Goal: Communication & Community: Answer question/provide support

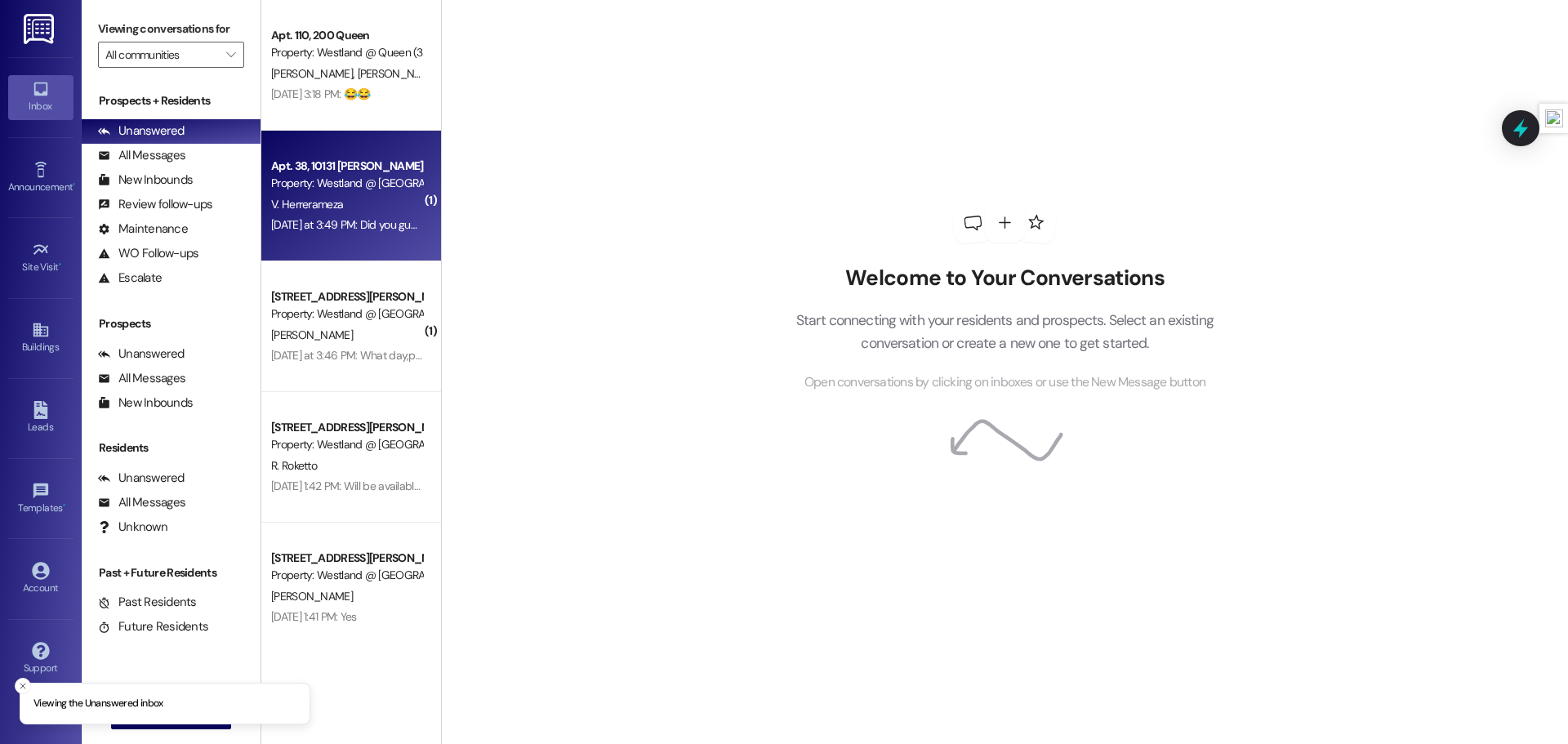
click at [357, 207] on div "V. Herrerameza" at bounding box center [346, 205] width 154 height 21
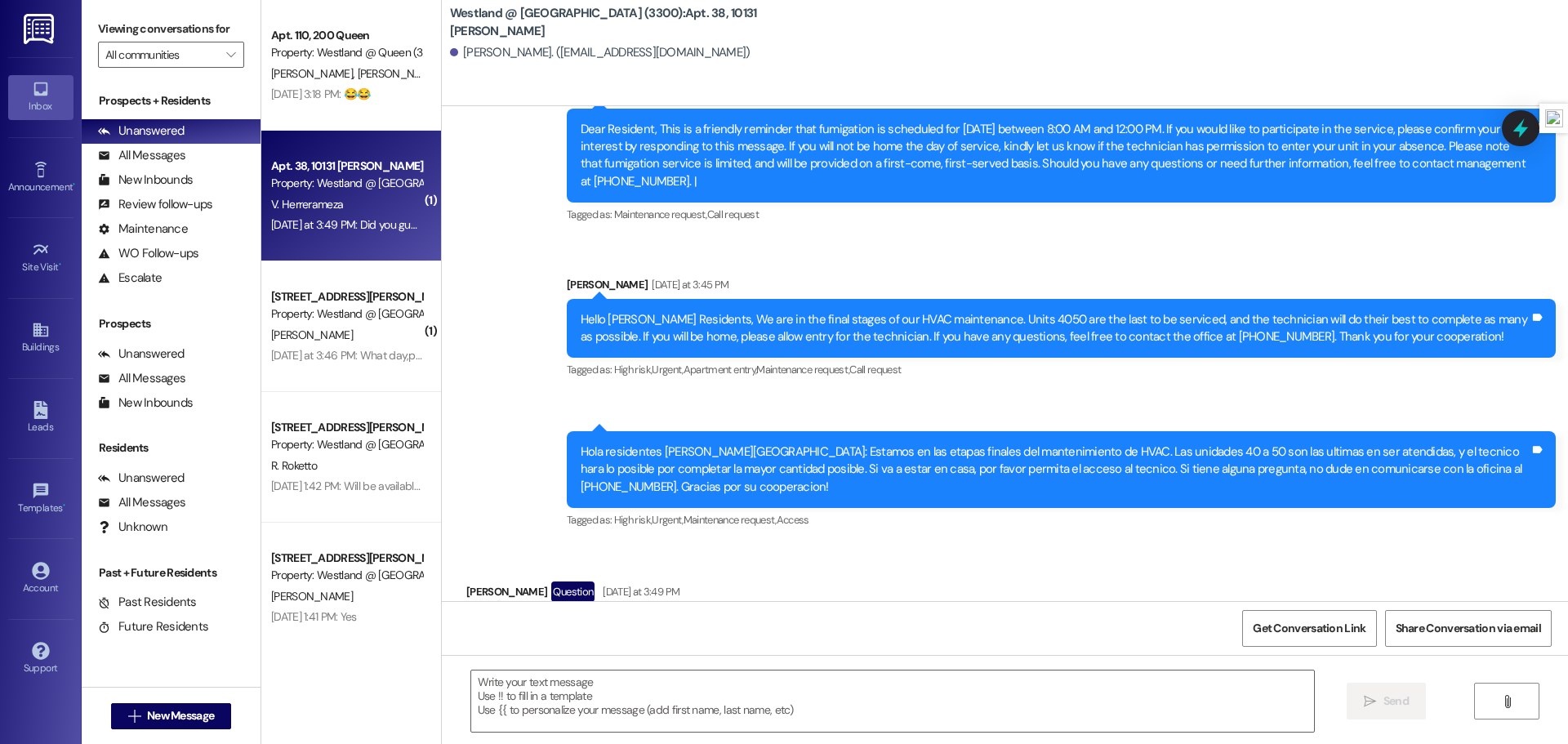
scroll to position [12804, 0]
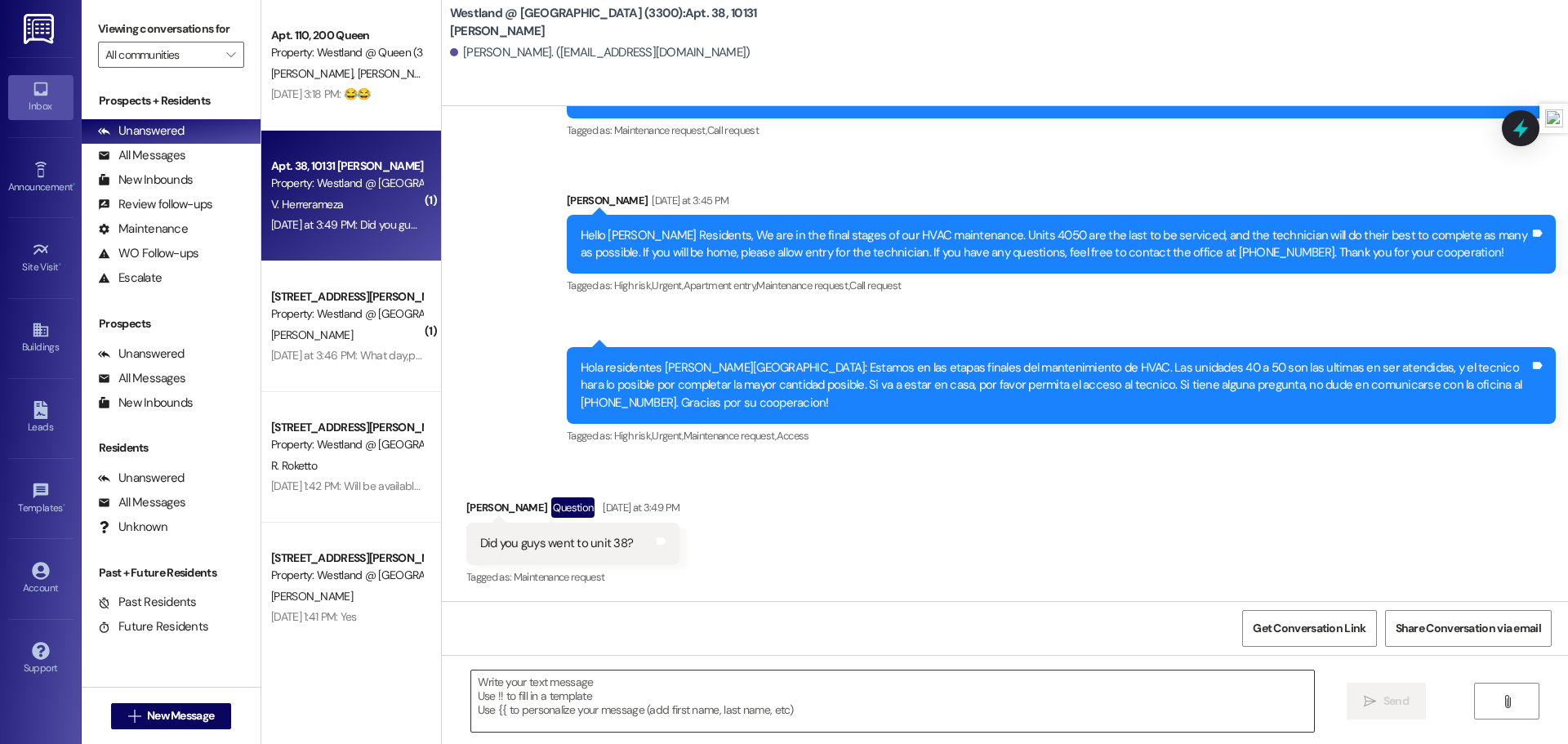
click at [590, 693] on textarea at bounding box center [892, 700] width 843 height 61
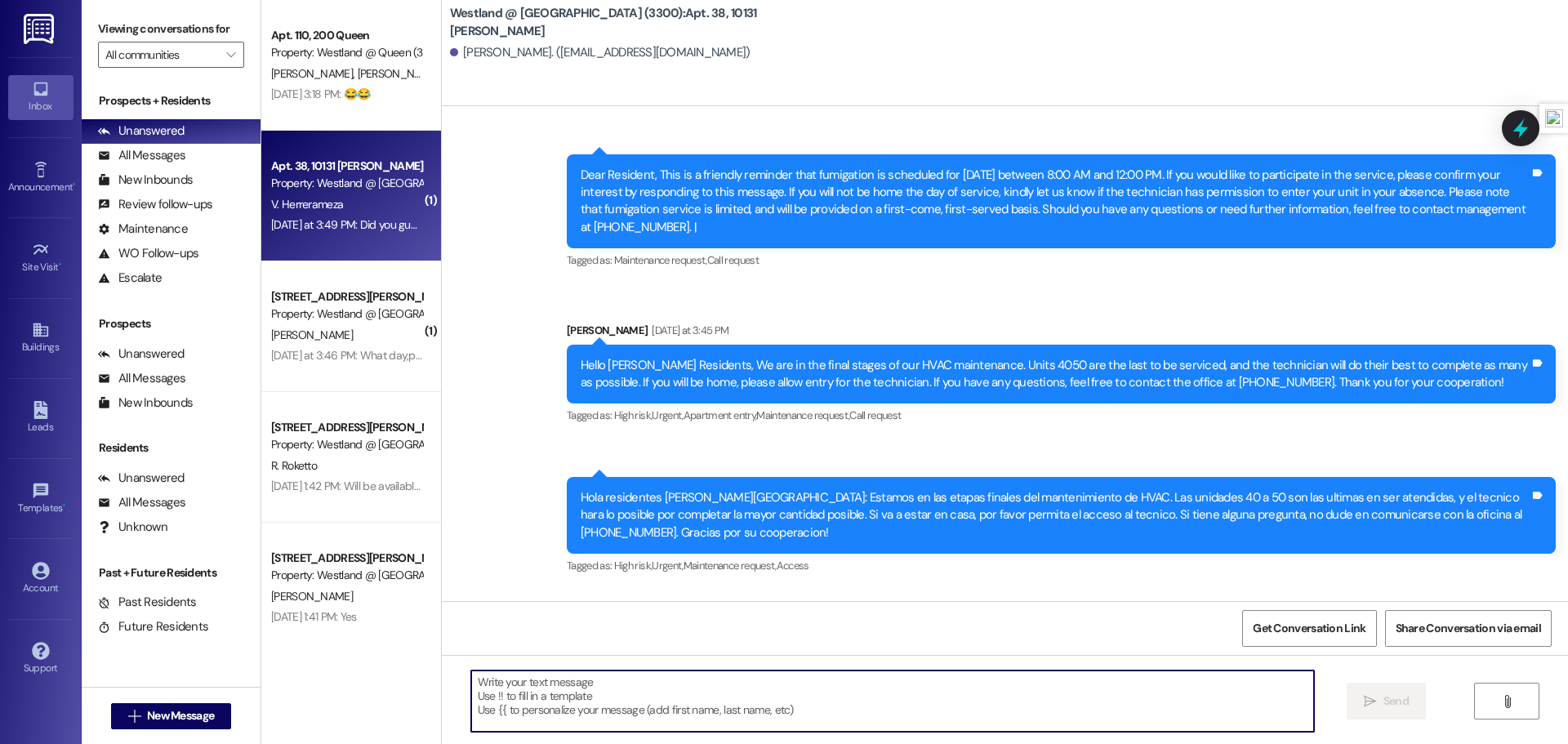
scroll to position [12805, 0]
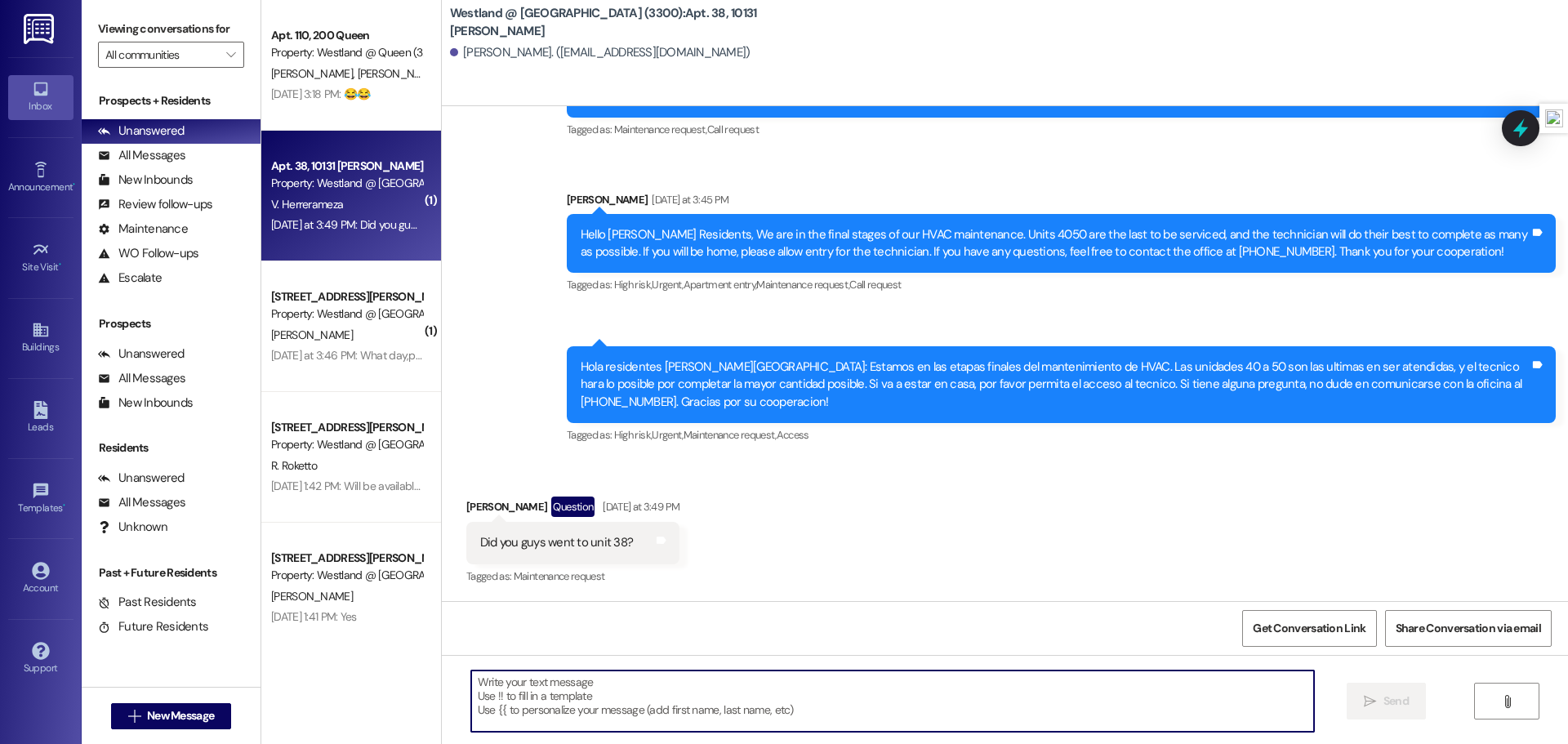
click at [670, 693] on textarea at bounding box center [892, 700] width 843 height 61
type textarea "No we did not. We had hit capa"
drag, startPoint x: 638, startPoint y: 687, endPoint x: 463, endPoint y: 694, distance: 175.1
click at [463, 694] on div "No we did not. We had hit capa" at bounding box center [884, 700] width 844 height 63
click at [511, 698] on textarea at bounding box center [892, 700] width 843 height 61
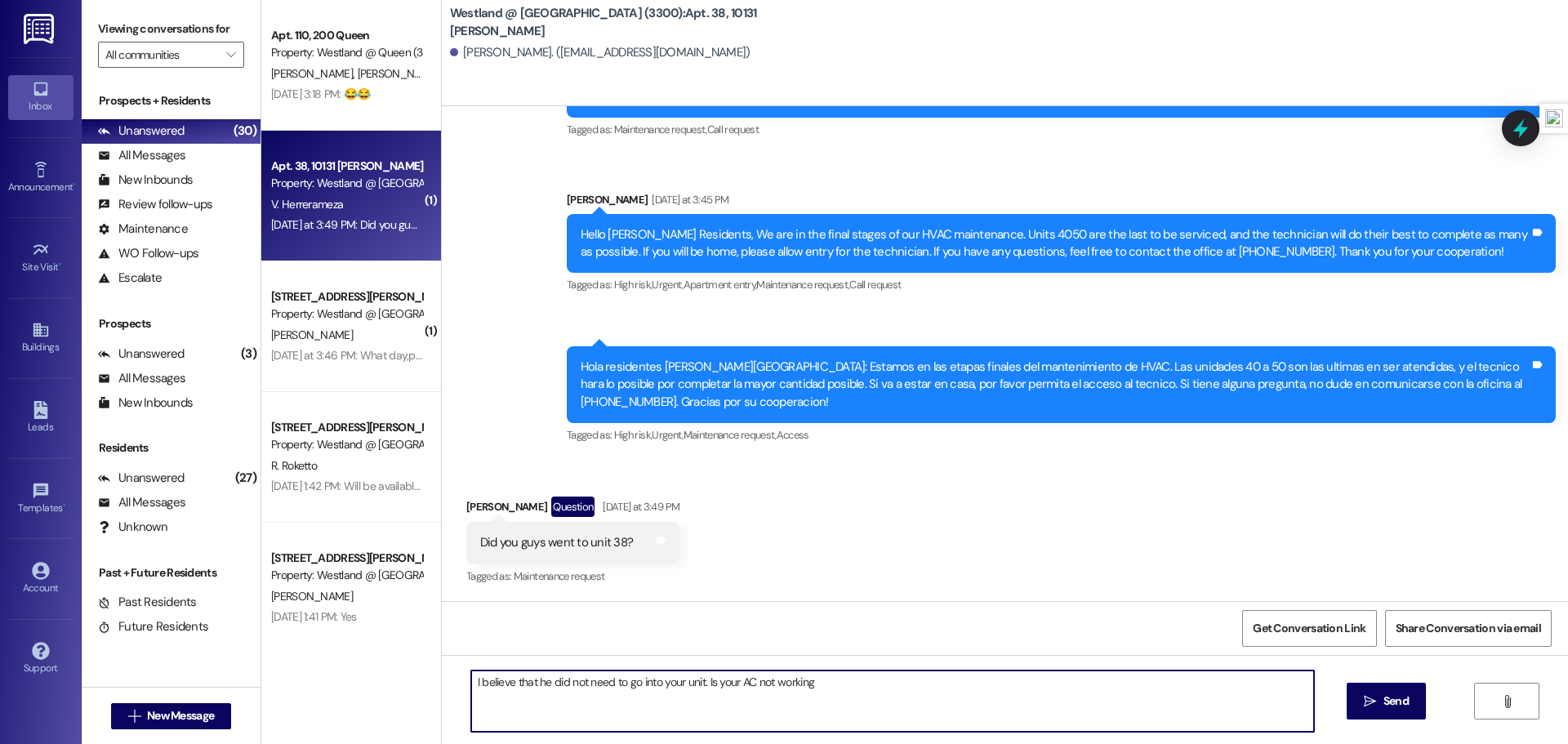
type textarea "I believe that he did not need to go into your unit. Is your AC not working?"
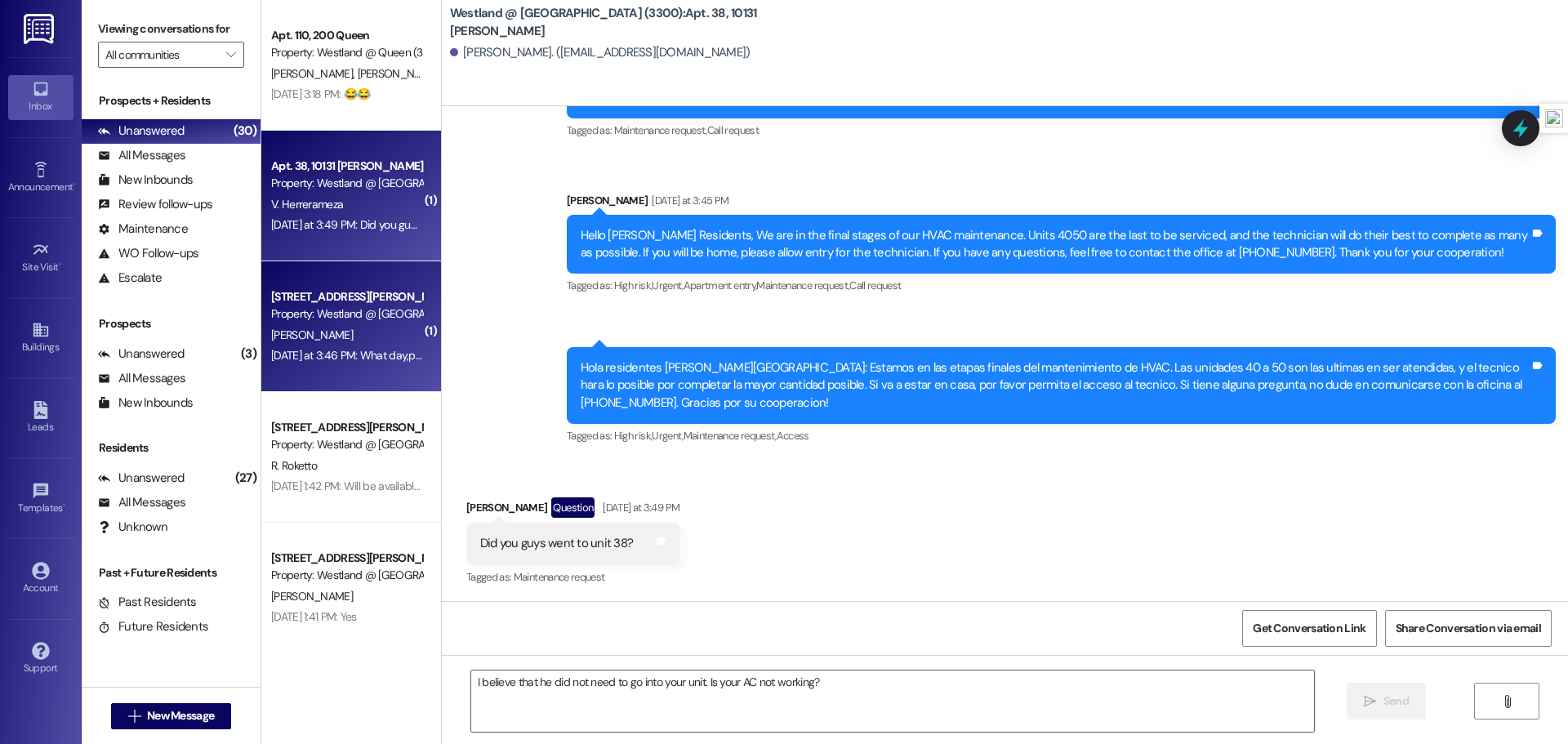
click at [314, 359] on div "Yesterday at 3:46 PM: What day,please? Yesterday at 3:46 PM: What day,please?" at bounding box center [358, 355] width 175 height 15
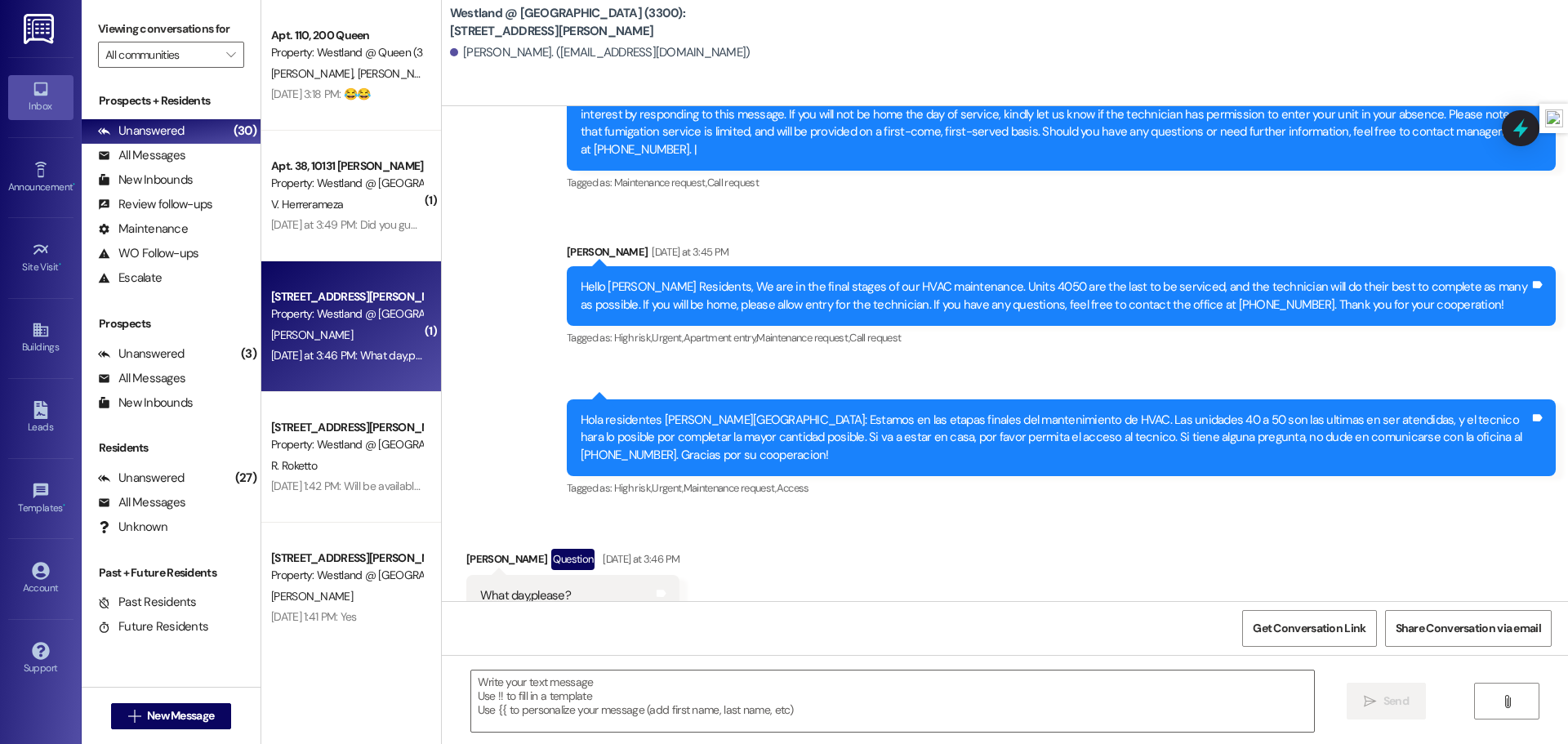
scroll to position [12879, 0]
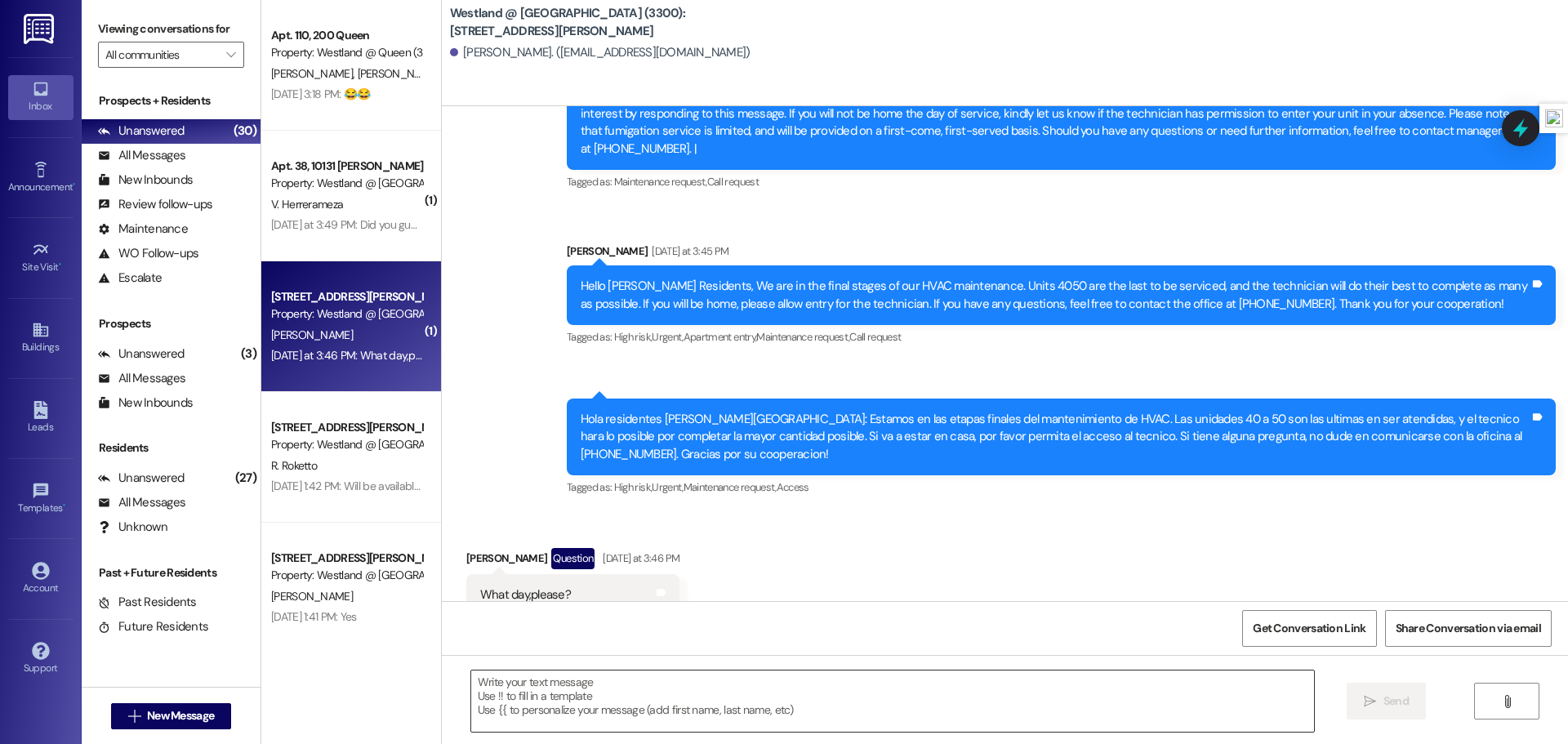
click at [681, 697] on textarea at bounding box center [892, 700] width 843 height 61
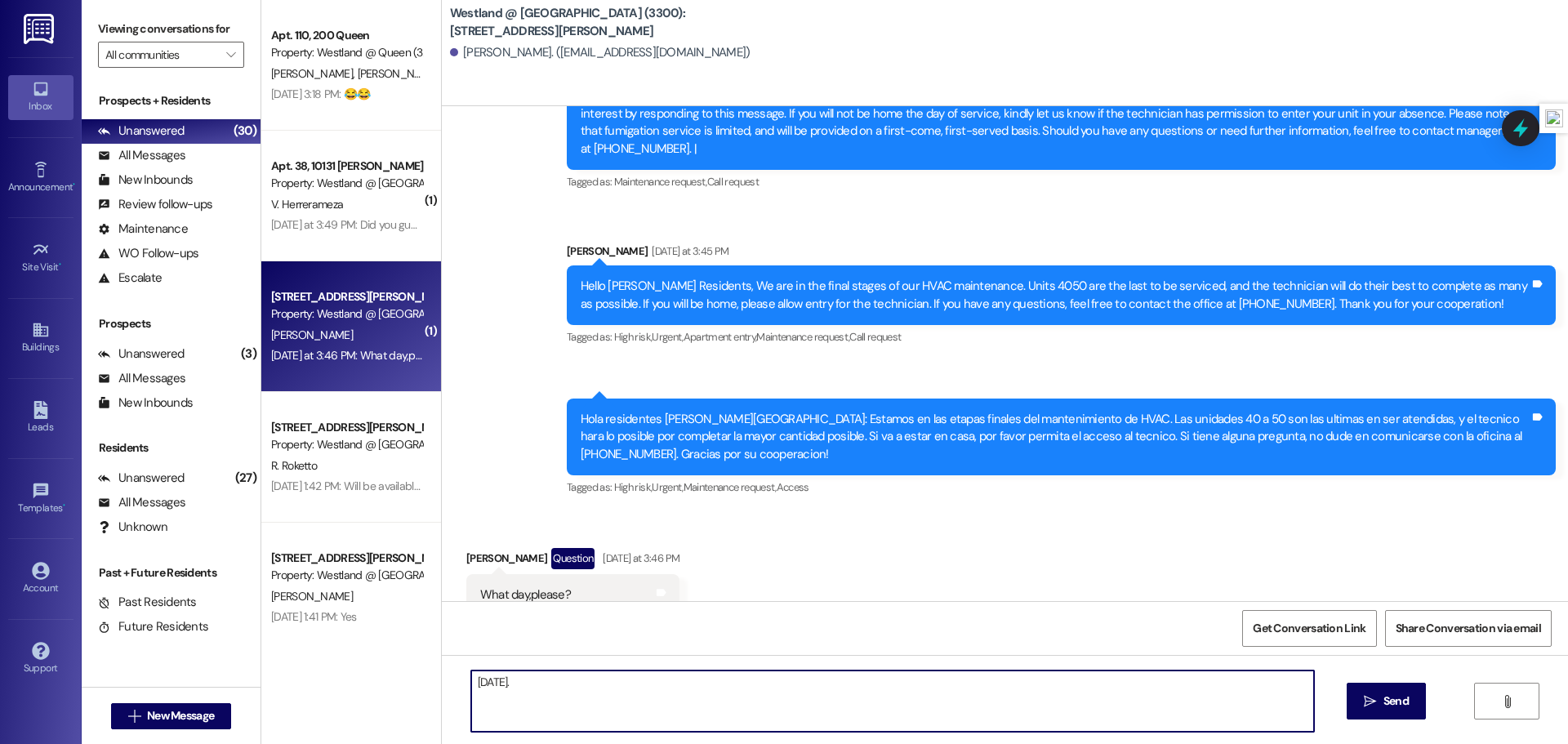
type textarea "[DATE]."
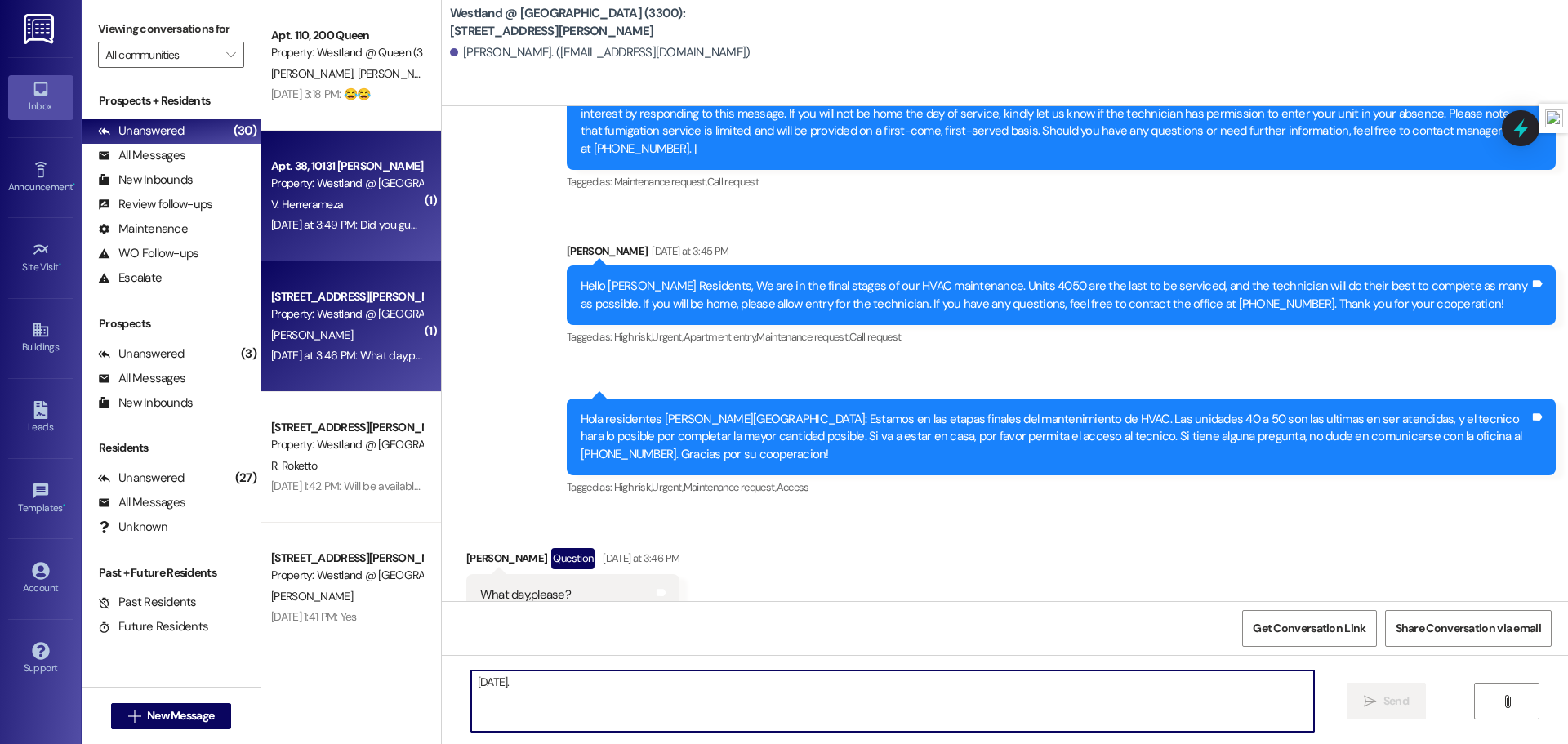
scroll to position [12879, 0]
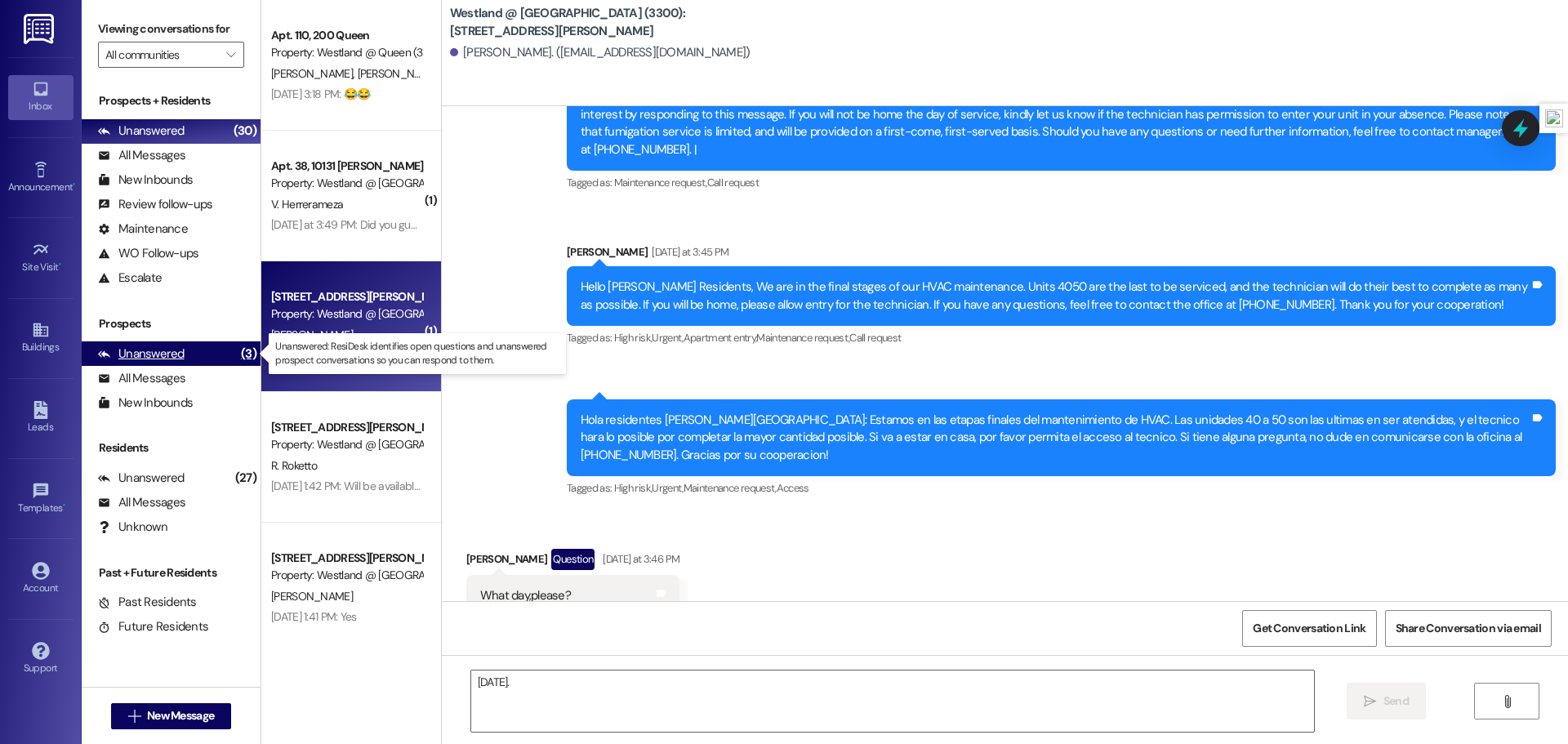
click at [145, 349] on div "Unanswered" at bounding box center [141, 354] width 87 height 17
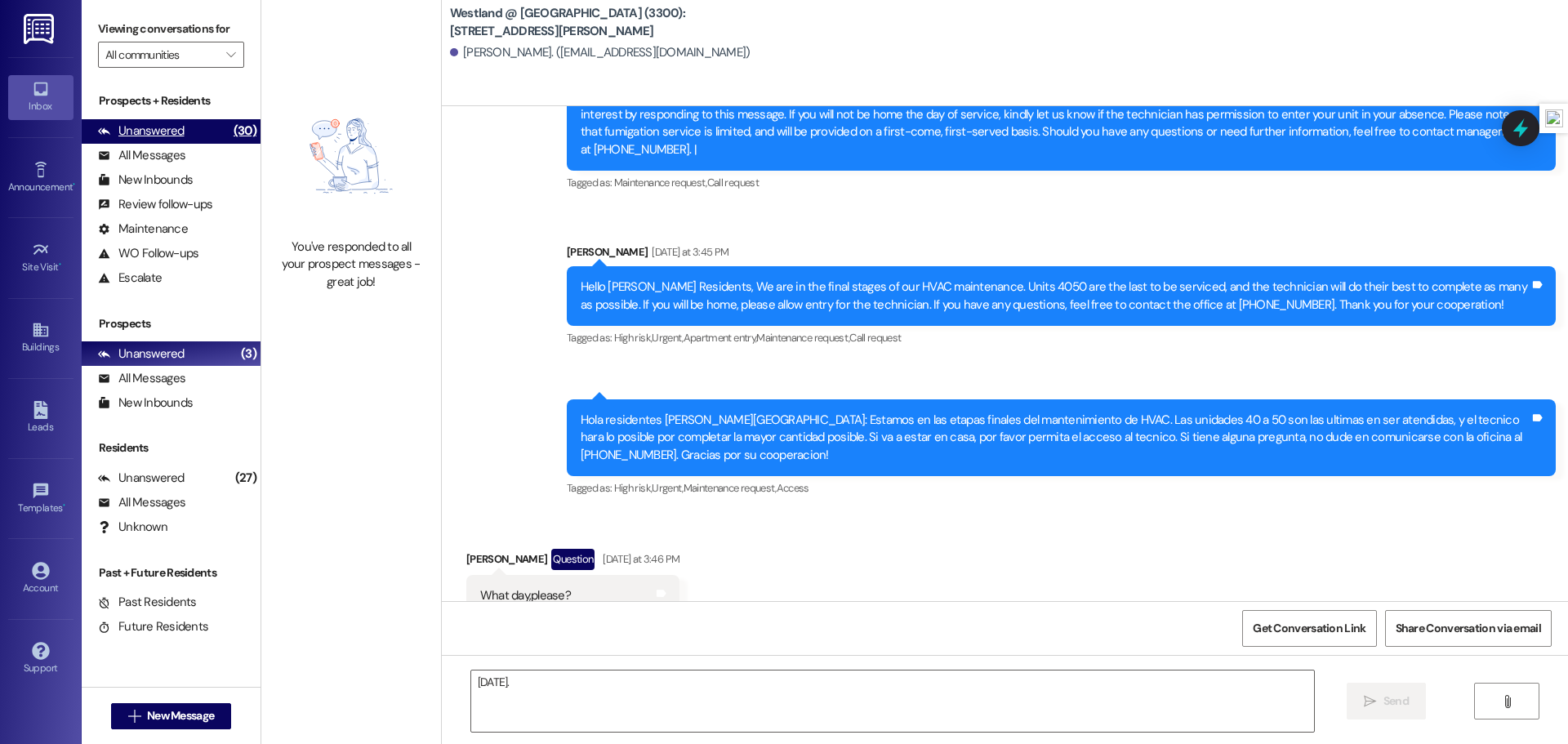
click at [174, 137] on div "Unanswered" at bounding box center [141, 131] width 87 height 17
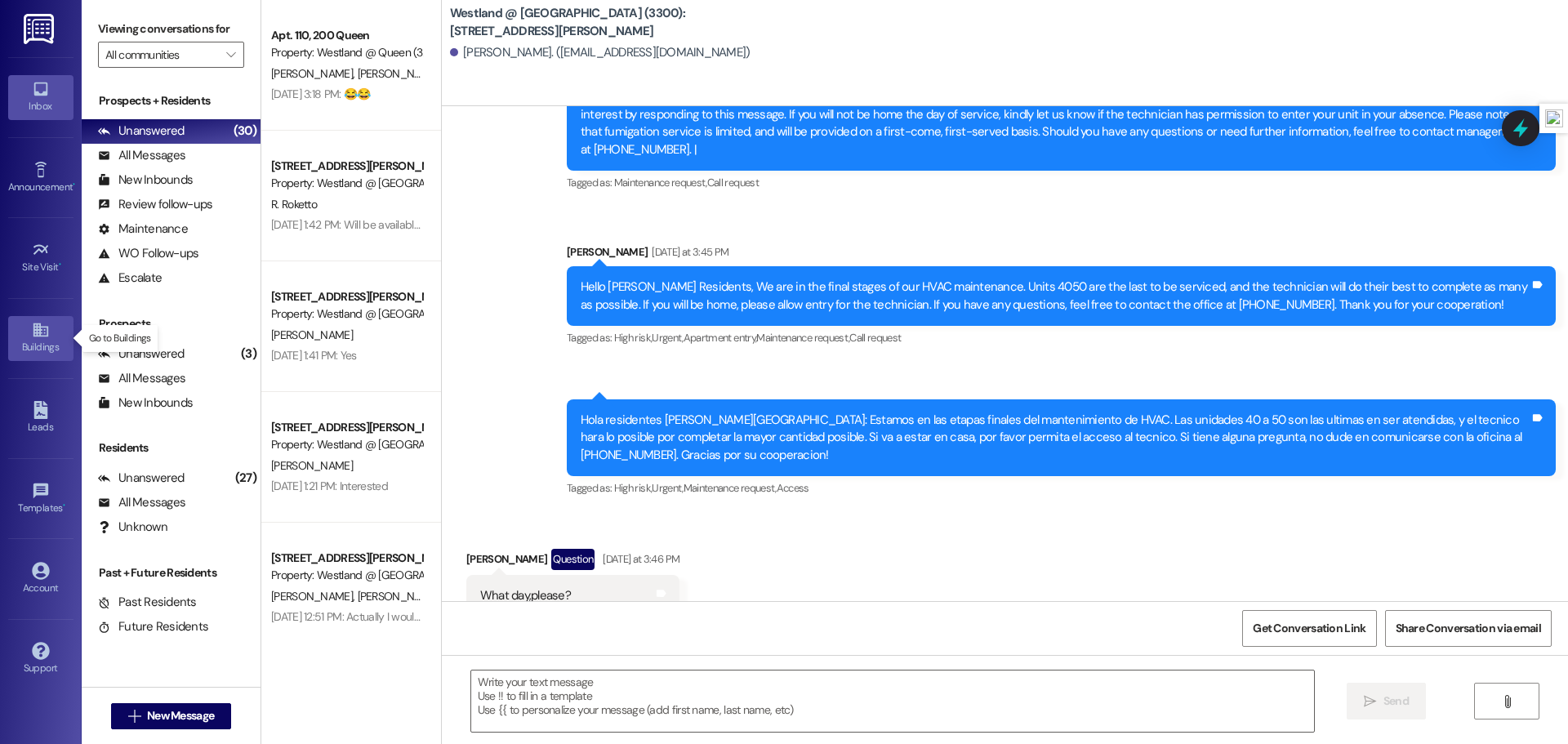
click at [51, 345] on div "Buildings" at bounding box center [40, 346] width 81 height 16
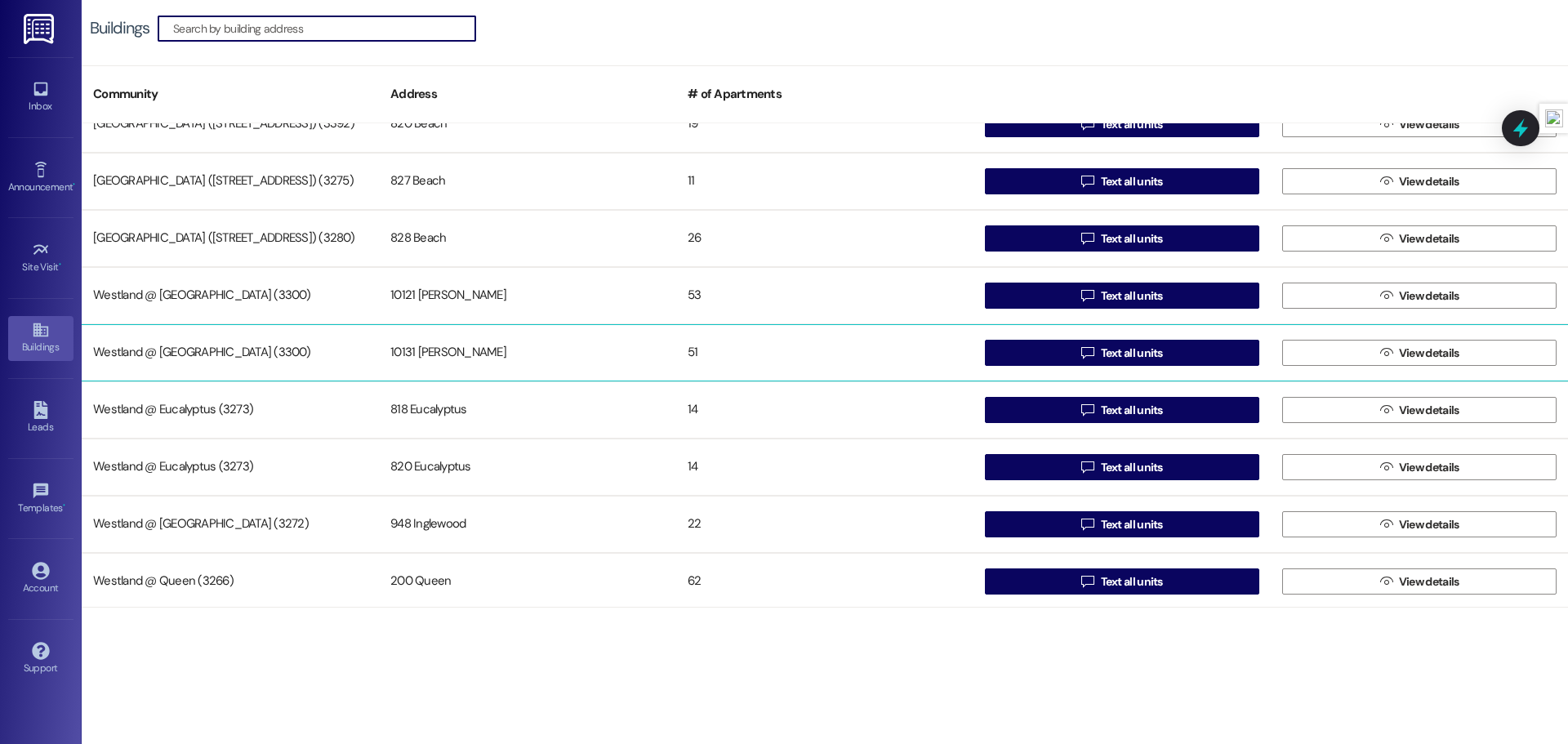
scroll to position [31, 0]
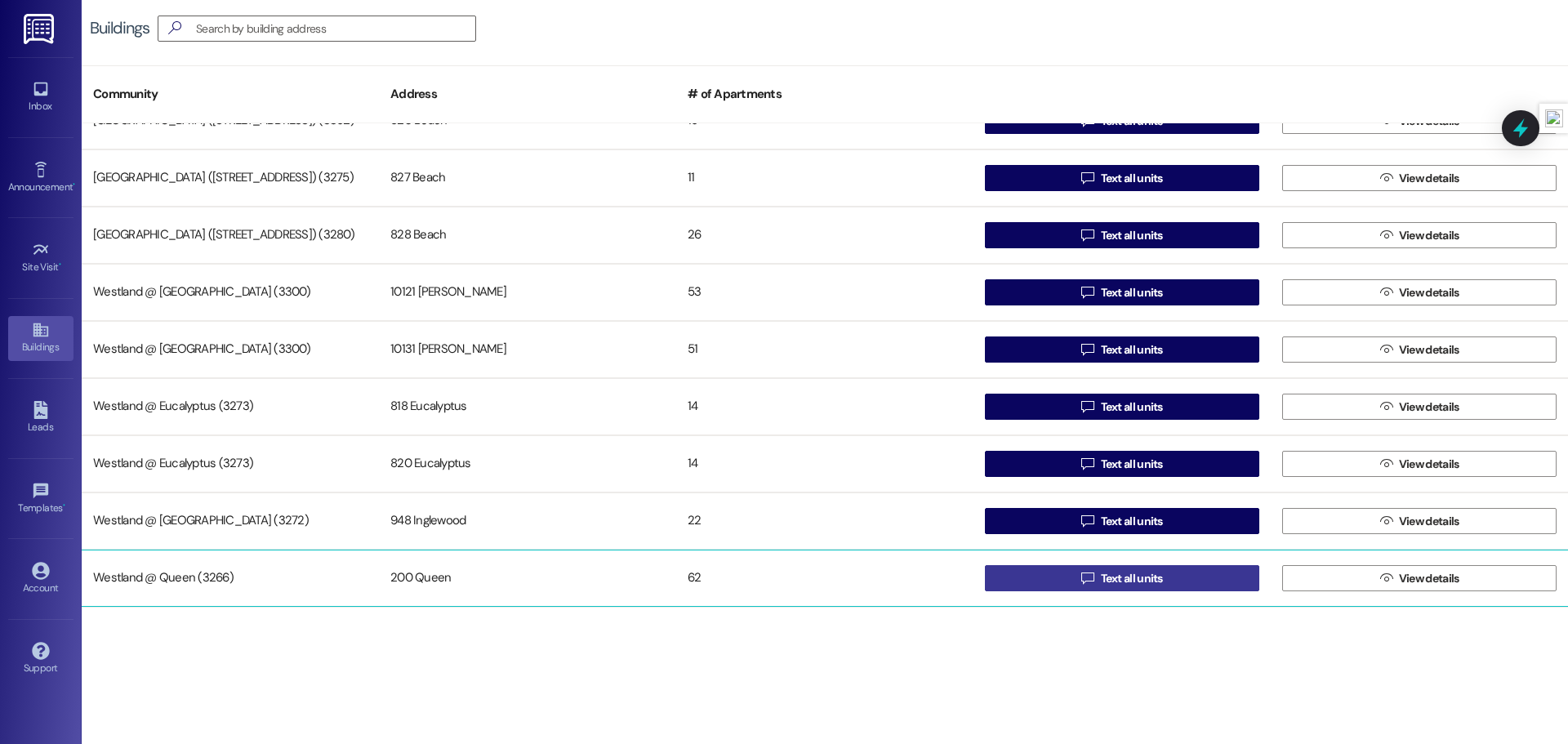
click at [1072, 576] on button " Text all units" at bounding box center [1122, 578] width 274 height 26
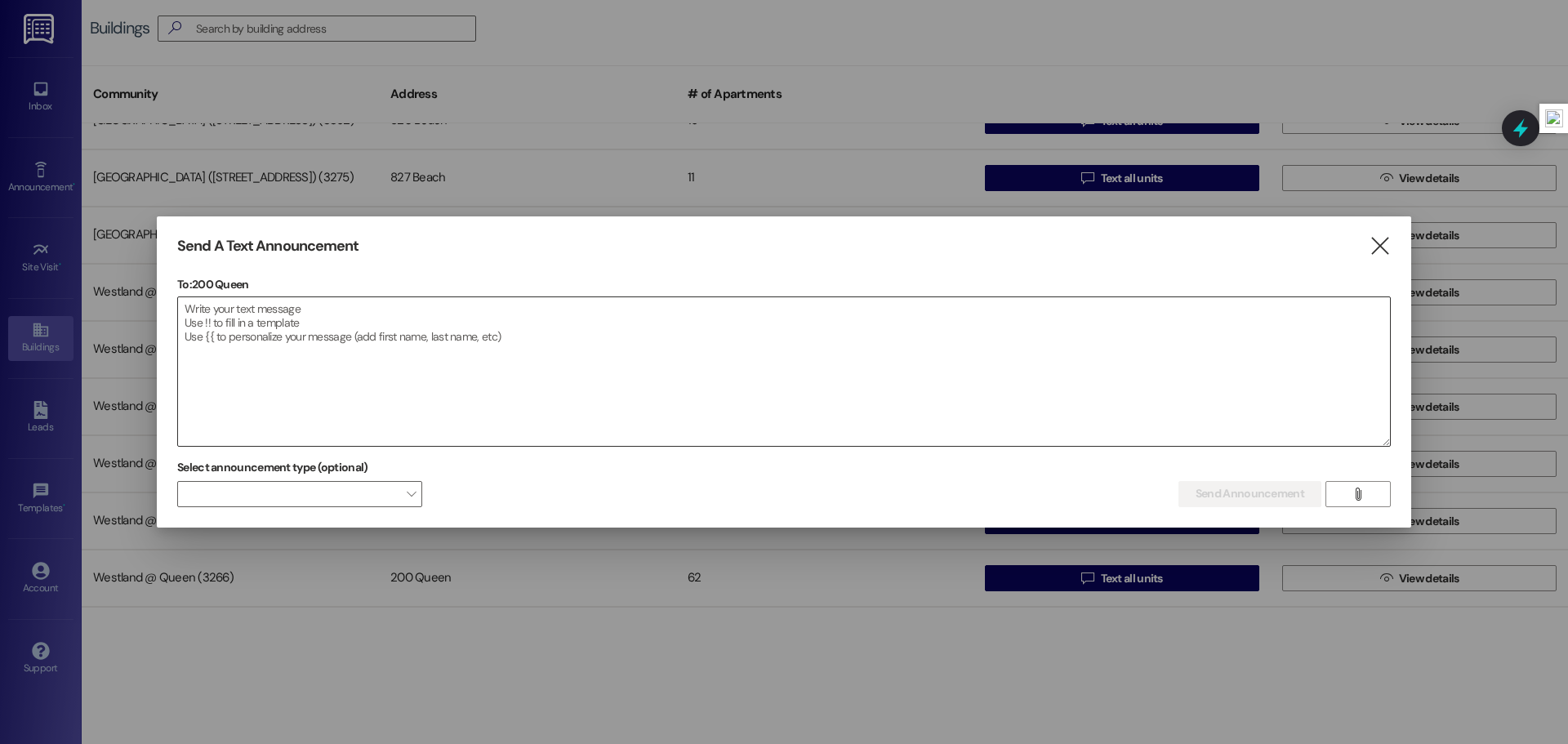
click at [364, 321] on textarea at bounding box center [784, 371] width 1212 height 148
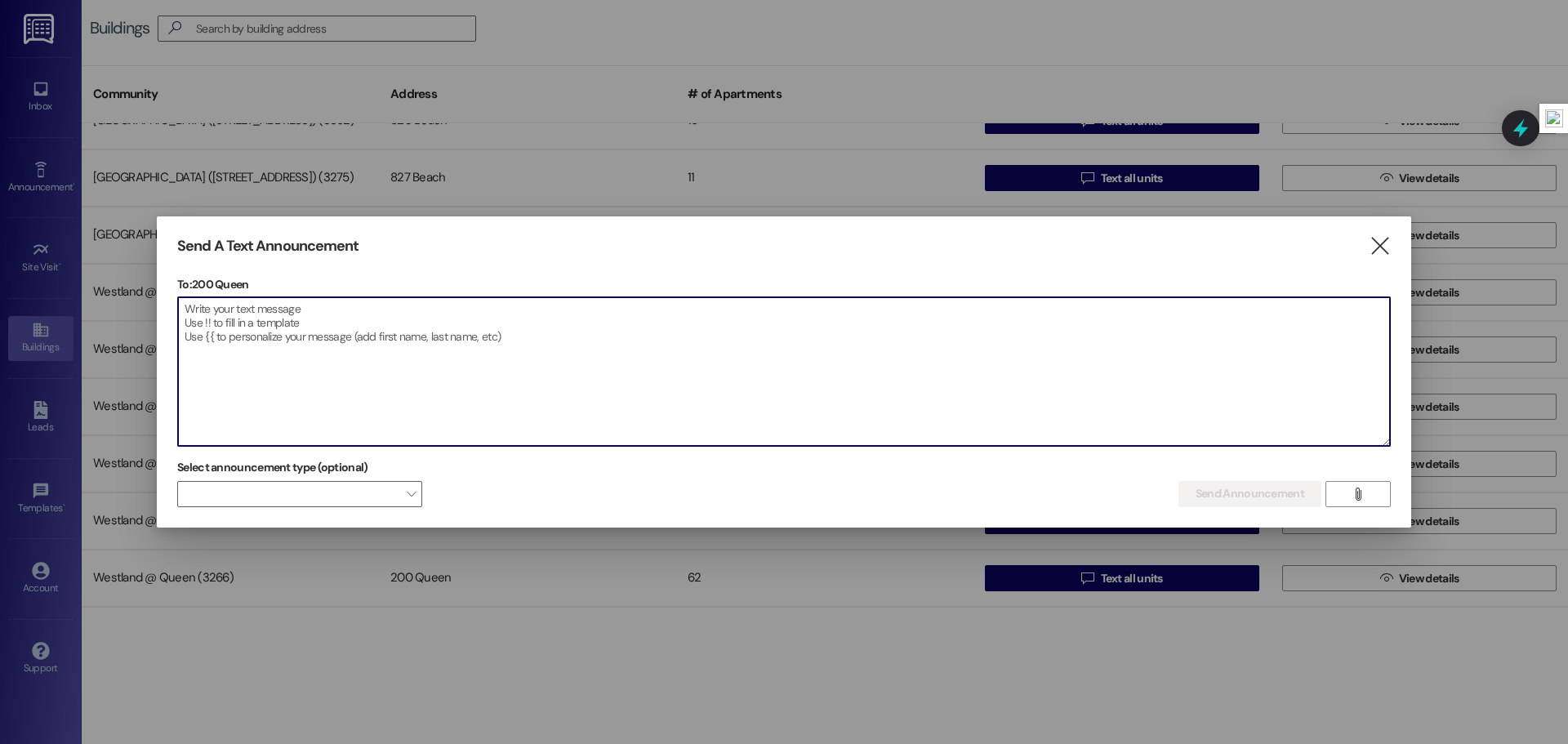
paste textarea "Dear Resident, This is a friendly reminder that fumigation is scheduled for tom…"
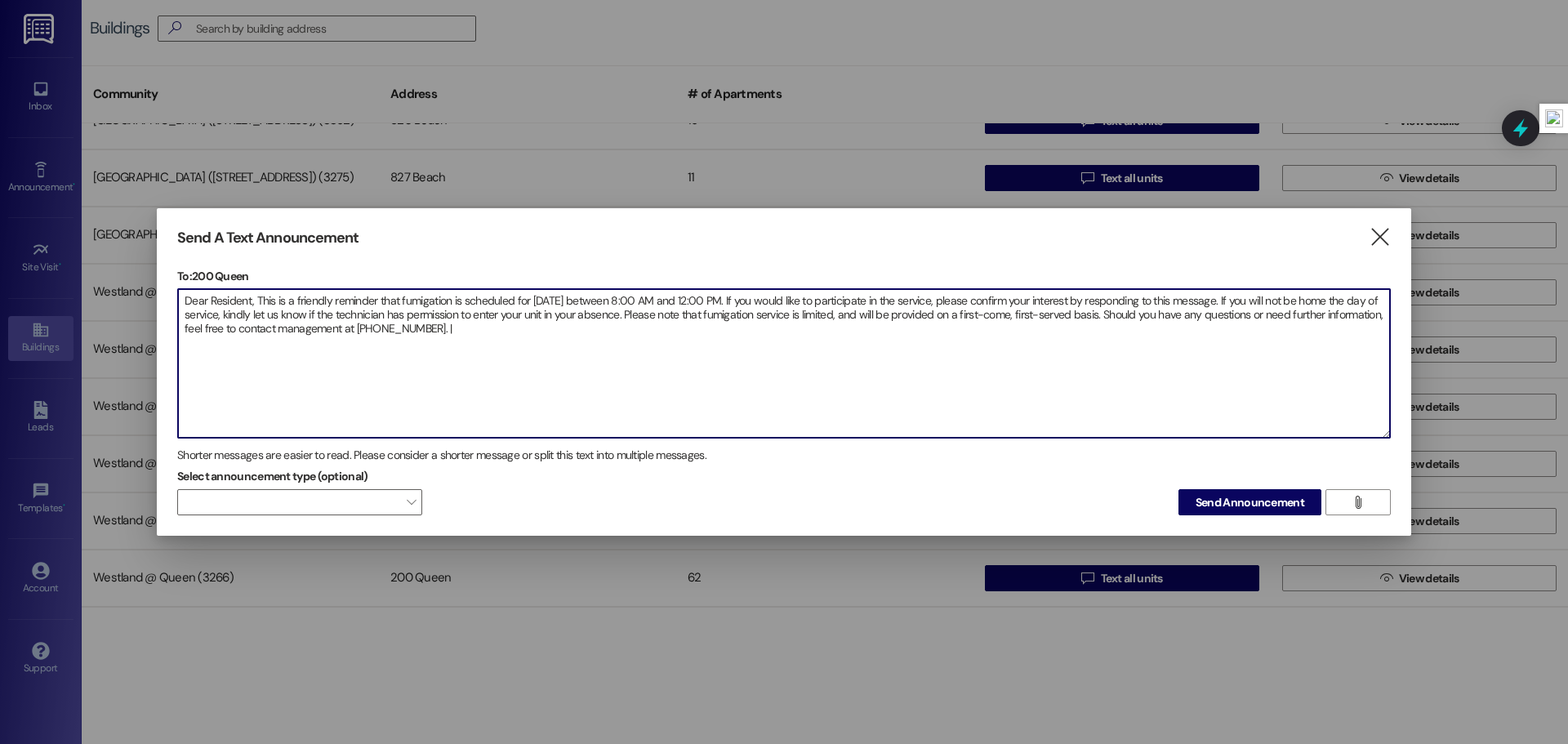
click at [491, 330] on textarea "Dear Resident, This is a friendly reminder that fumigation is scheduled for tom…" at bounding box center [784, 363] width 1212 height 148
type textarea "Dear Resident, This is a friendly reminder that fumigation is scheduled for [DA…"
click at [1220, 507] on span "Send Announcement" at bounding box center [1249, 502] width 109 height 17
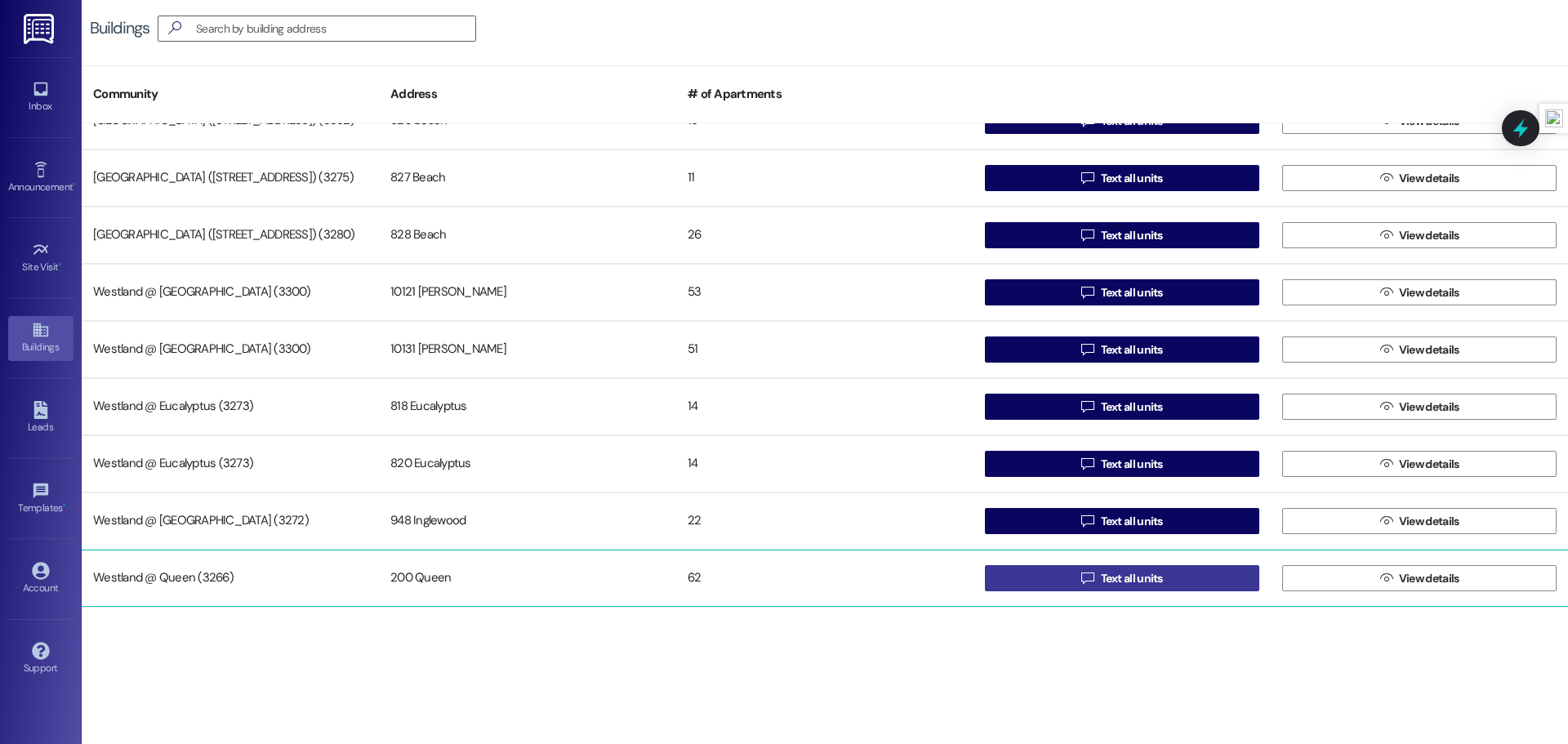
click at [1061, 583] on button " Text all units" at bounding box center [1122, 578] width 274 height 26
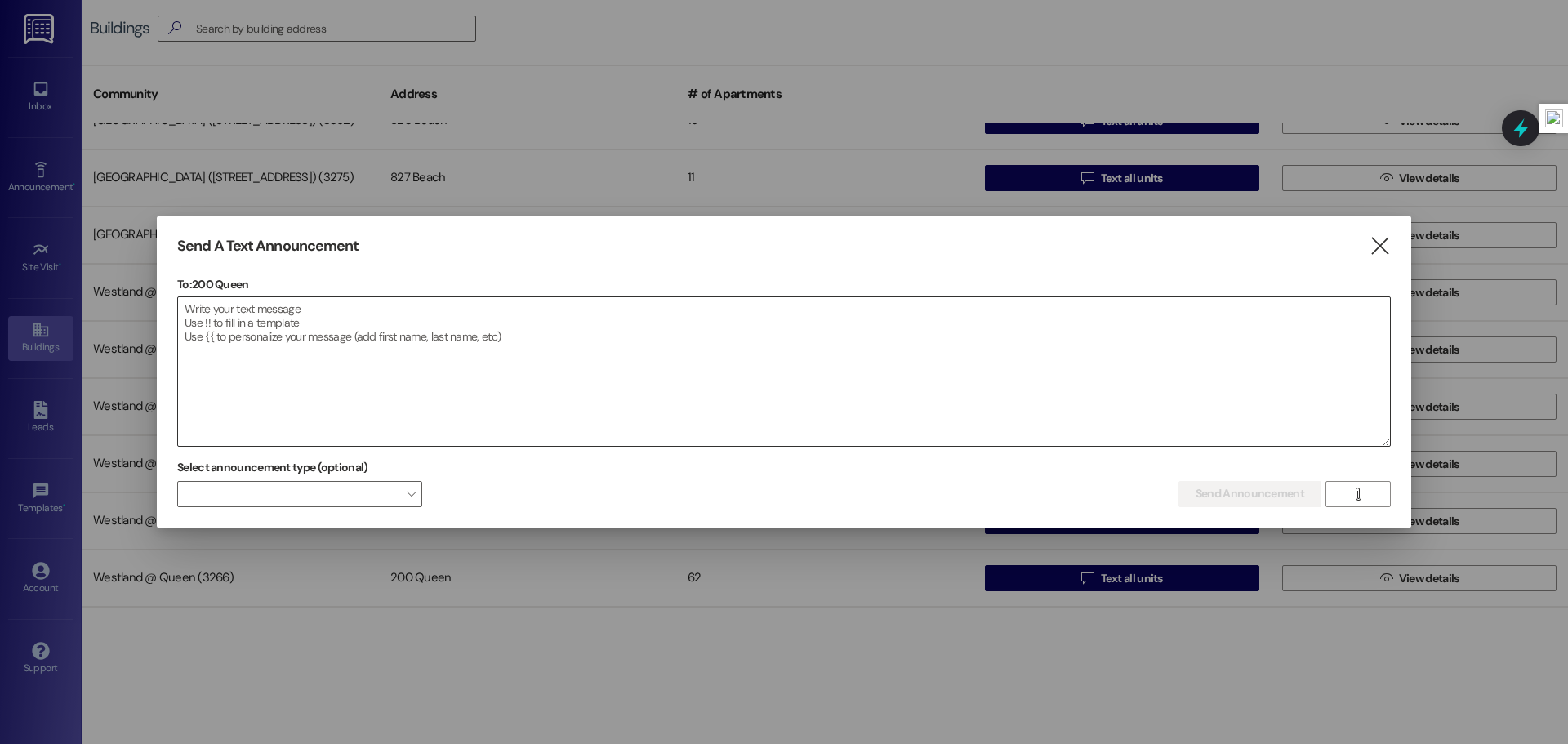
click at [305, 345] on textarea at bounding box center [784, 371] width 1212 height 148
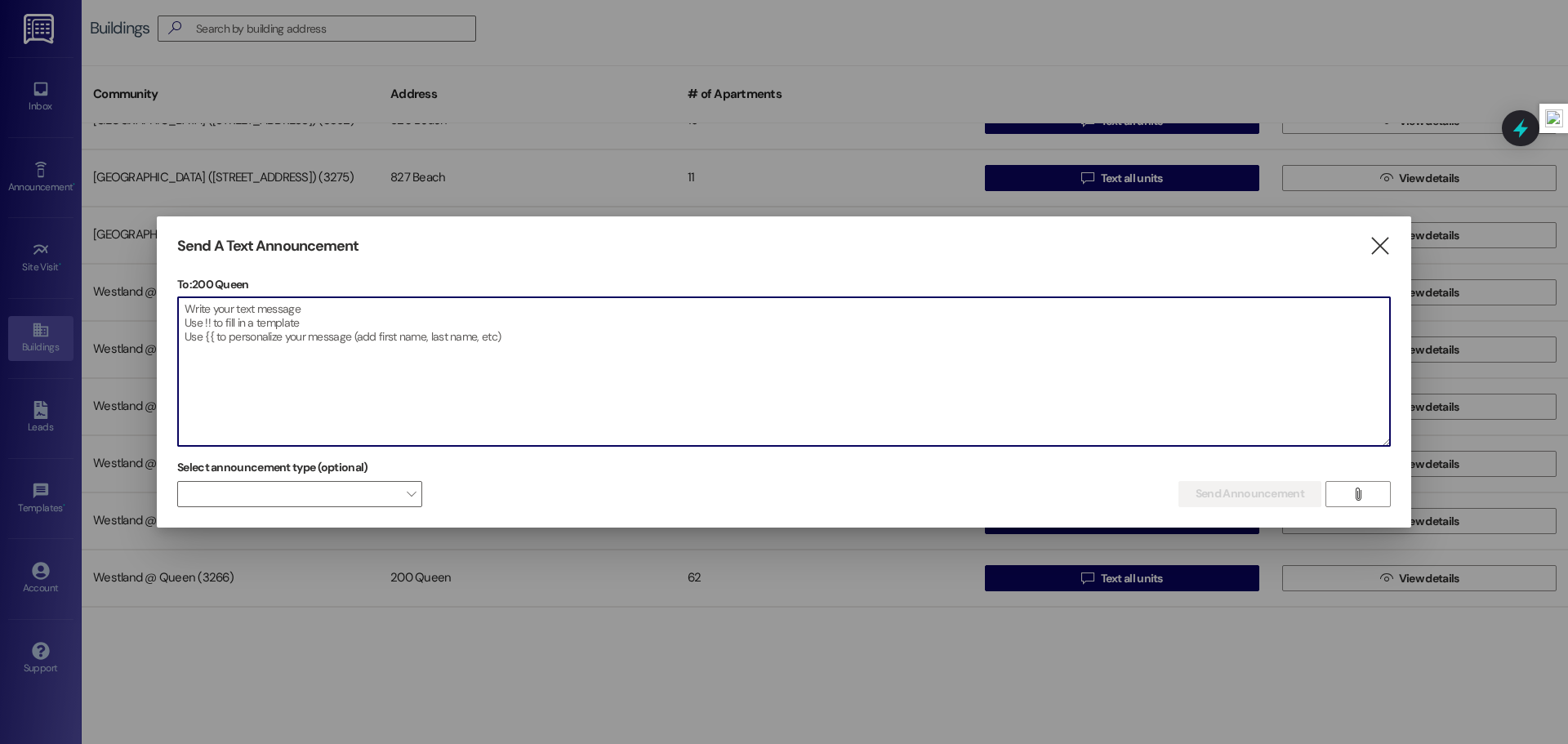
paste textarea "Estimado residente: Le recordamos que la fumigacion esta programada para , 8:00…"
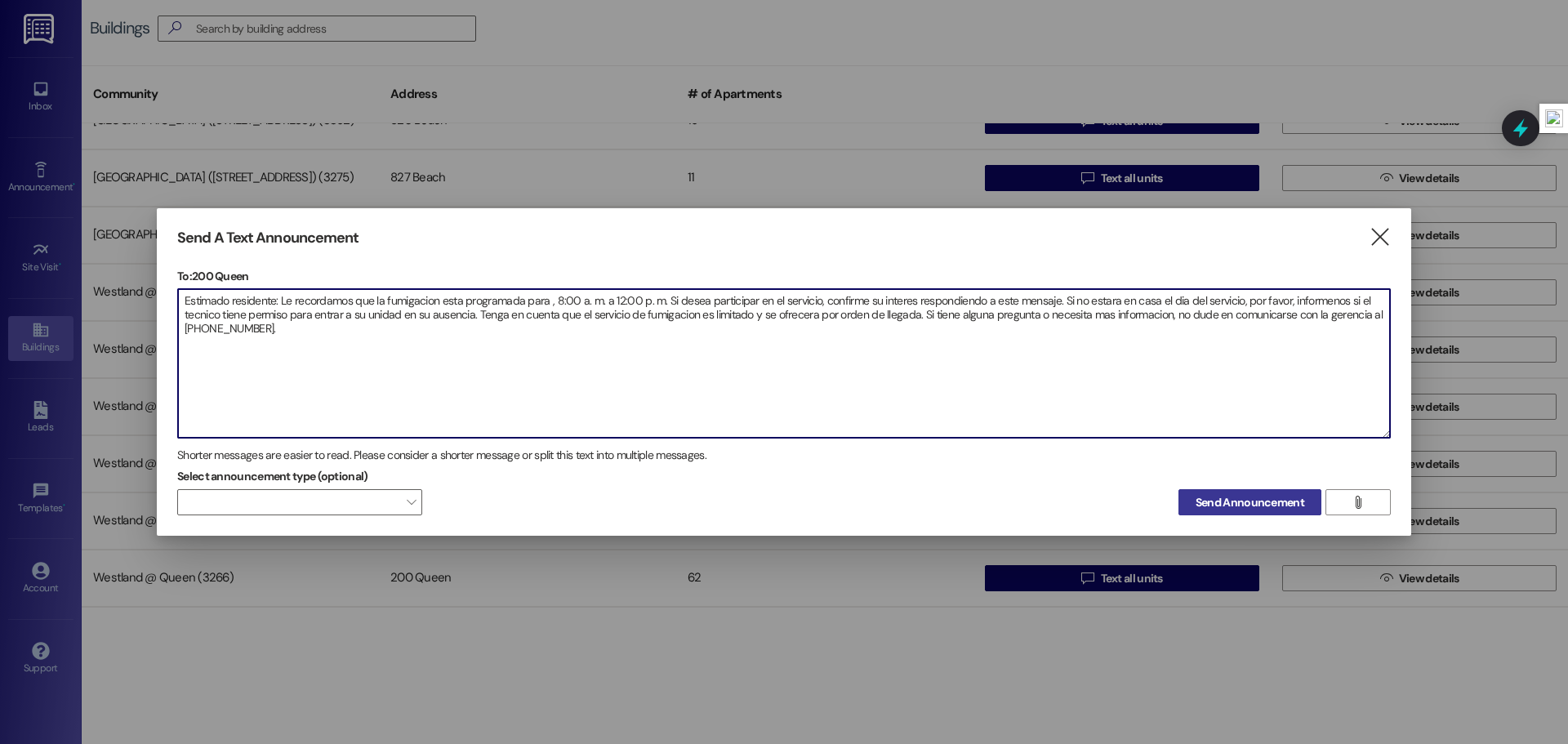
type textarea "Estimado residente: Le recordamos que la fumigacion esta programada para , 8:00…"
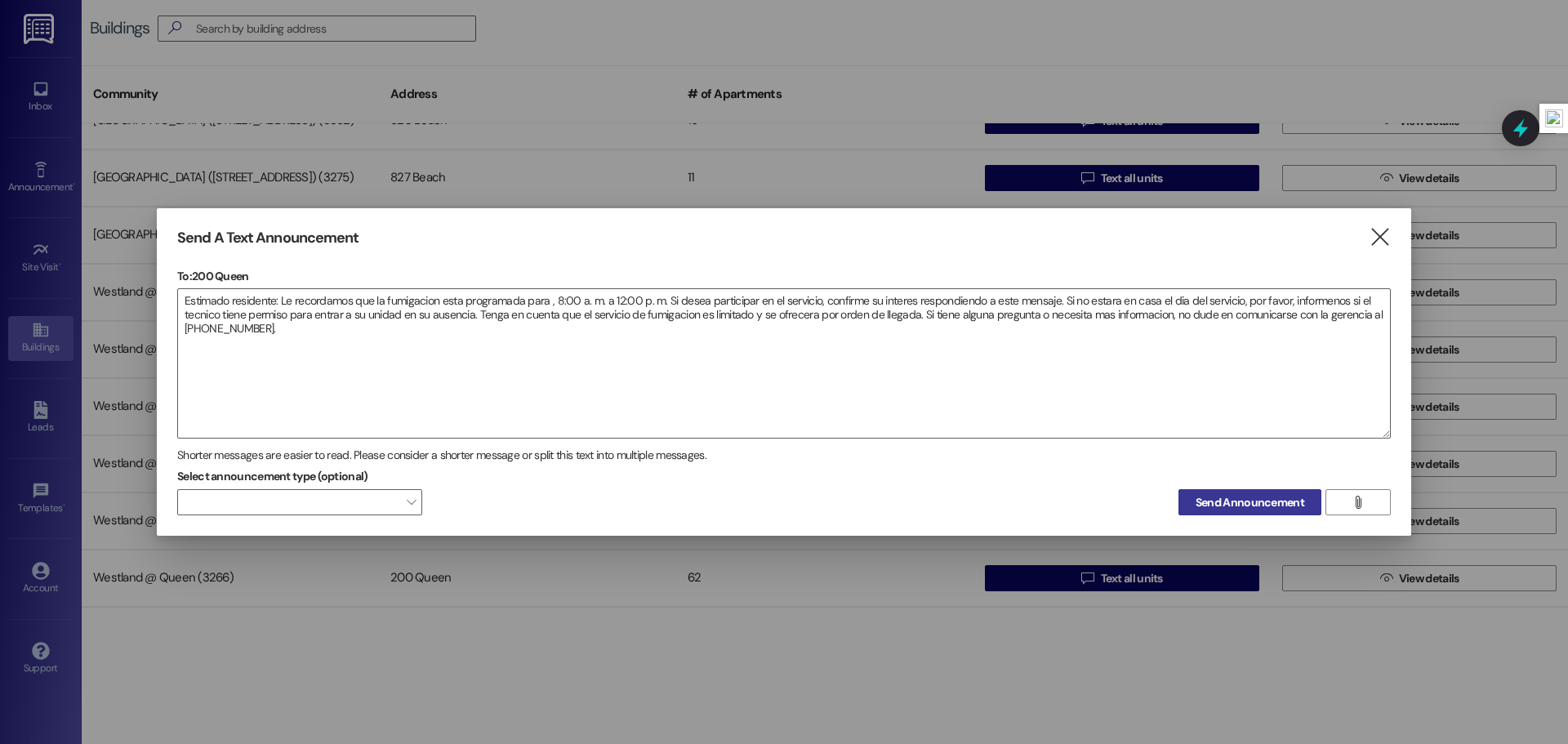
click at [1276, 509] on span "Send Announcement" at bounding box center [1249, 502] width 109 height 17
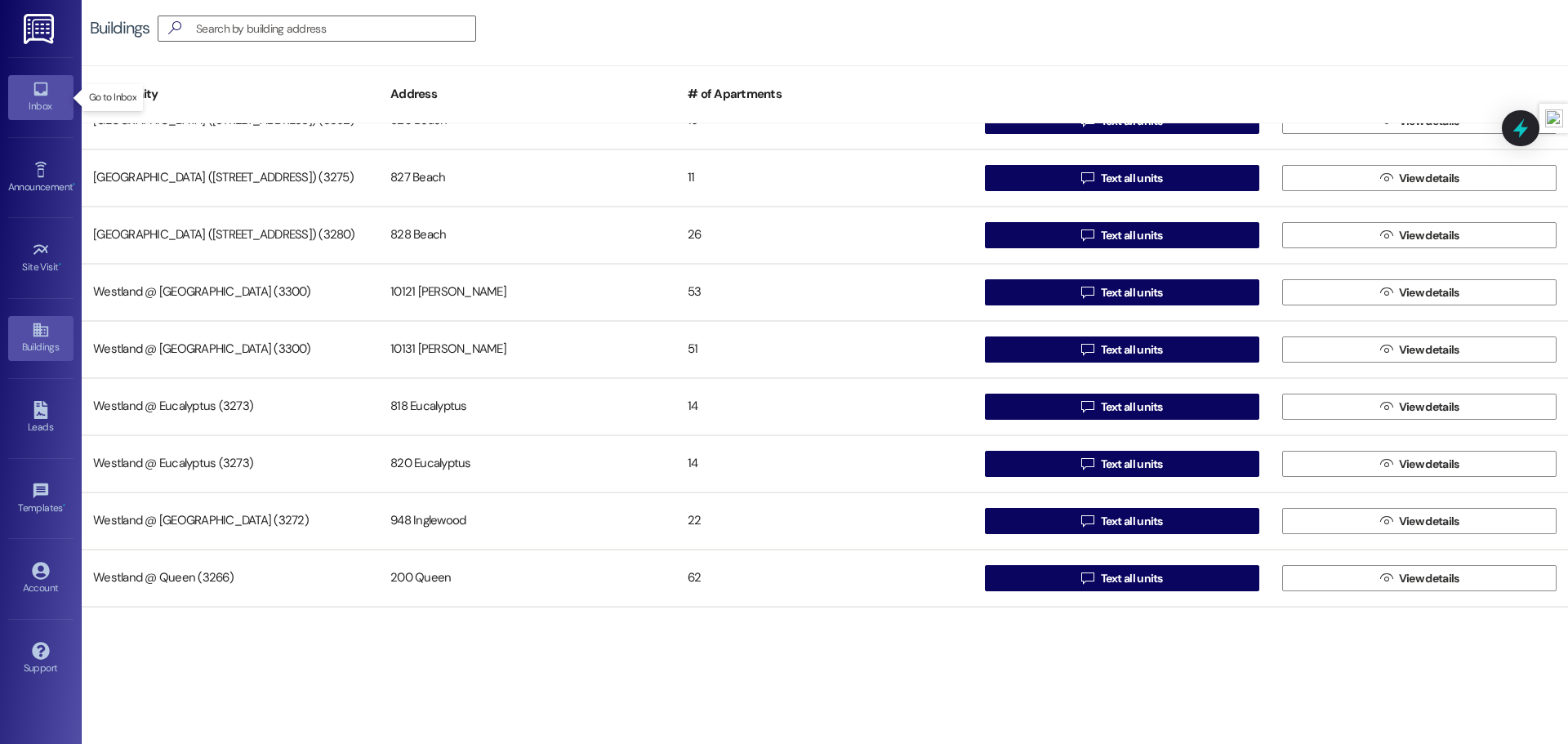
click at [46, 93] on icon at bounding box center [40, 89] width 14 height 14
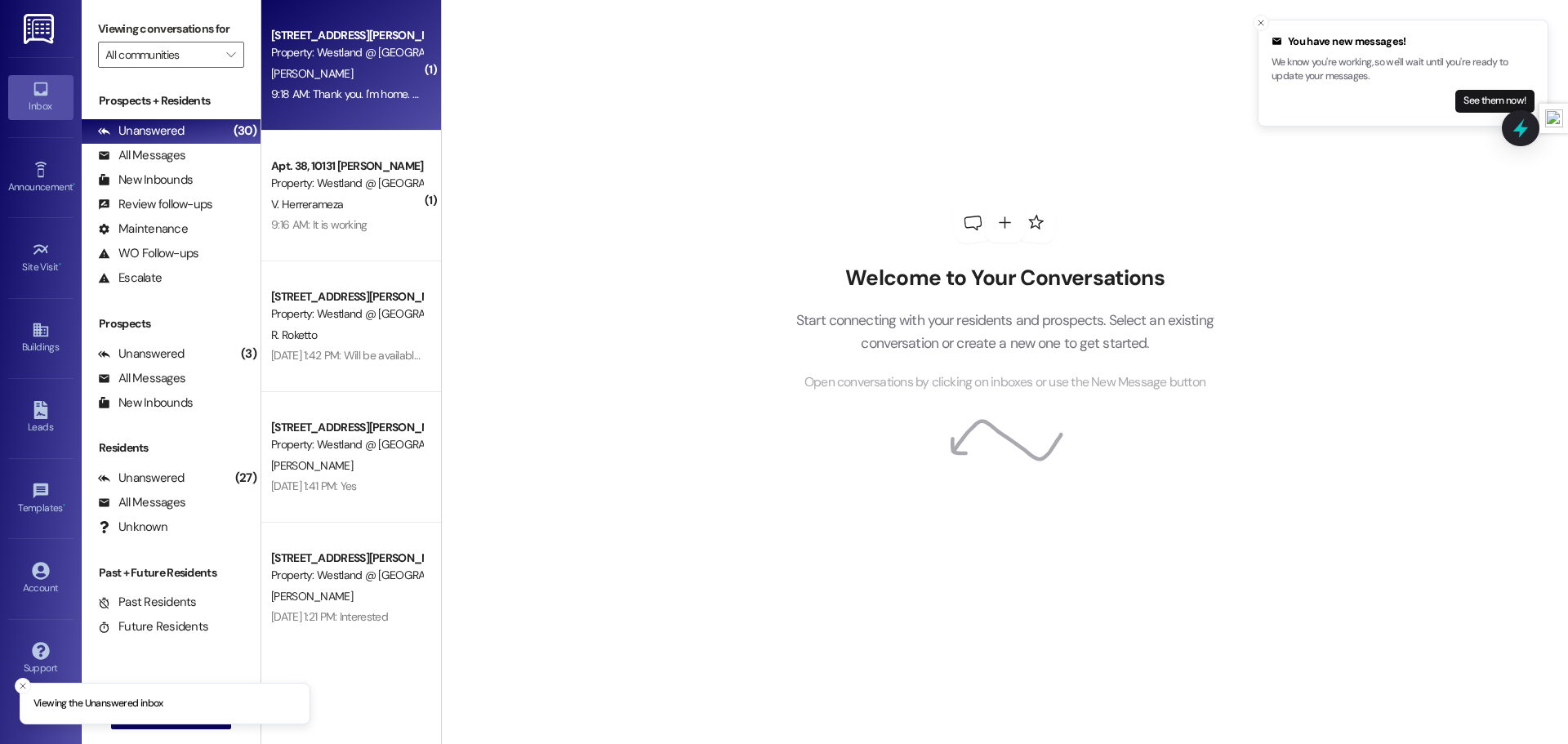
click at [331, 73] on div "[PERSON_NAME]" at bounding box center [346, 74] width 154 height 21
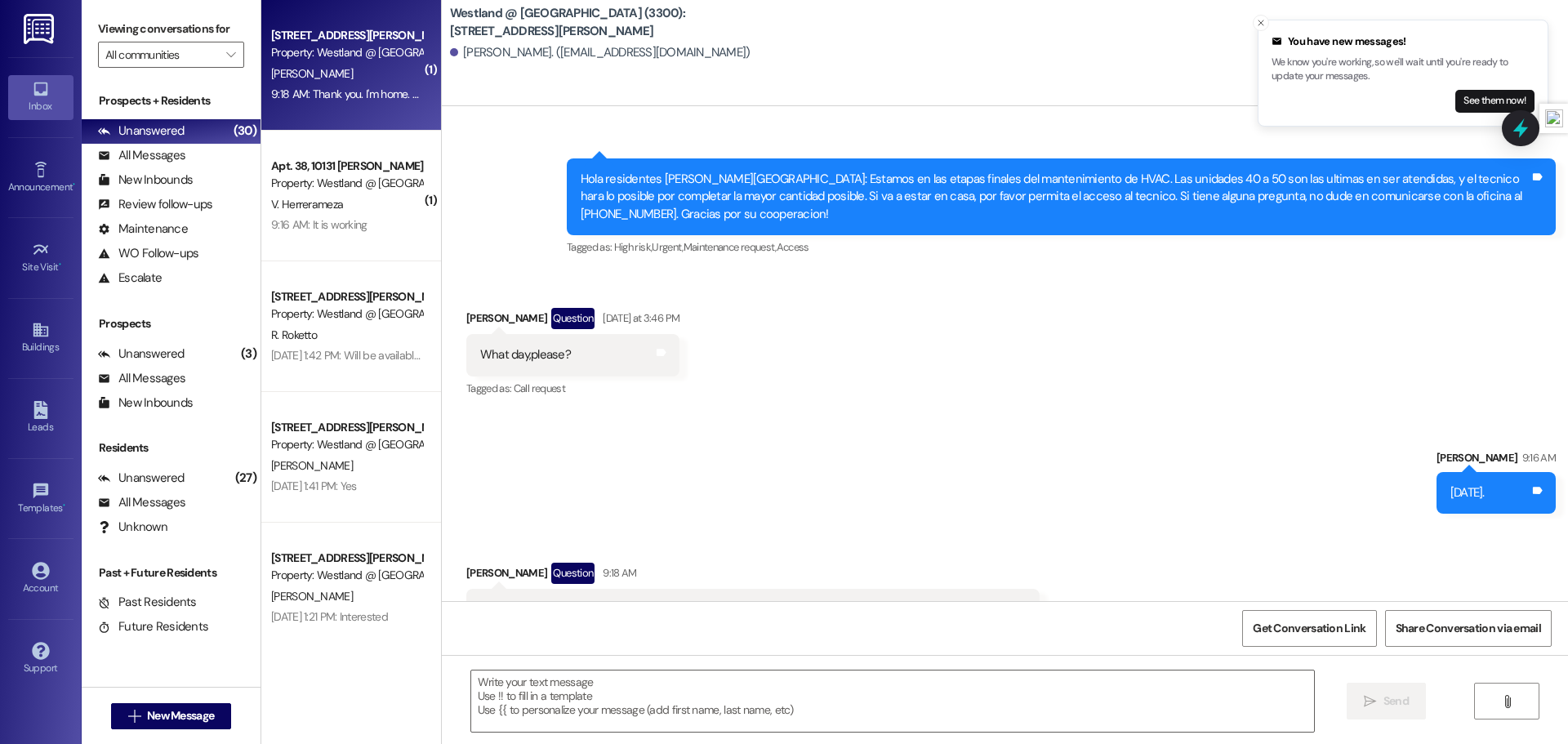
scroll to position [13133, 0]
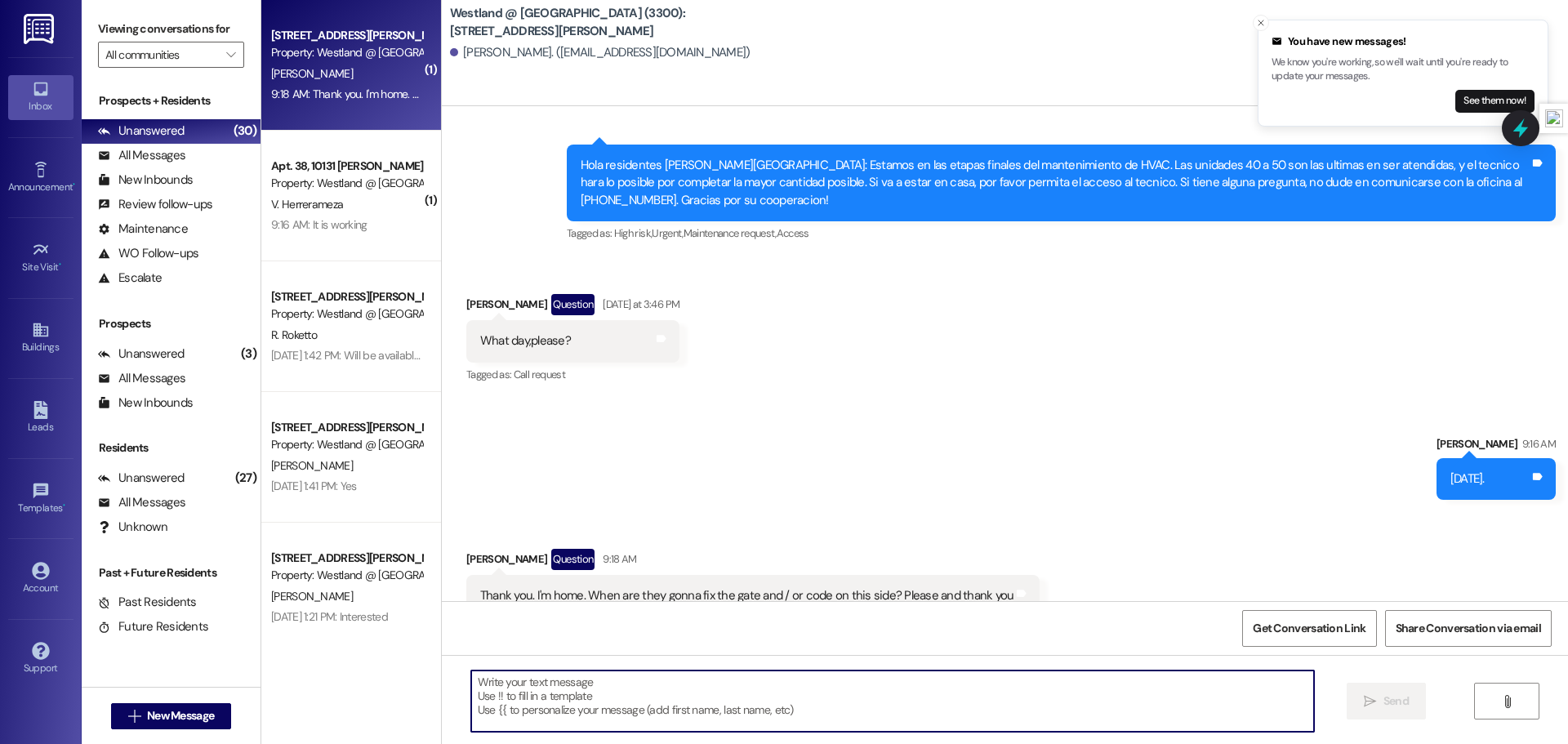
click at [581, 694] on textarea at bounding box center [892, 700] width 843 height 61
type textarea "What is wrong with the gate?"
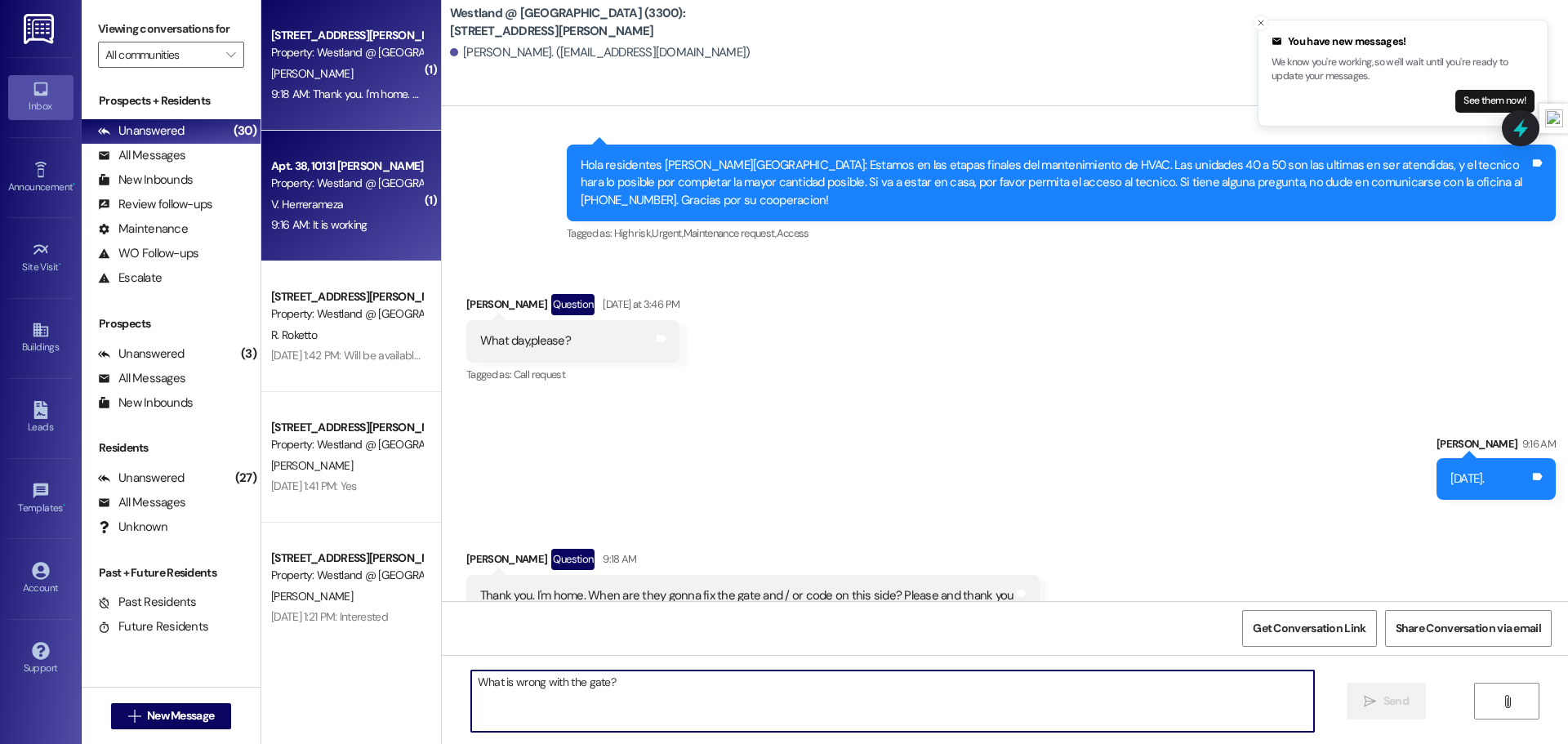
click at [351, 198] on div "V. Herrerameza" at bounding box center [346, 205] width 154 height 21
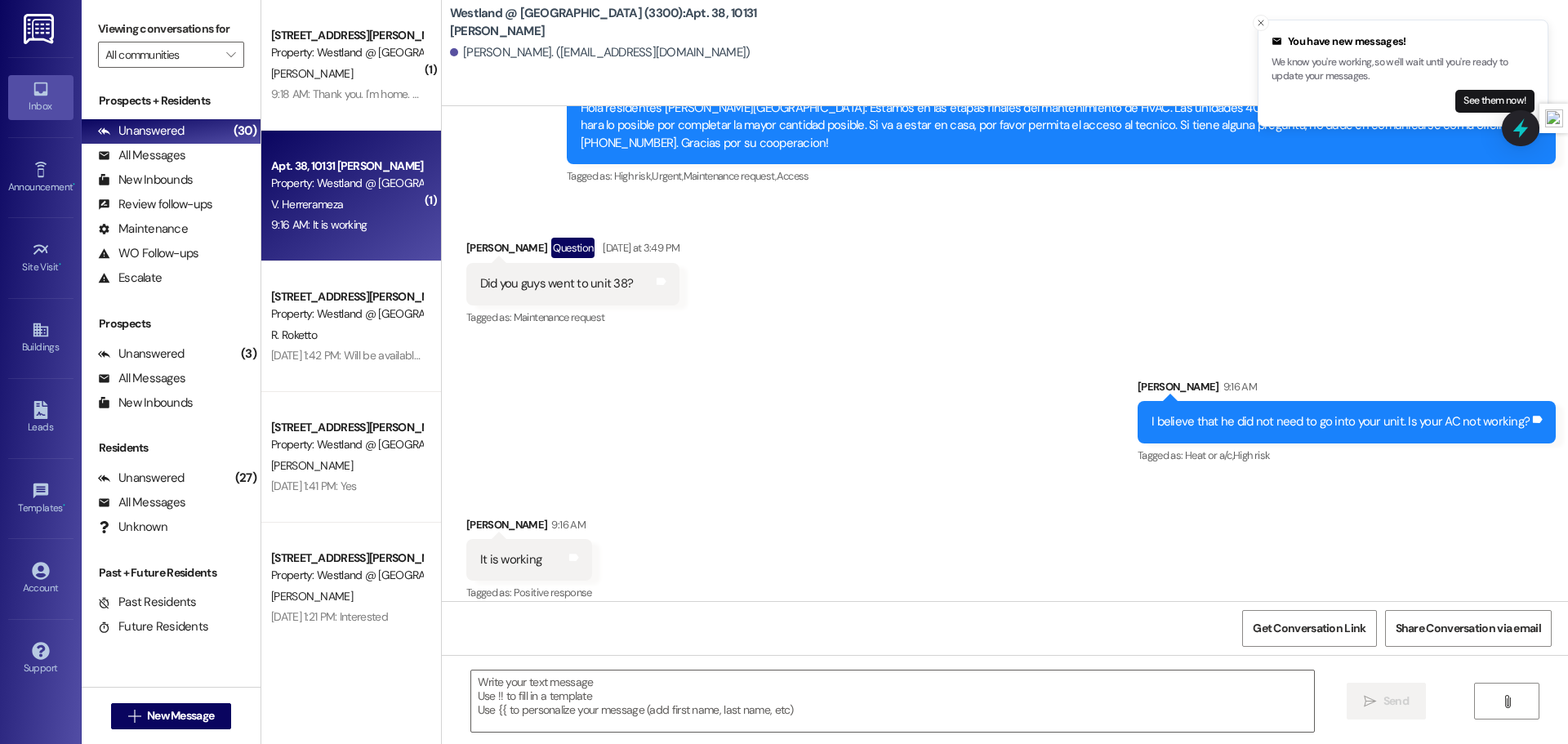
scroll to position [13081, 0]
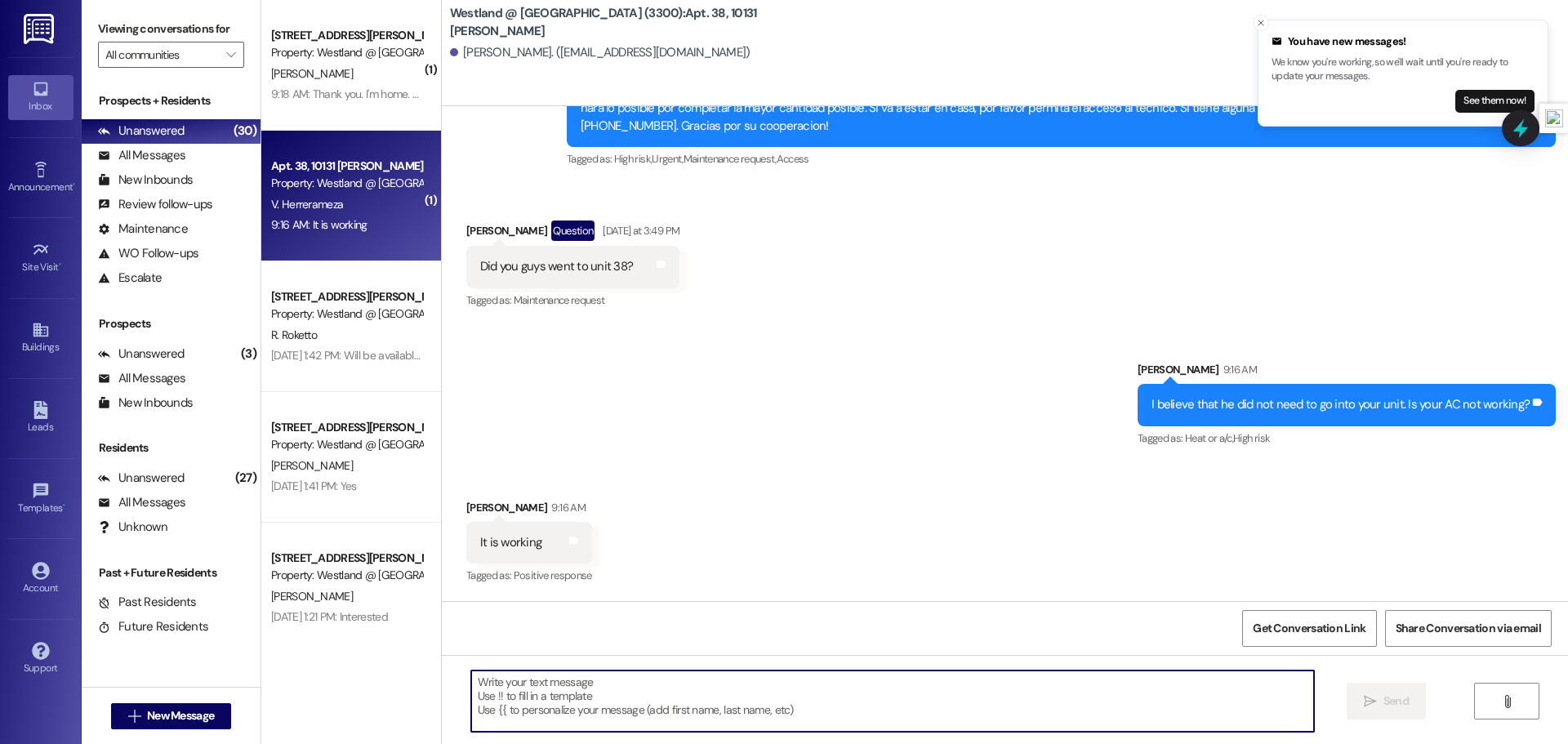
click at [645, 696] on textarea at bounding box center [892, 700] width 843 height 61
type textarea "OK."
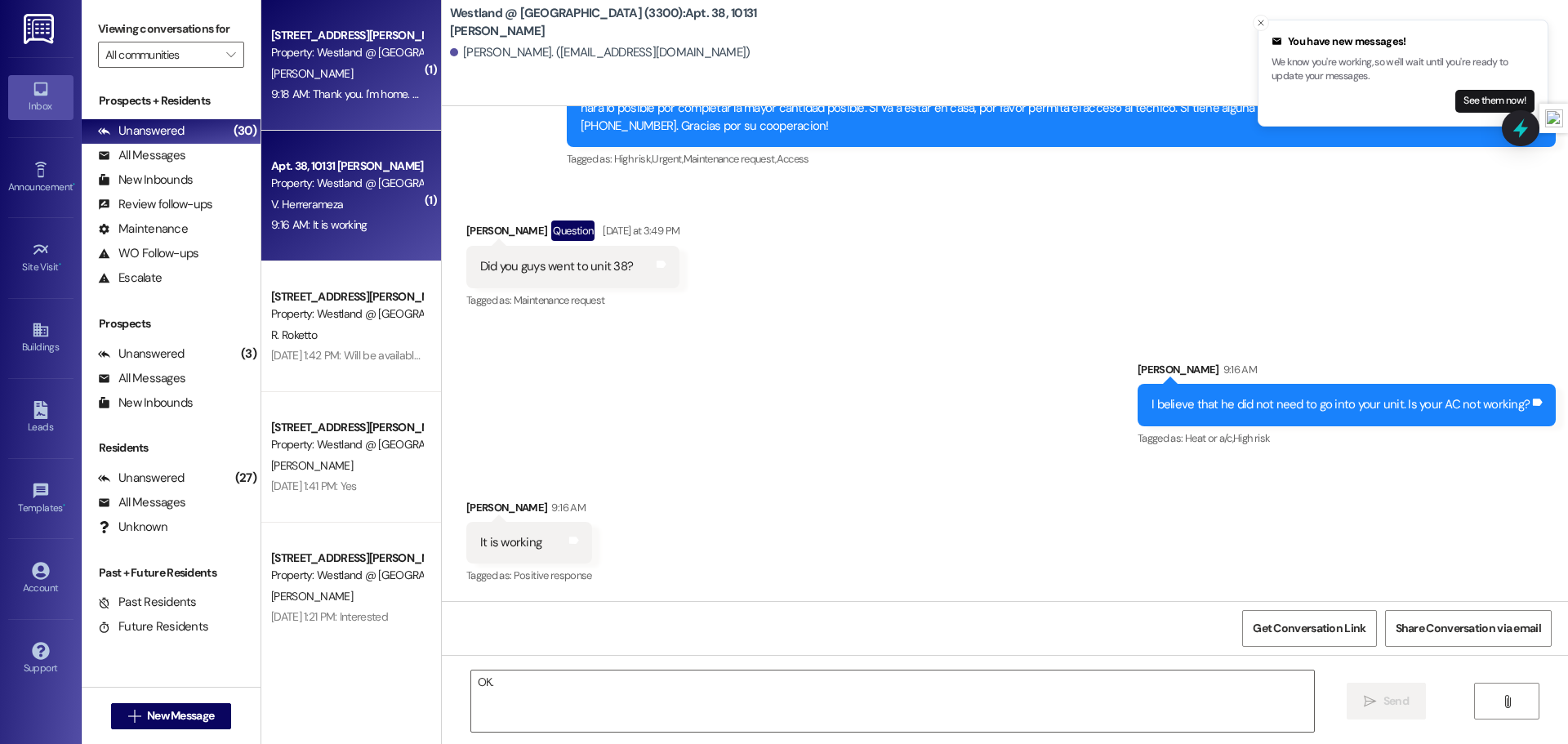
click at [358, 105] on div "Apt. 49, 10131 Buford Property: Westland @ Buford (3300) K. Newman 9:18 AM: Tha…" at bounding box center [351, 65] width 180 height 130
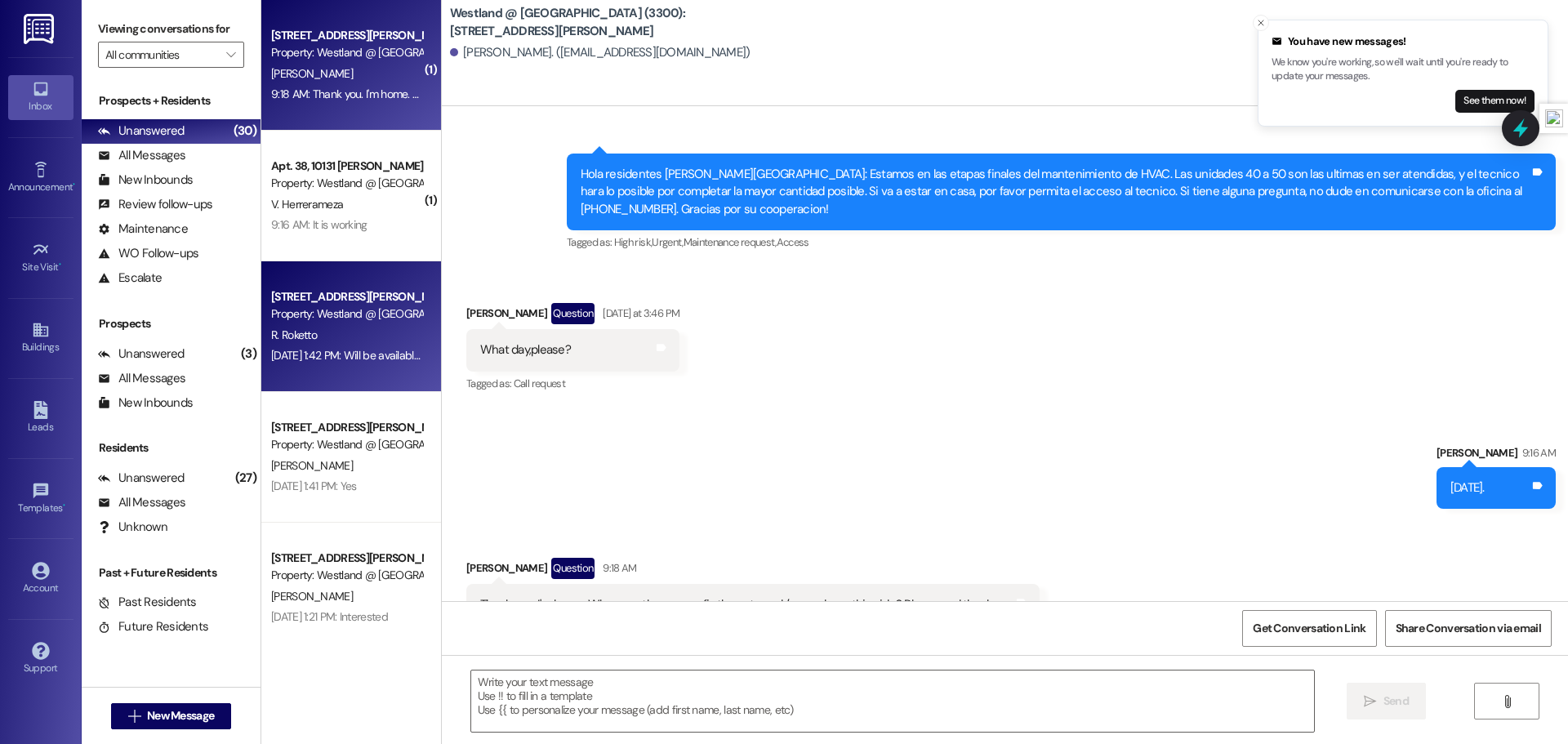
click at [383, 339] on div "R. Roketto" at bounding box center [346, 335] width 154 height 21
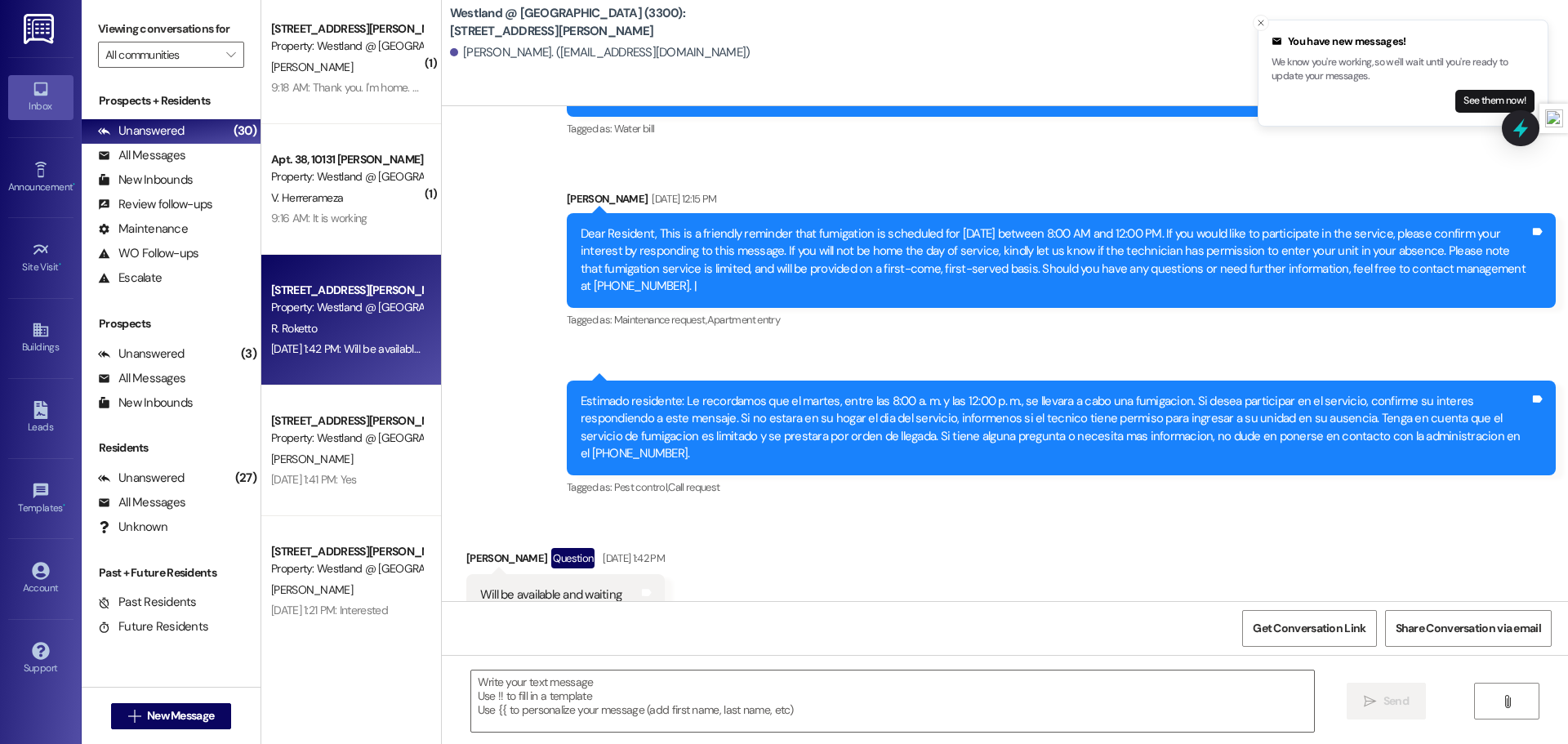
scroll to position [9, 0]
click at [364, 447] on div "[PERSON_NAME]" at bounding box center [346, 458] width 154 height 21
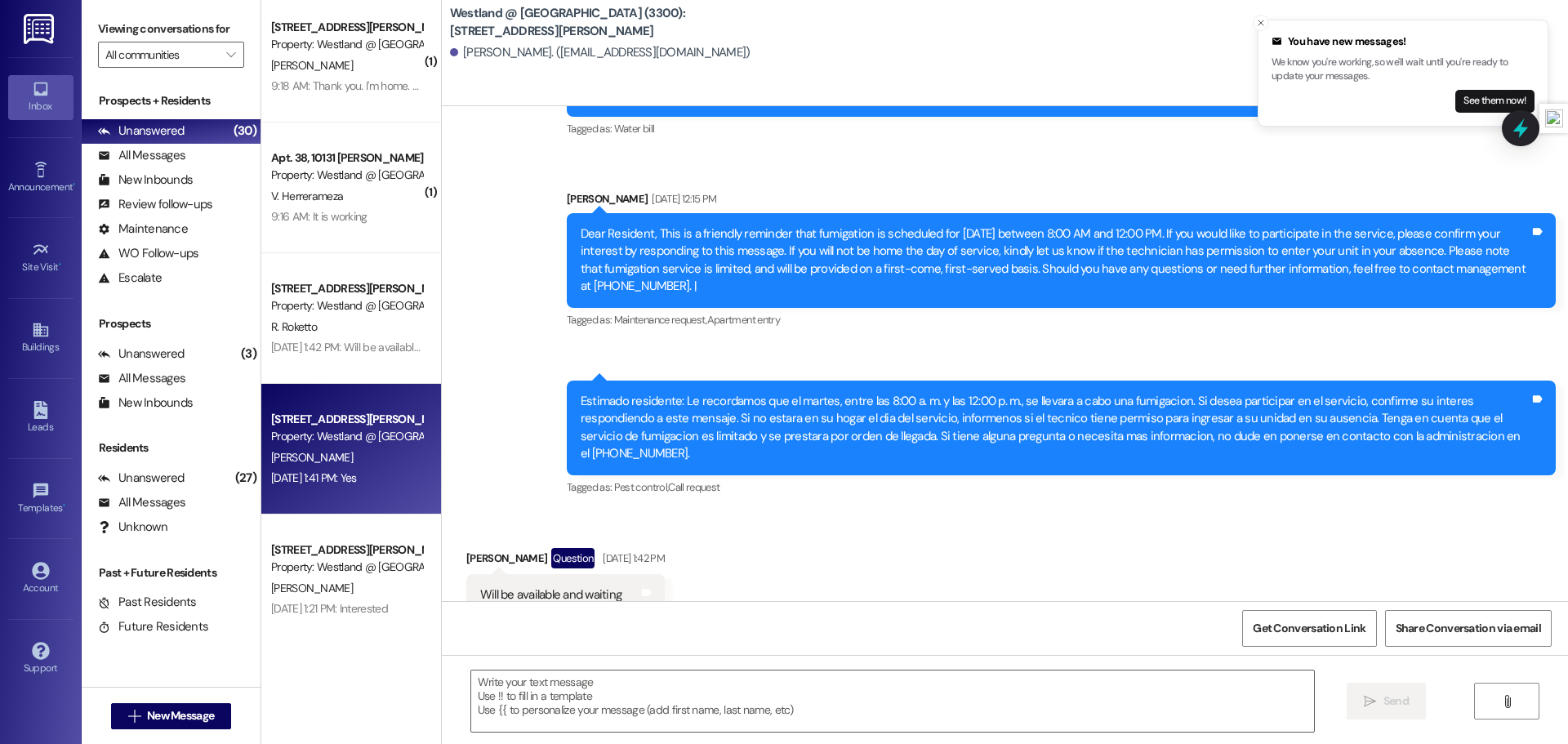
scroll to position [6495, 0]
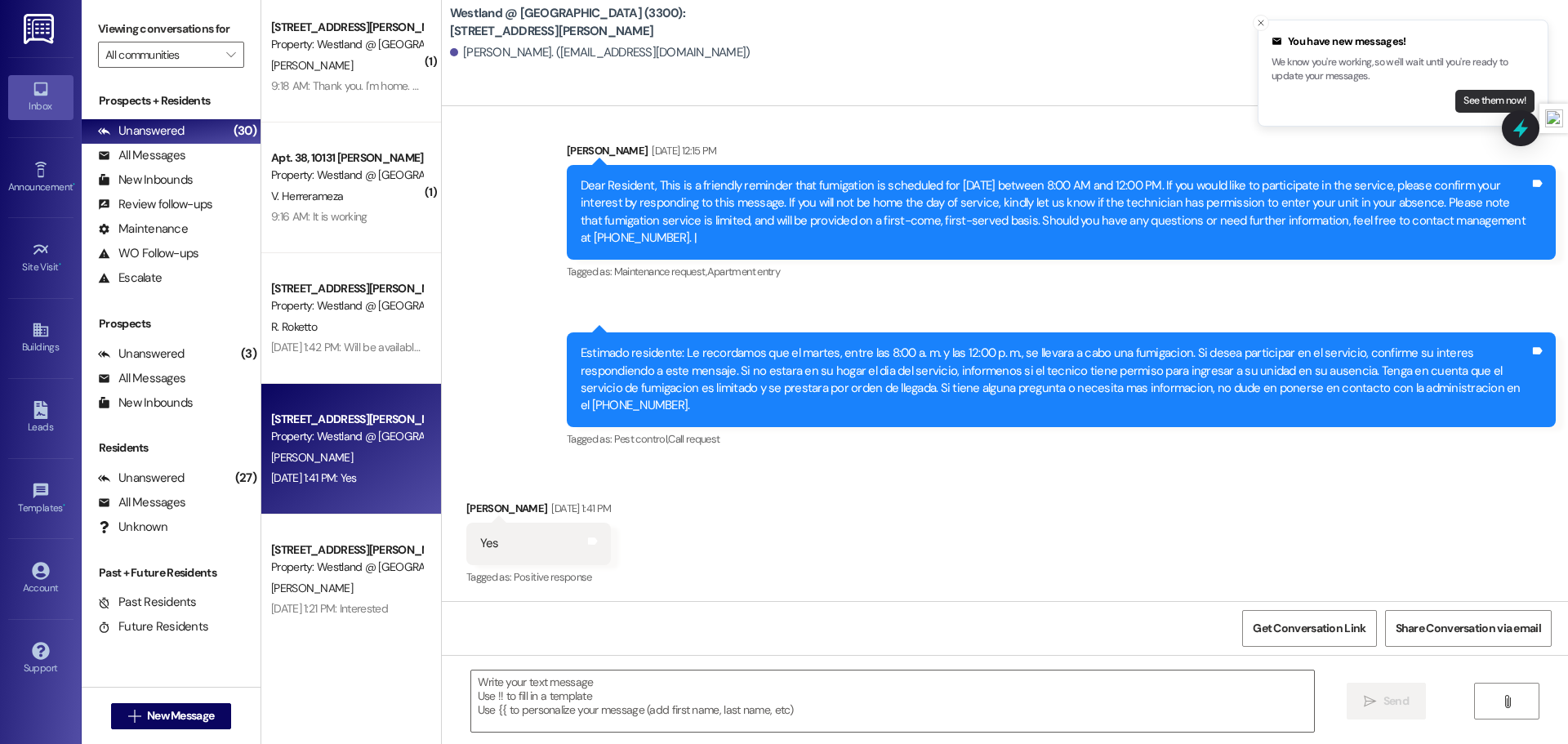
click at [1474, 96] on button "See them now!" at bounding box center [1494, 101] width 79 height 23
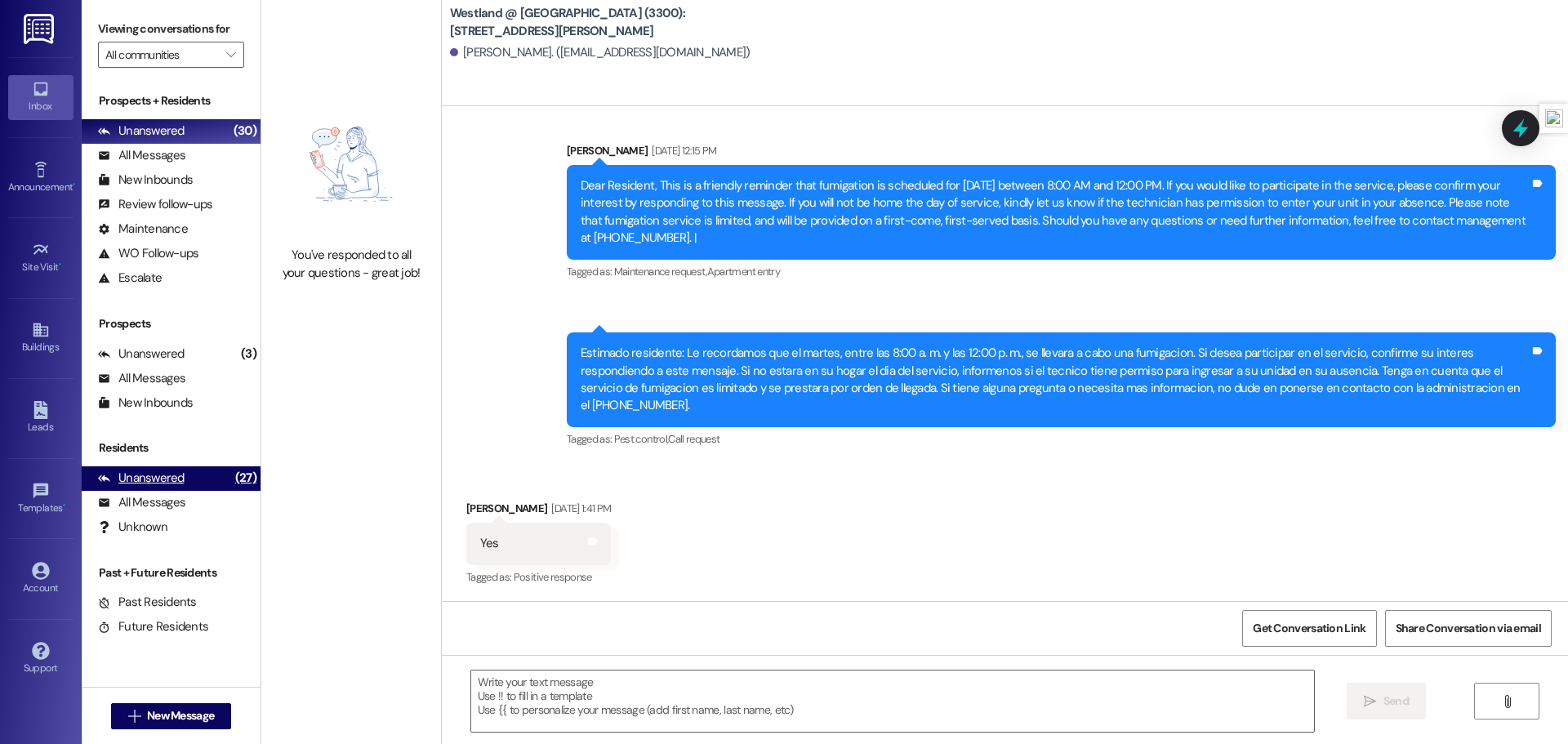
click at [163, 471] on div "Unanswered" at bounding box center [141, 478] width 87 height 17
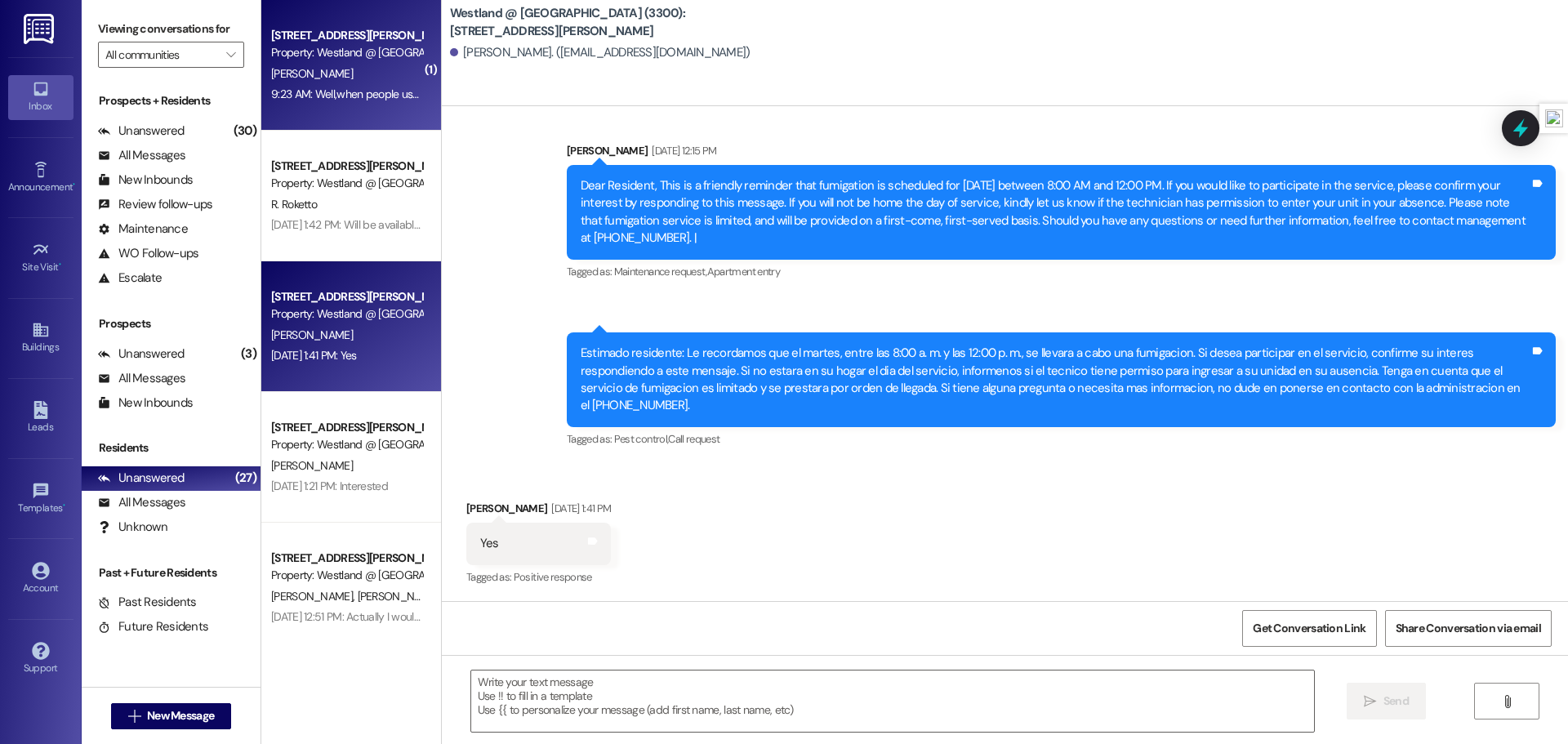
click at [345, 79] on div "[PERSON_NAME]" at bounding box center [346, 74] width 154 height 21
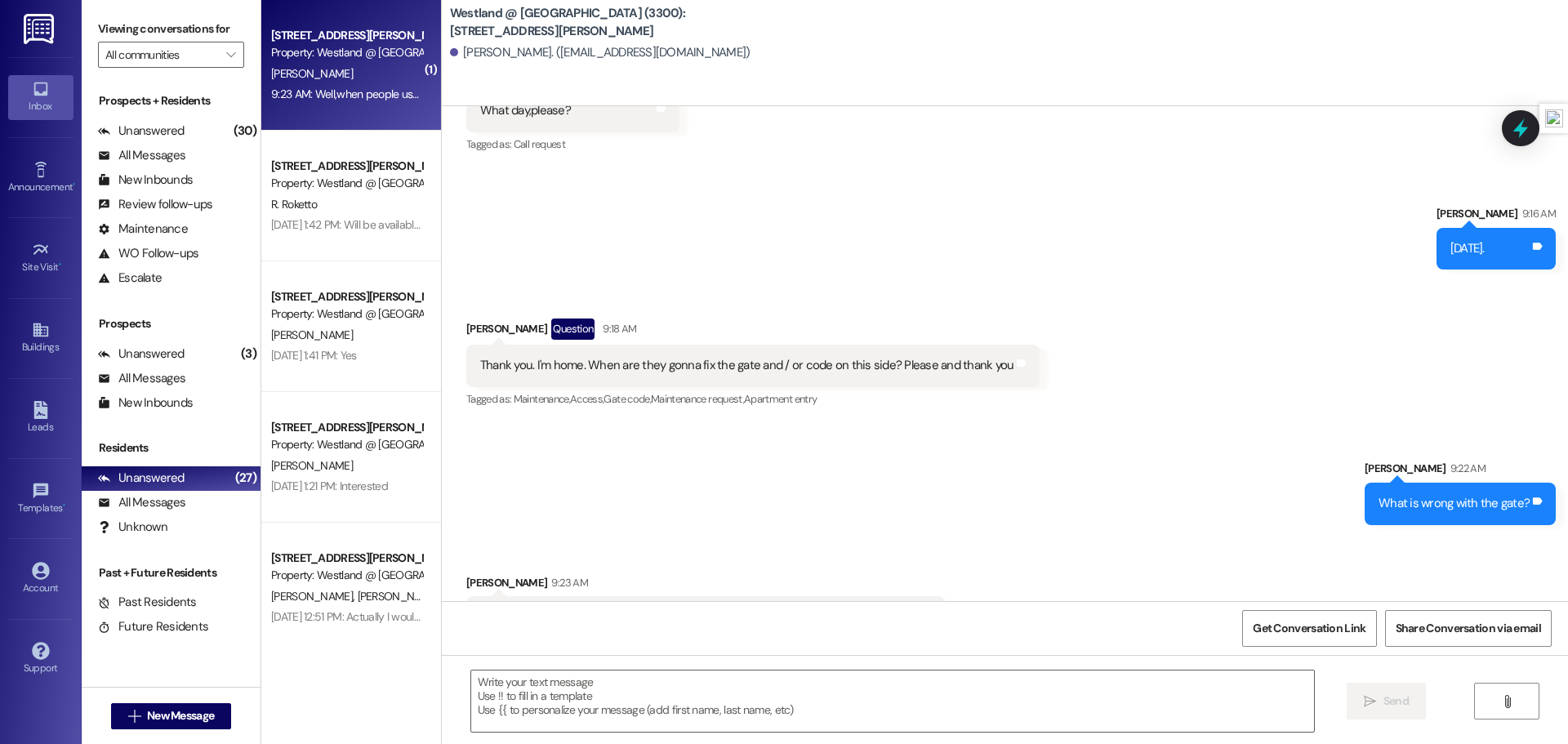
scroll to position [13385, 0]
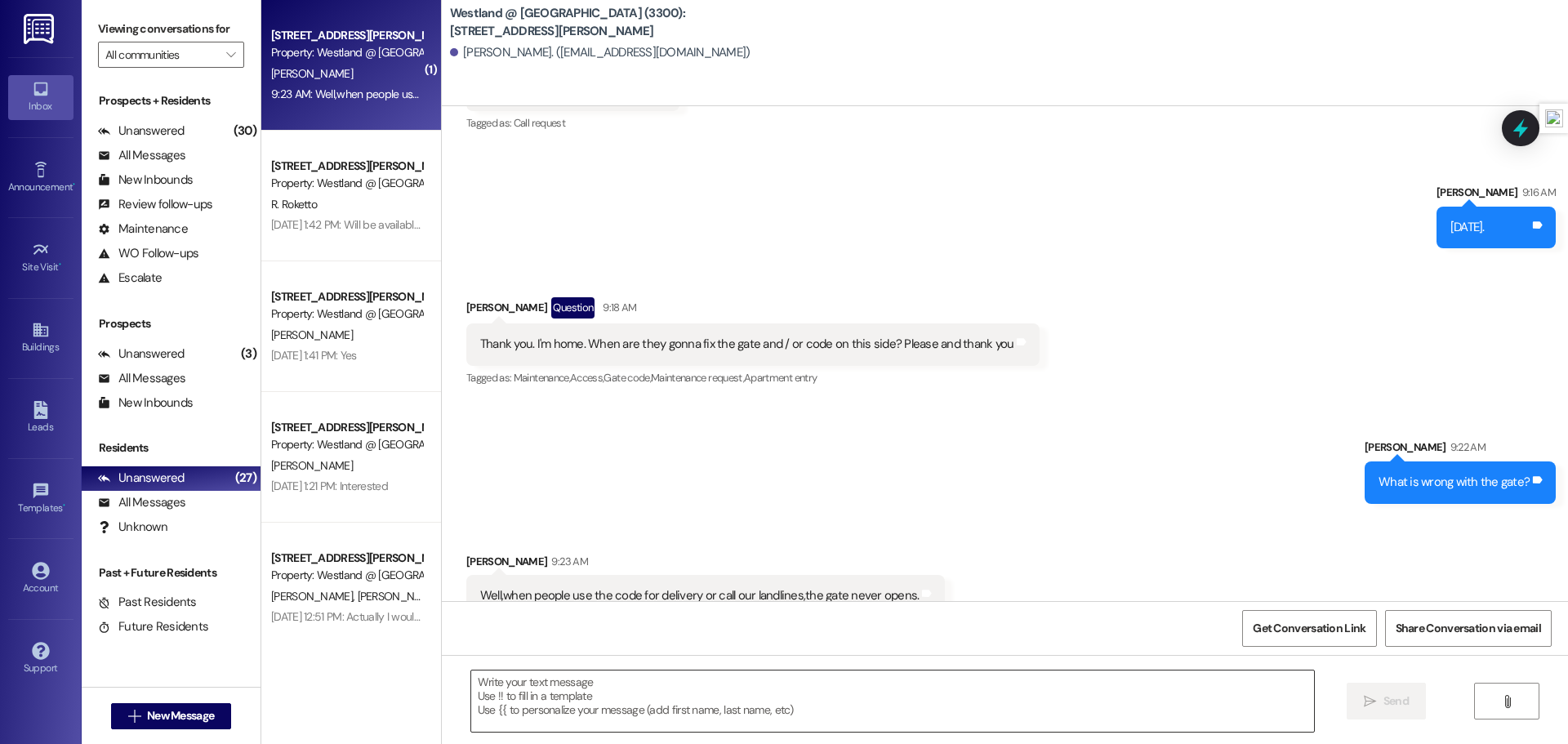
click at [620, 675] on textarea at bounding box center [892, 700] width 843 height 61
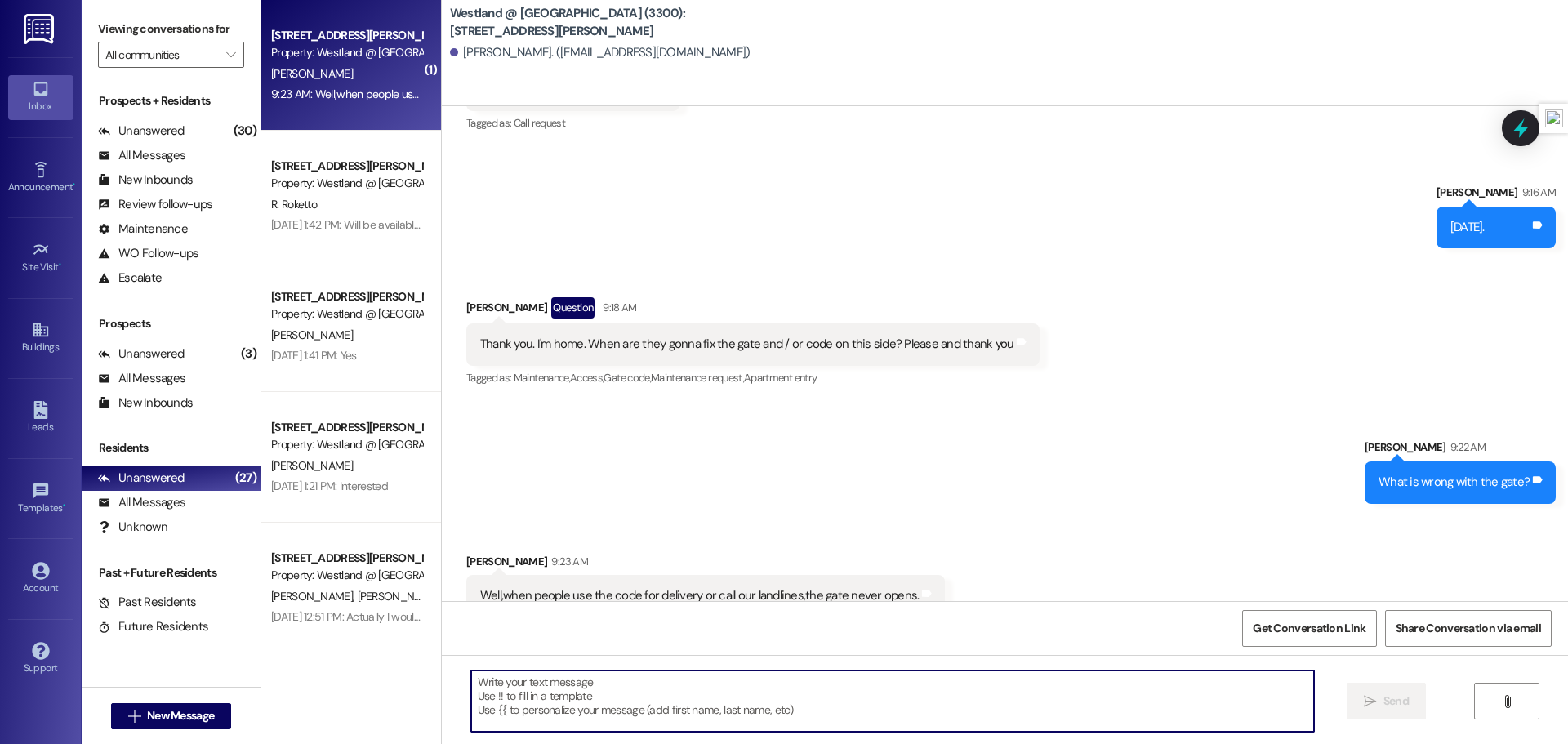
click at [610, 704] on textarea at bounding box center [892, 700] width 843 height 61
click at [611, 706] on textarea at bounding box center [892, 700] width 843 height 61
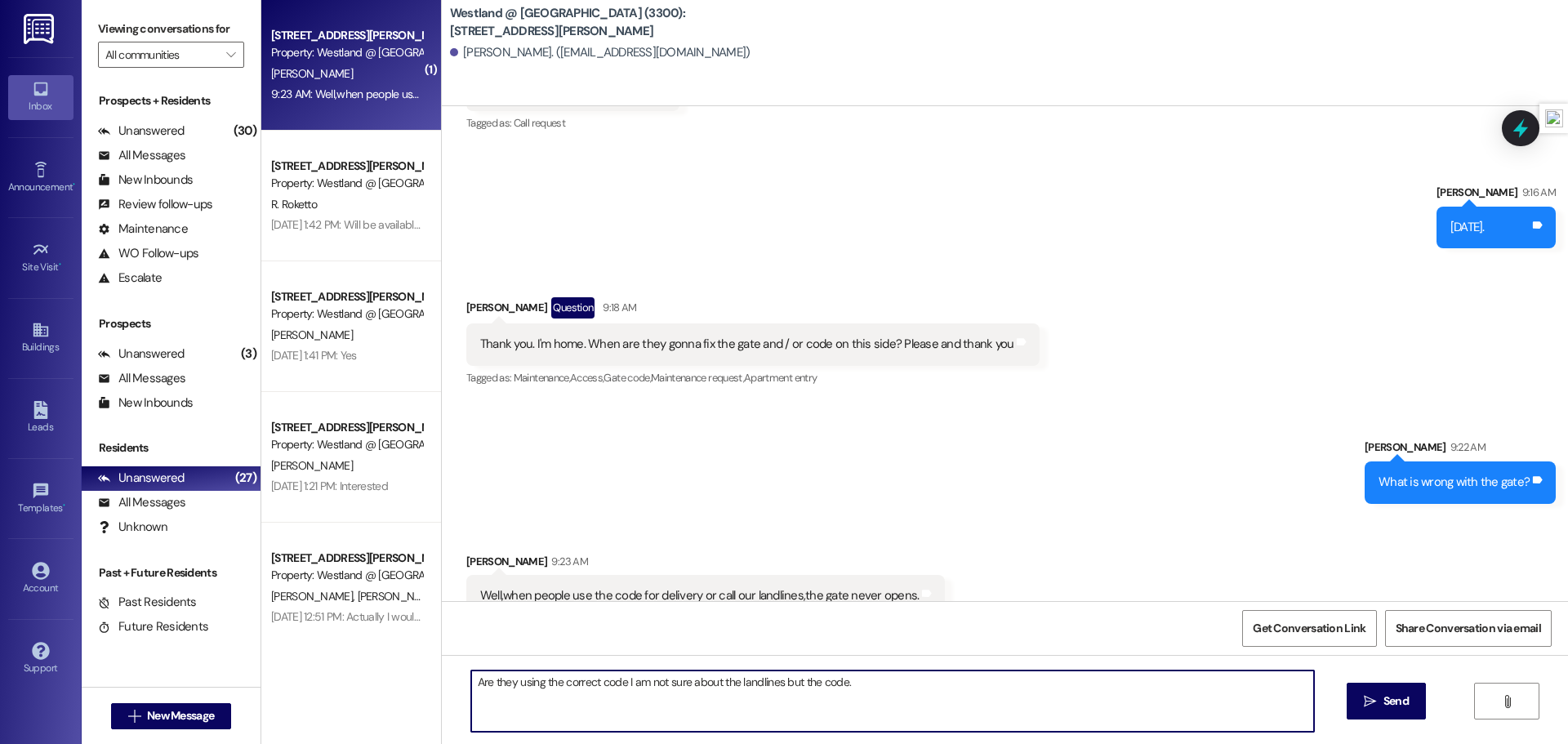
type textarea "Are they using the correct code I am not sure about the landlines but the code."
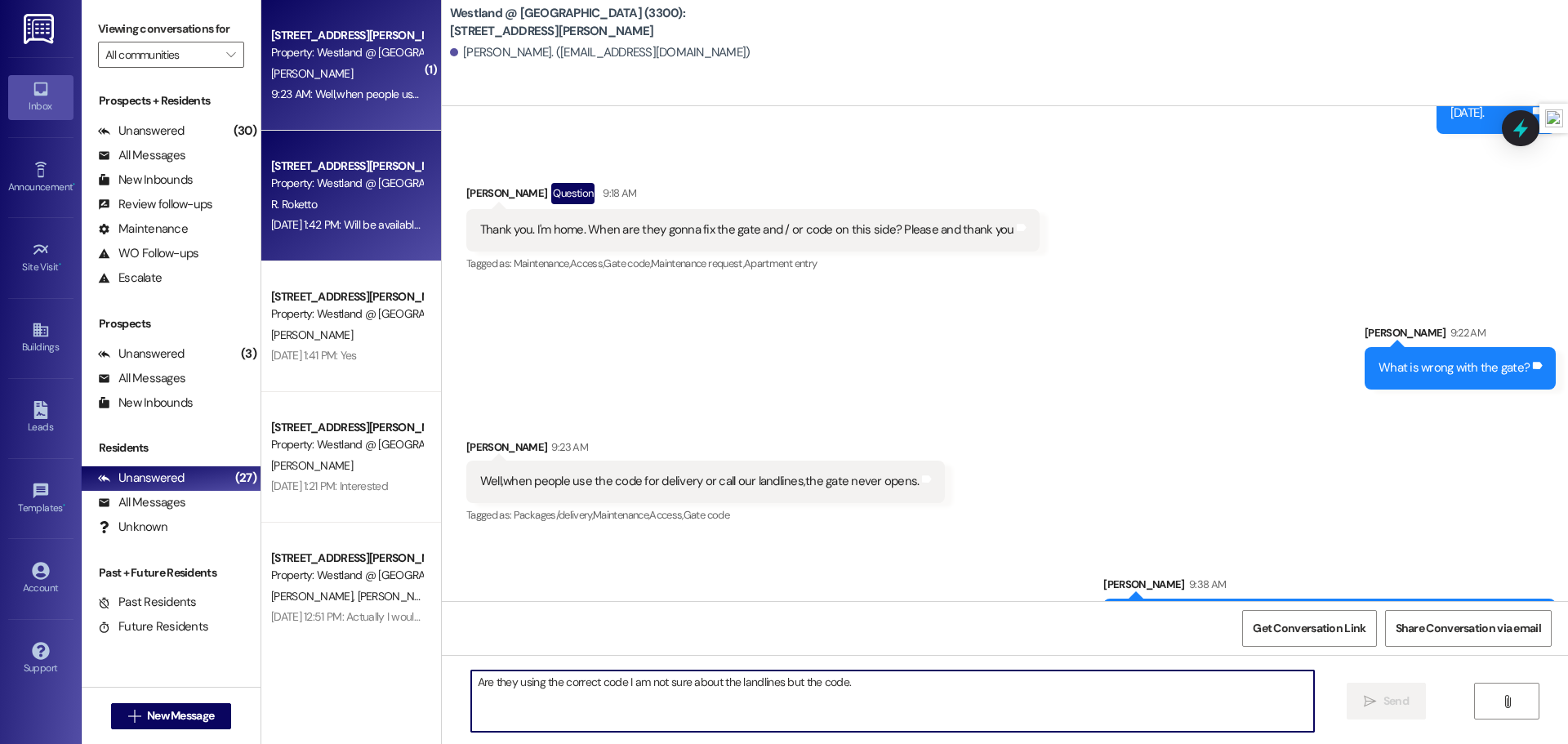
click at [344, 195] on div "R. Roketto" at bounding box center [346, 205] width 154 height 21
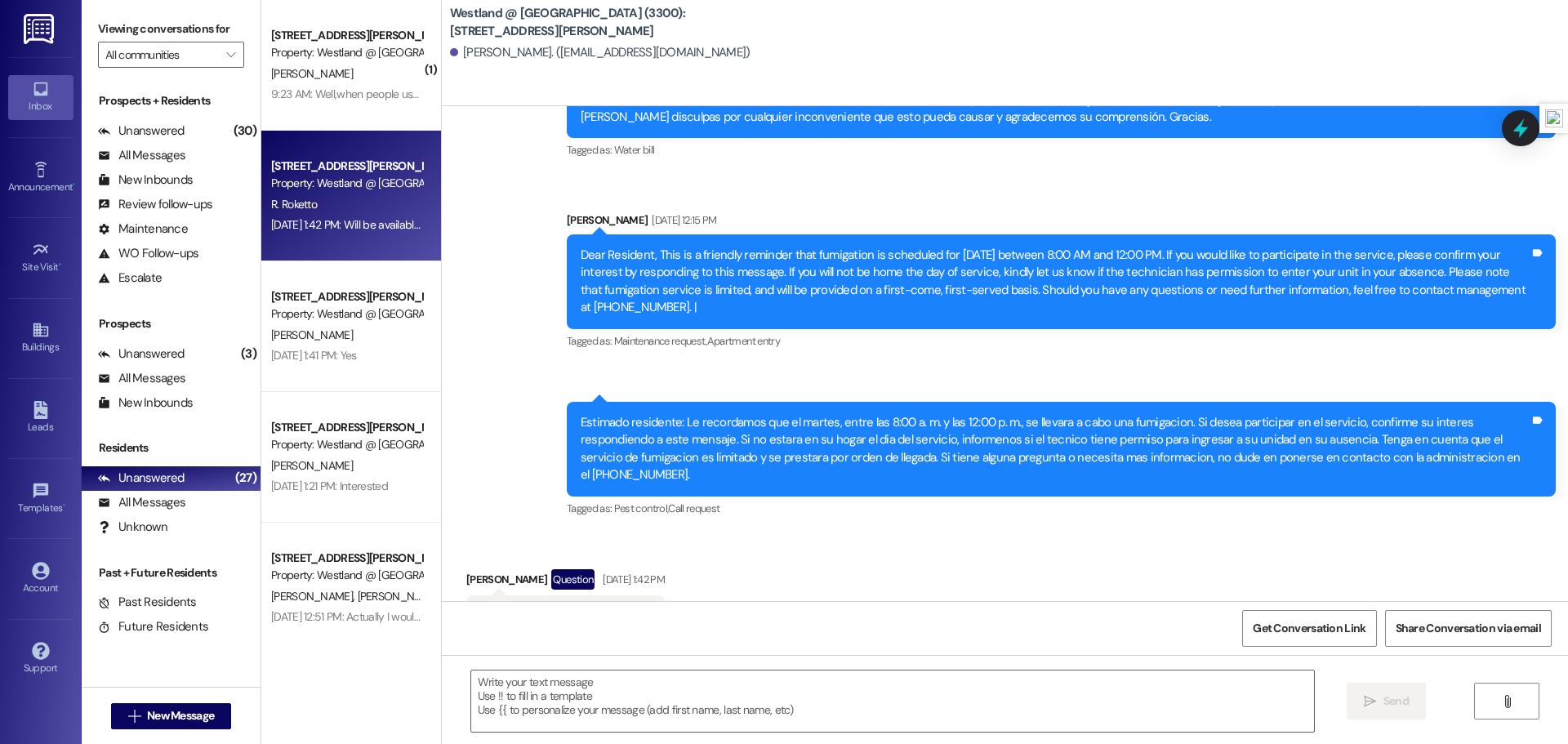
scroll to position [14155, 0]
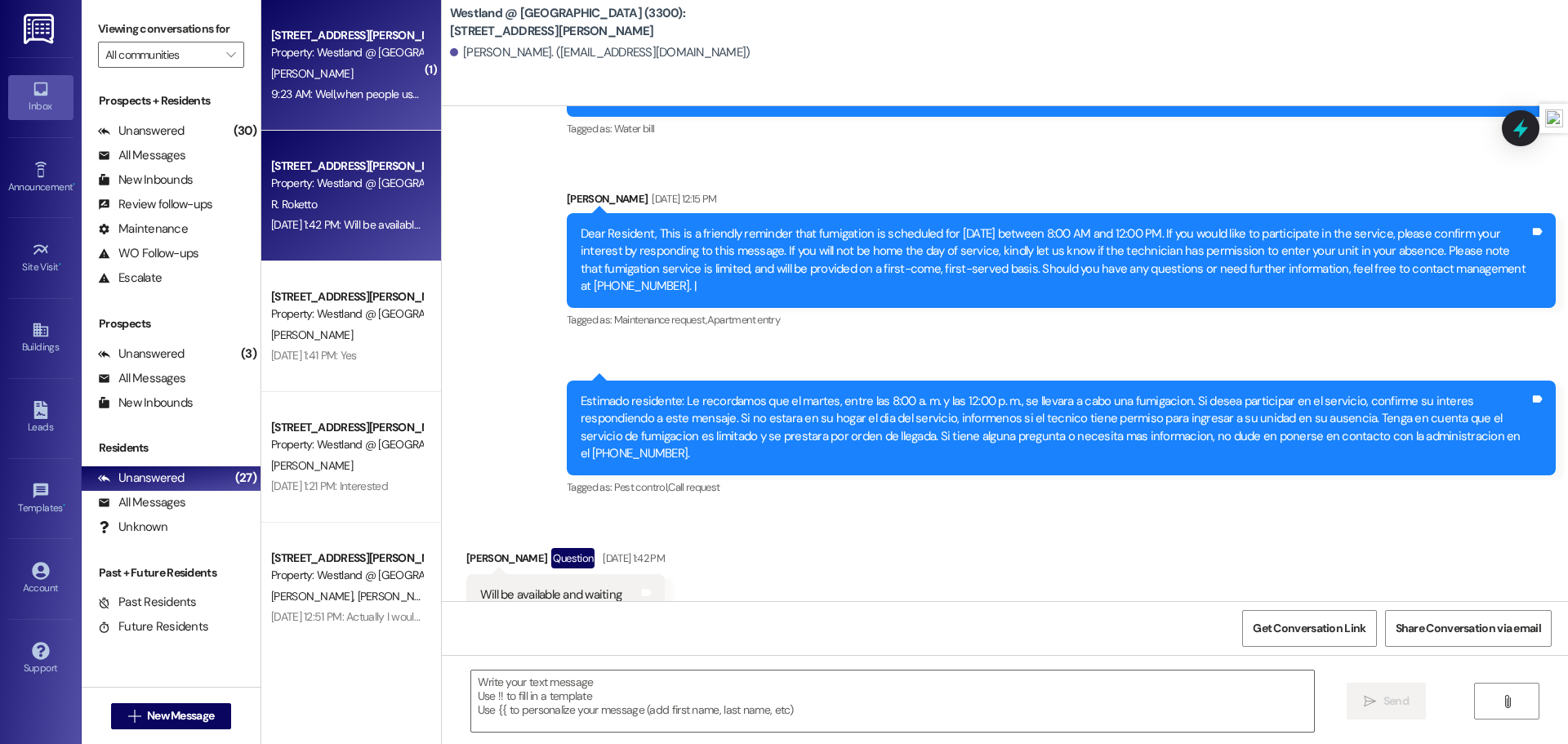
click at [361, 87] on div "9:23 AM: Well,when people use the code for delivery or call our landlines,the g…" at bounding box center [494, 93] width 447 height 15
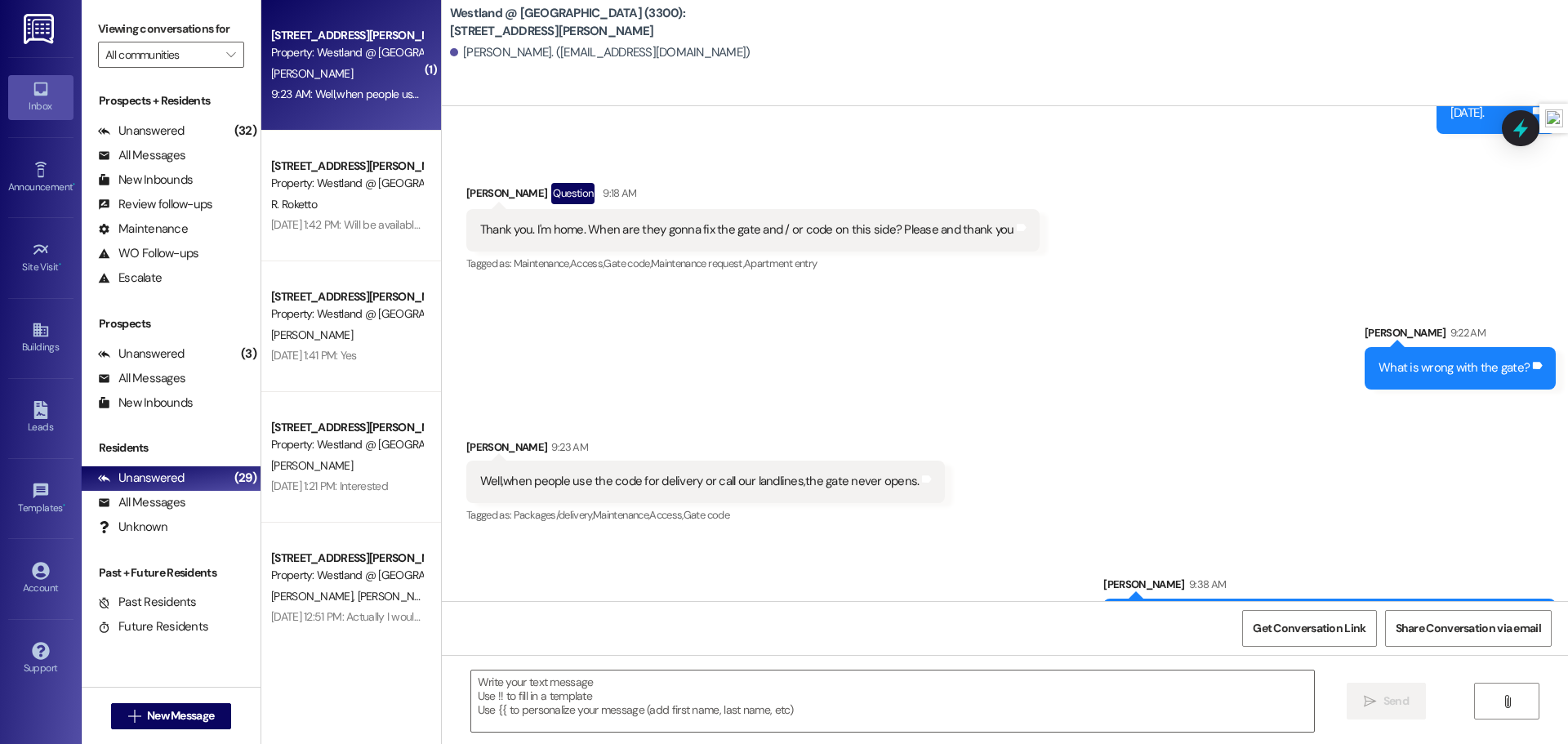
scroll to position [13612, 0]
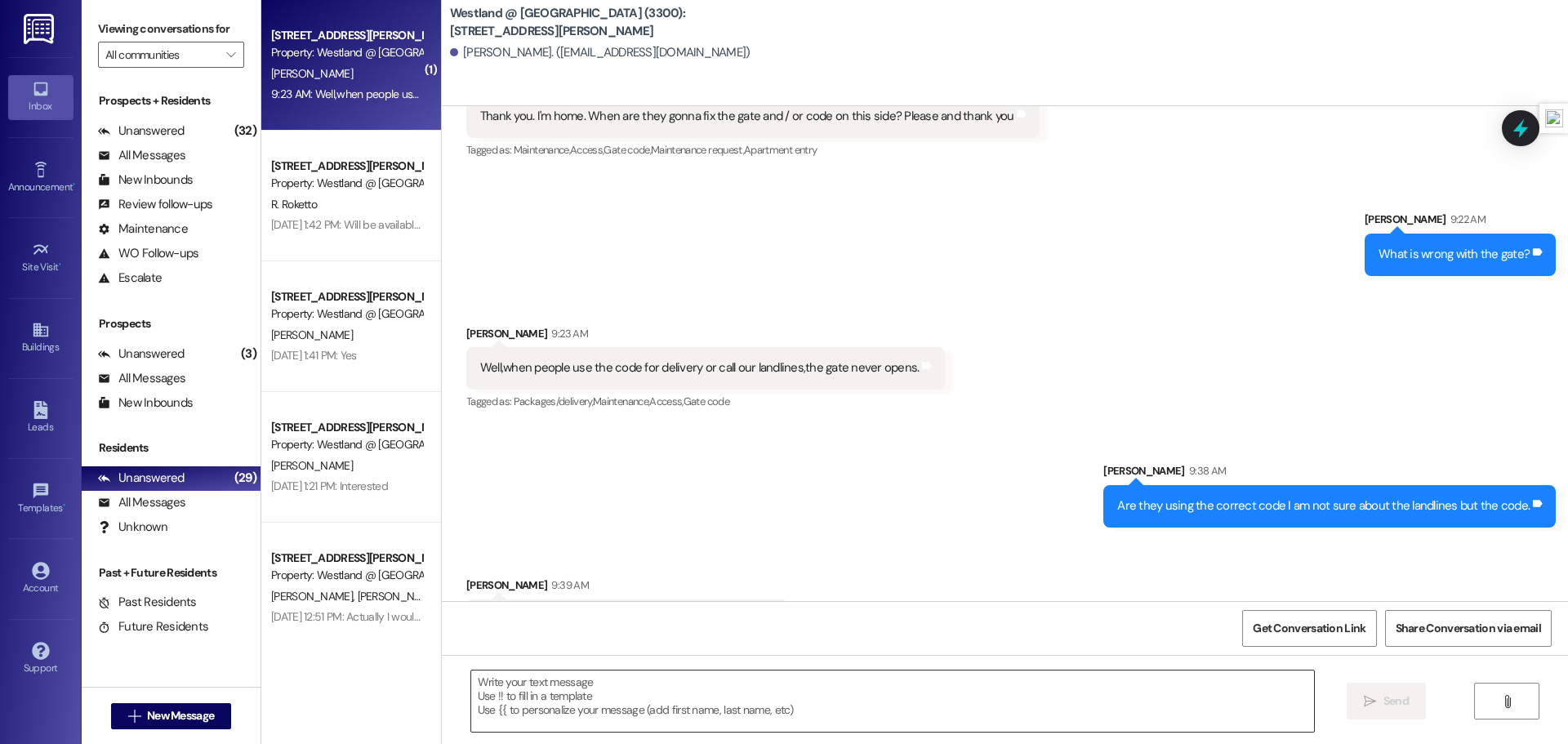
click at [732, 700] on textarea at bounding box center [892, 700] width 843 height 61
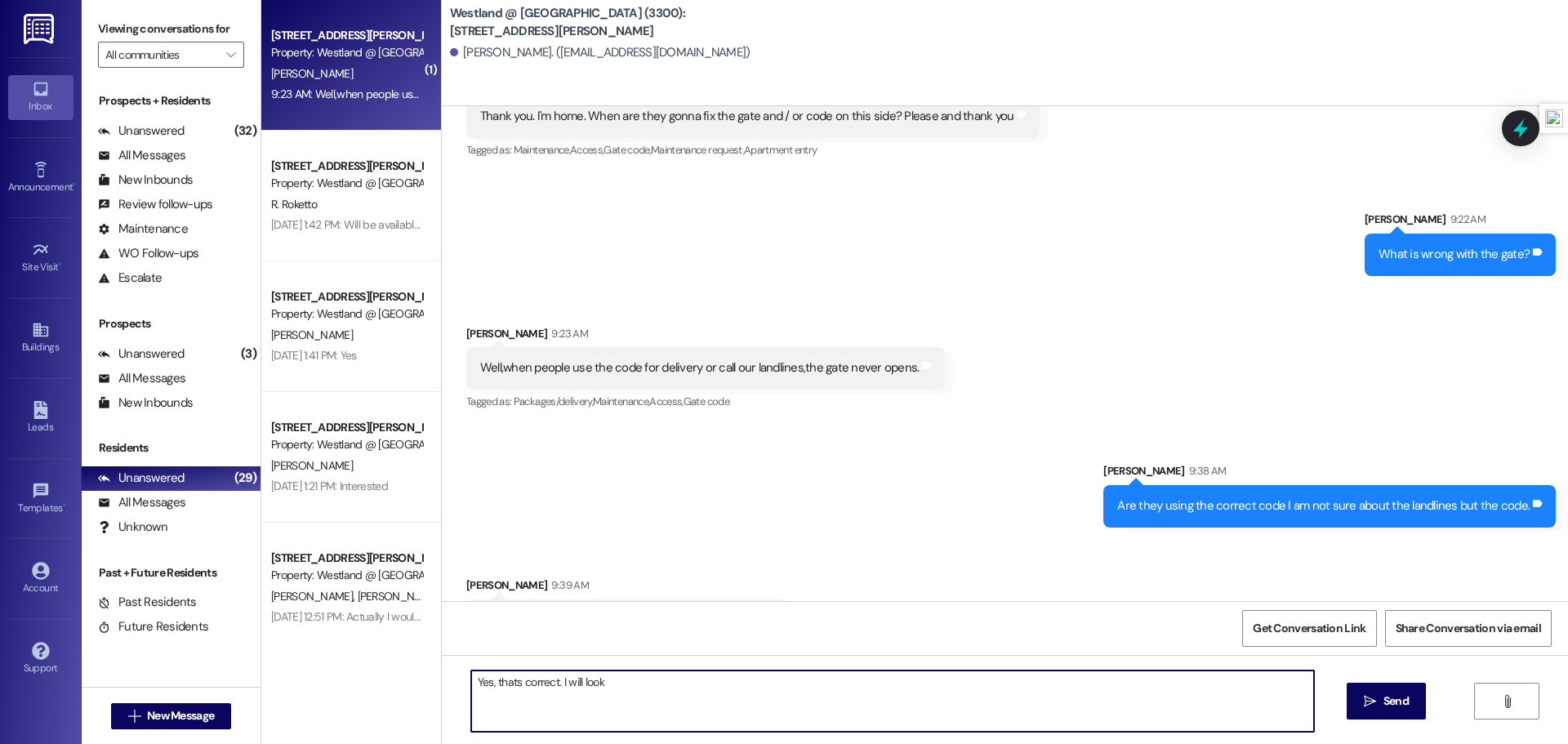
click at [519, 676] on textarea "Yes, thats correct. I will look" at bounding box center [892, 700] width 843 height 61
click at [641, 687] on textarea "Yes, that's correct. I will look" at bounding box center [892, 700] width 843 height 61
type textarea "Yes, that's correct. I will look into this."
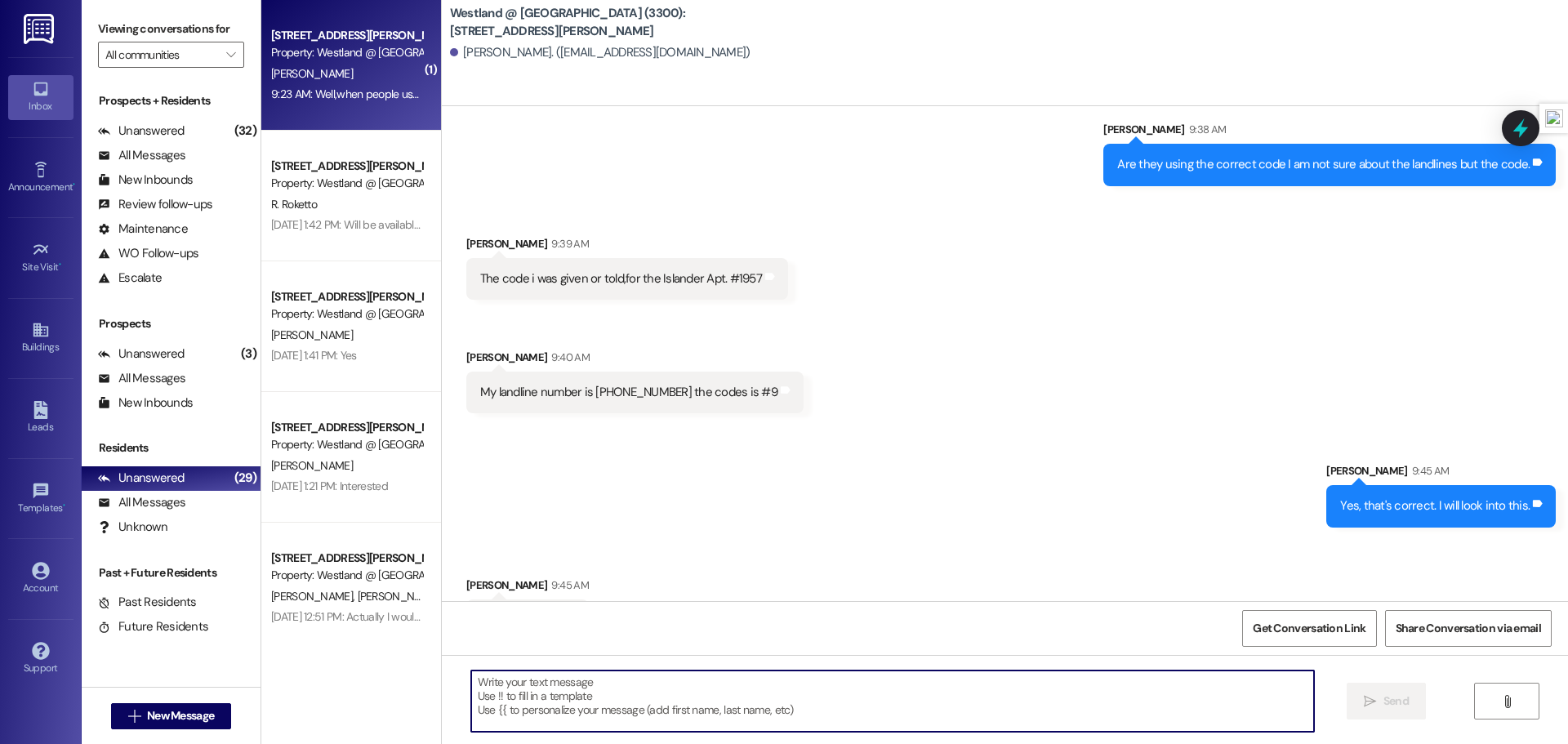
scroll to position [13955, 0]
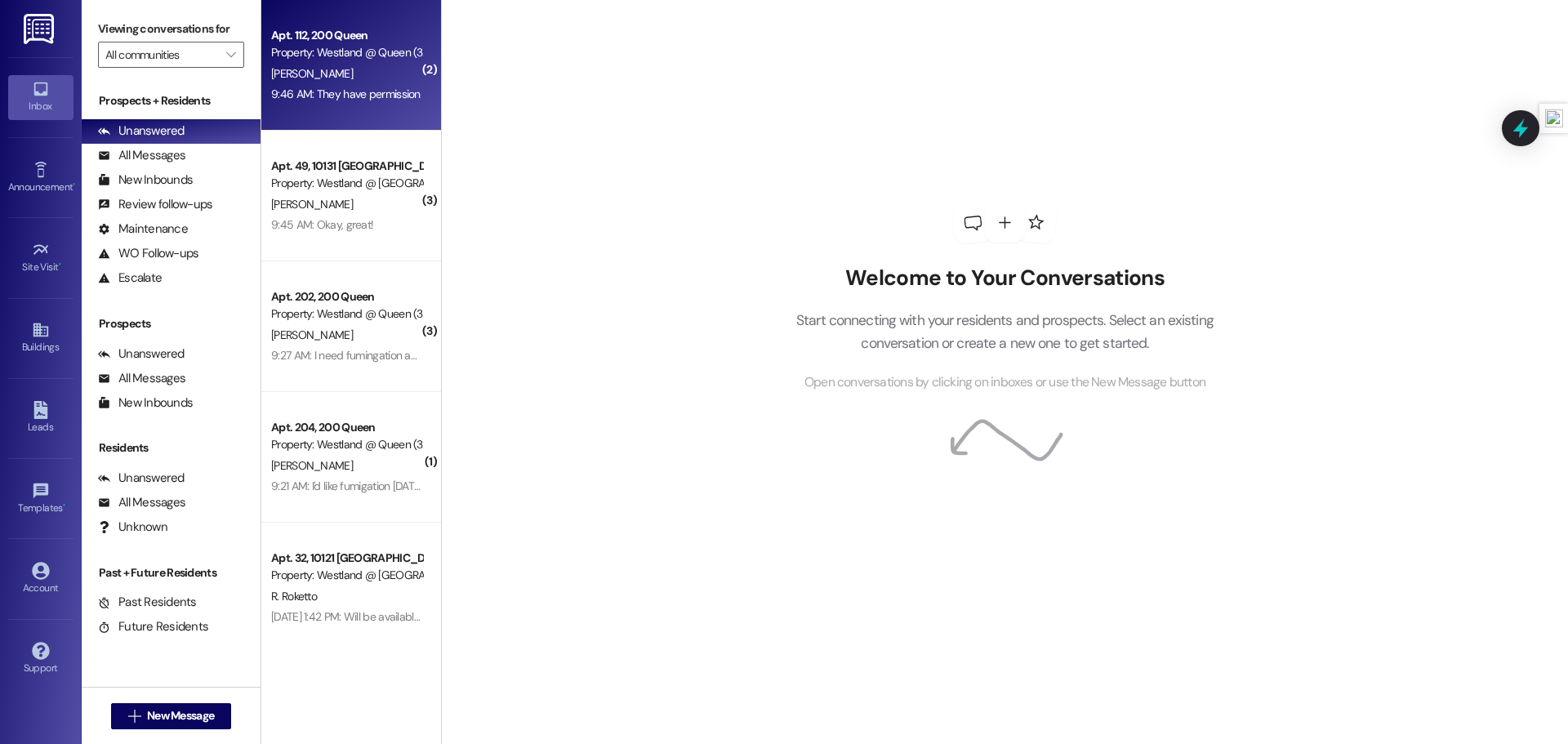
click at [341, 78] on div "[PERSON_NAME]" at bounding box center [346, 74] width 154 height 21
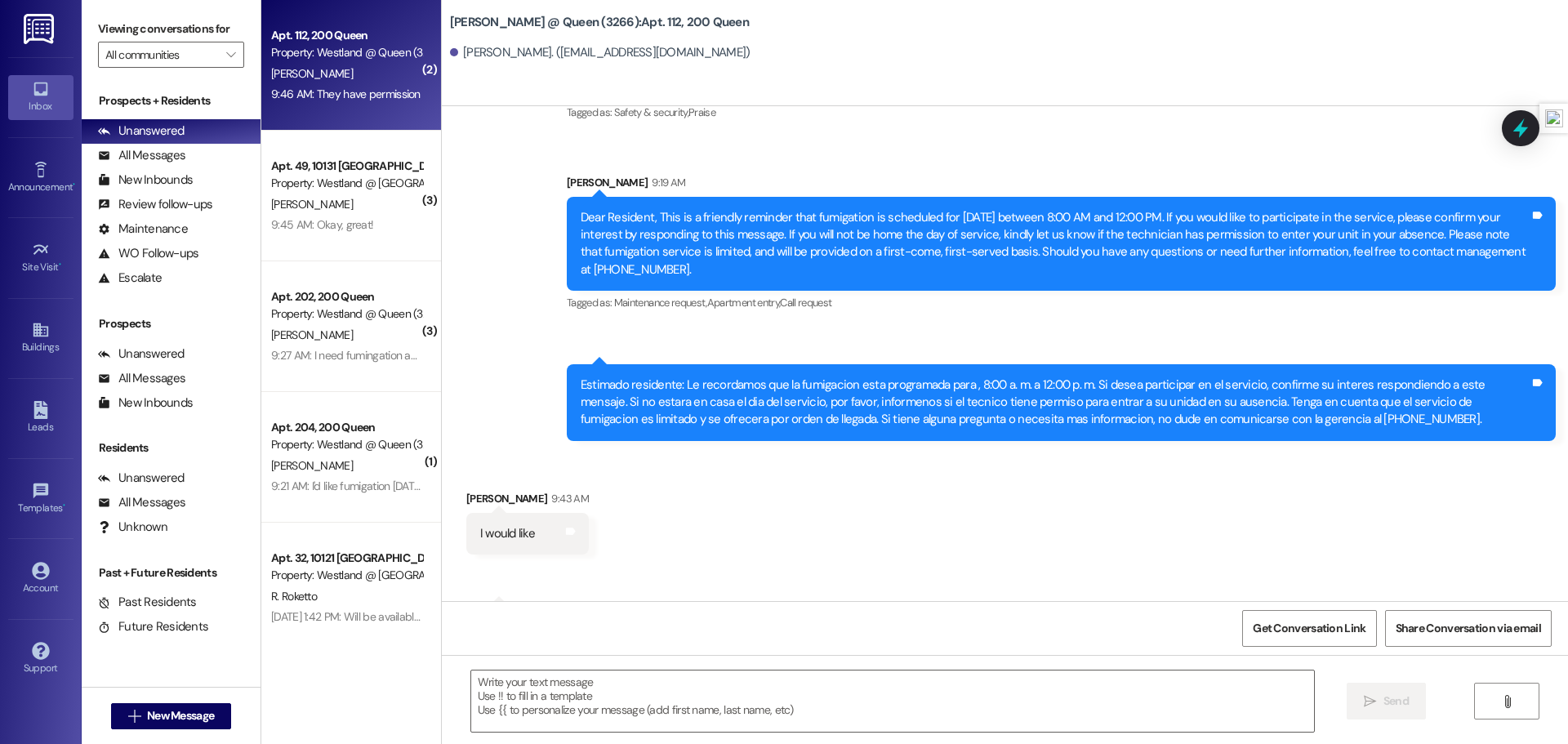
scroll to position [6614, 0]
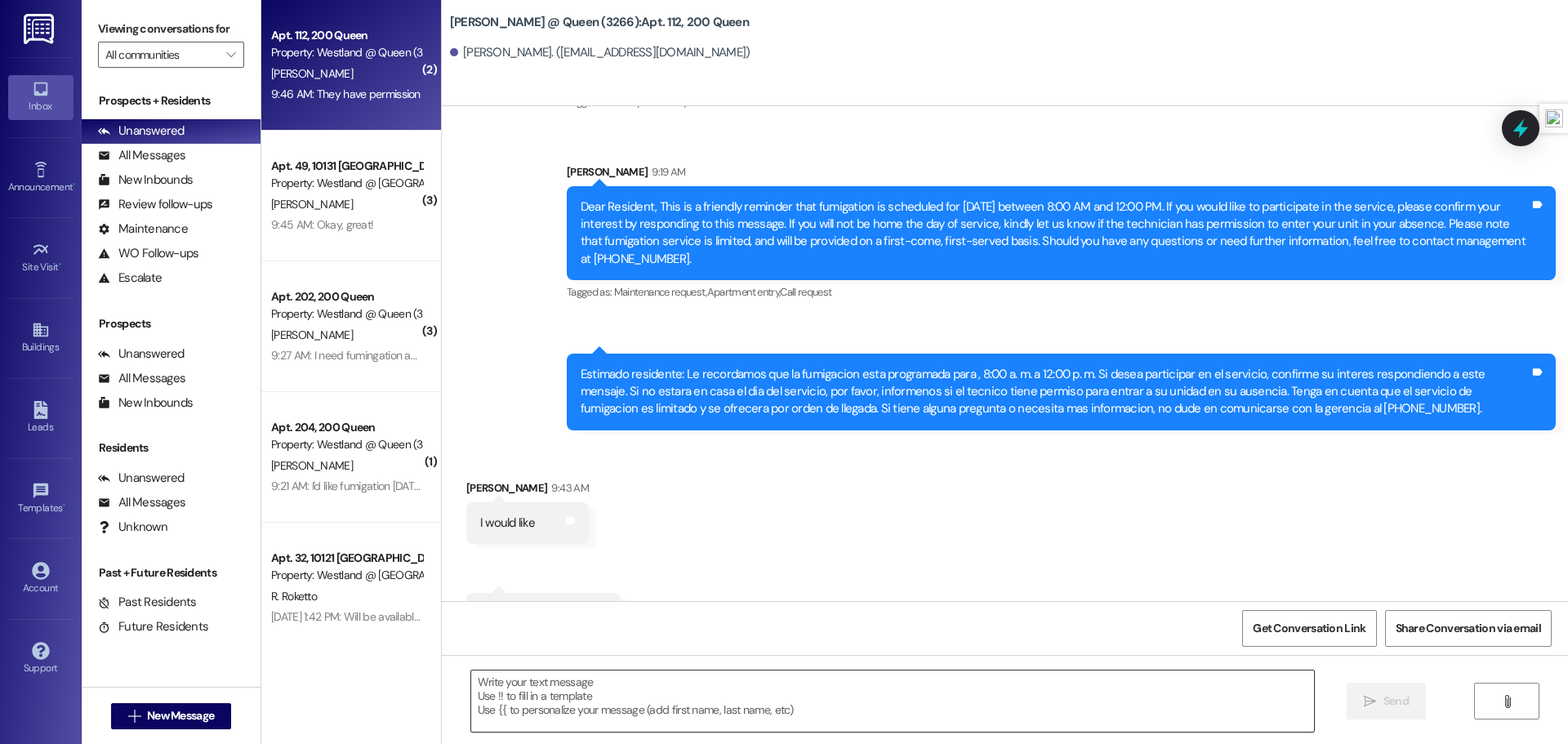
click at [667, 690] on textarea at bounding box center [892, 700] width 843 height 61
click at [676, 665] on div " Send " at bounding box center [1005, 716] width 1126 height 123
click at [662, 699] on textarea at bounding box center [892, 700] width 843 height 61
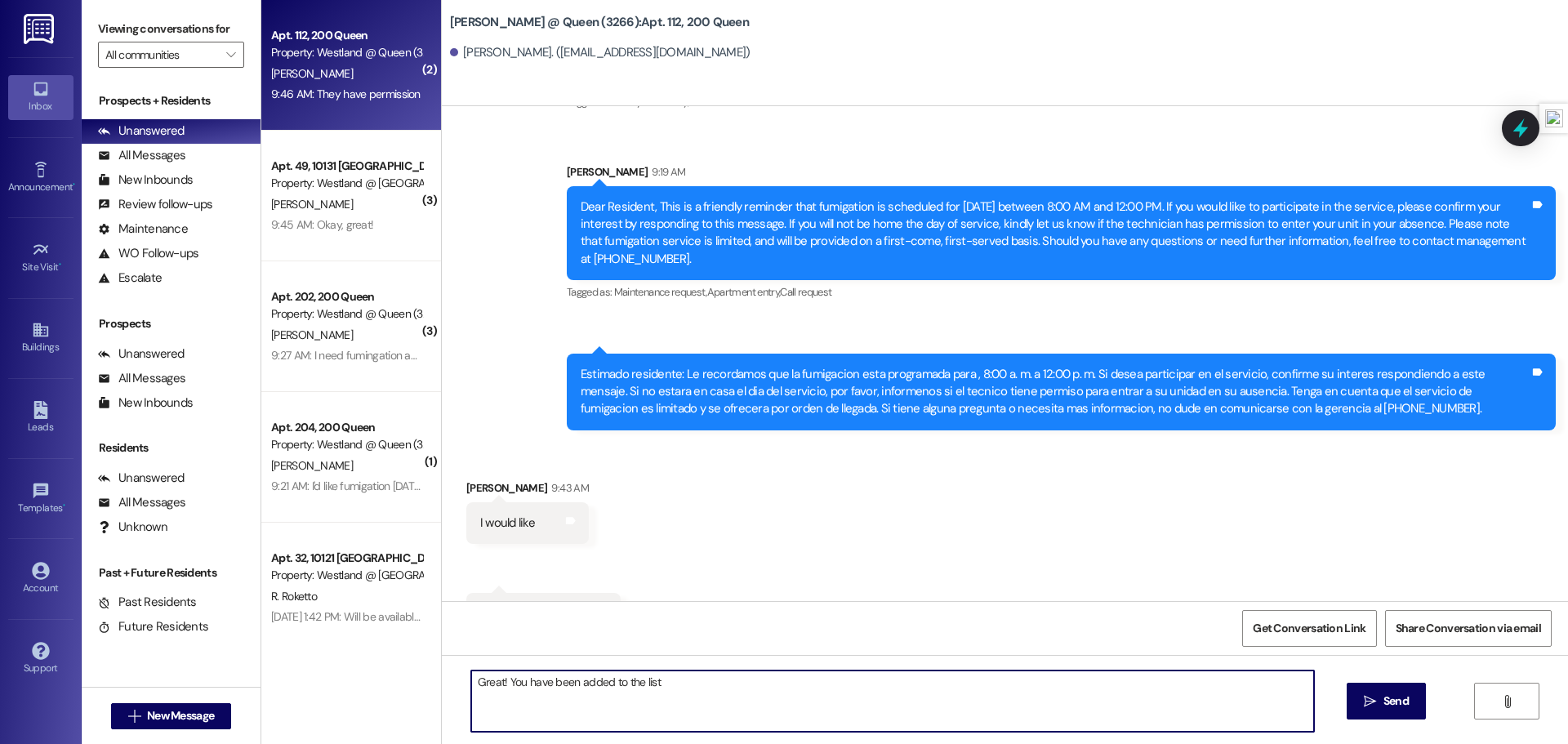
type textarea "Great! You have been added to the list"
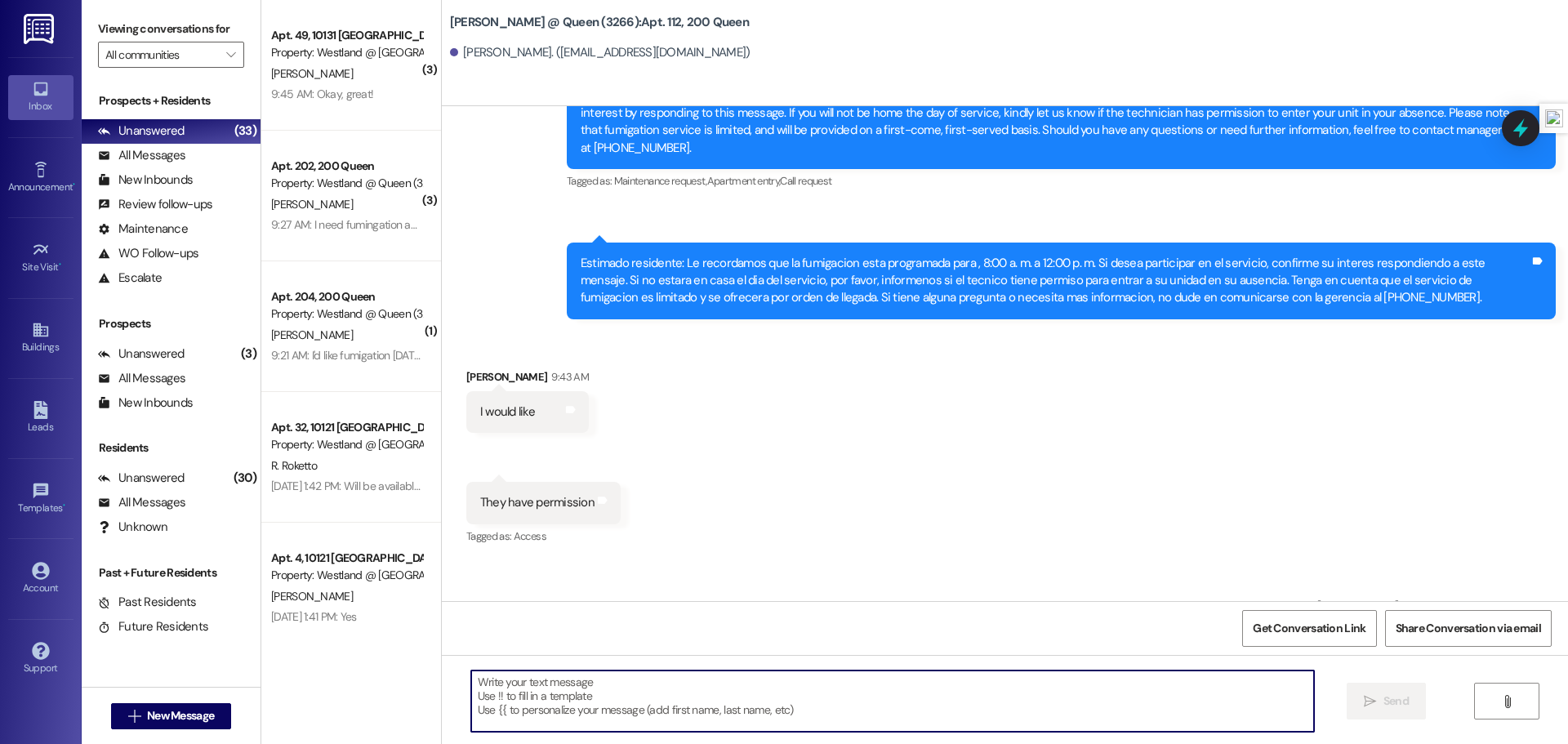
scroll to position [6729, 0]
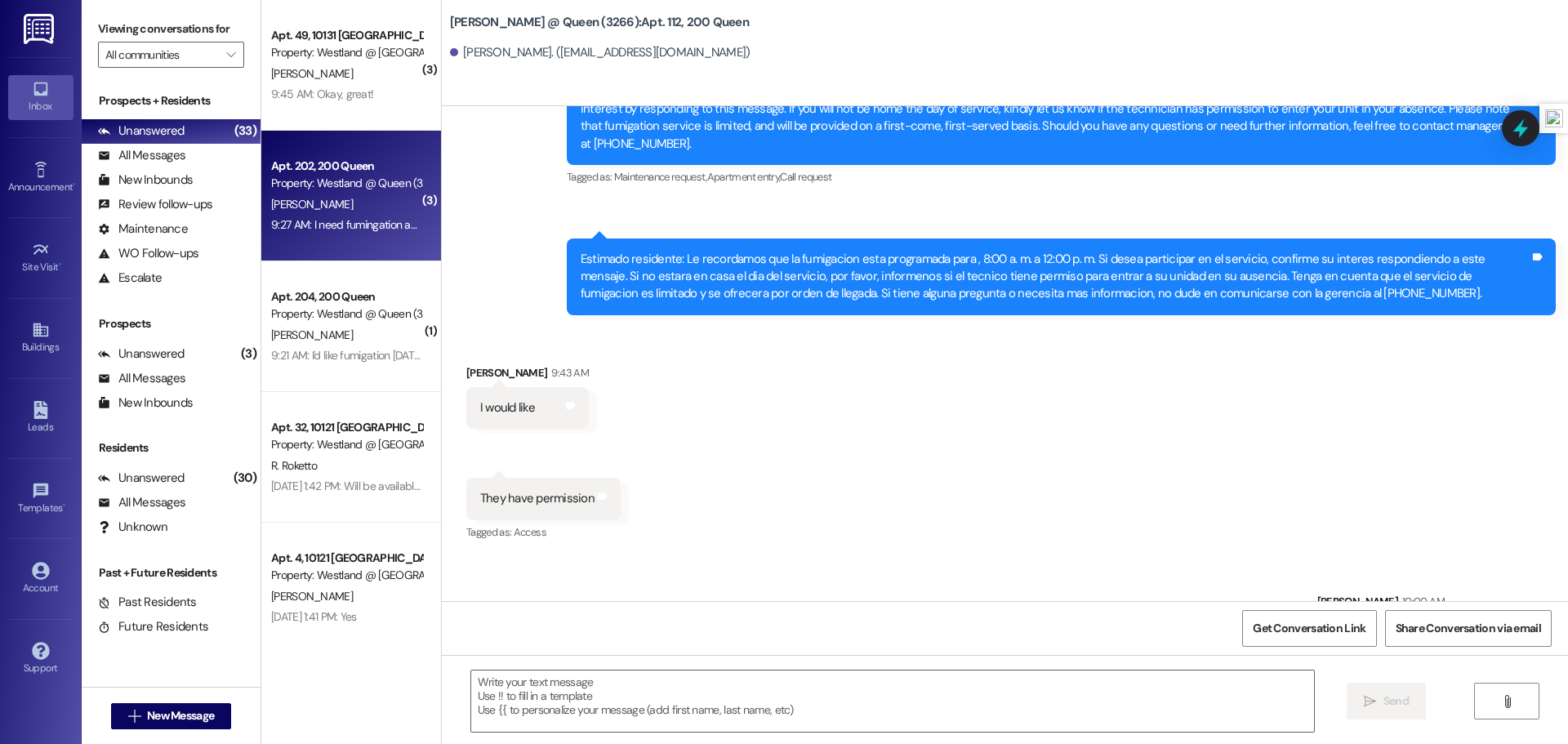
click at [356, 185] on div "Property: Westland @ Queen (3266)" at bounding box center [346, 183] width 151 height 17
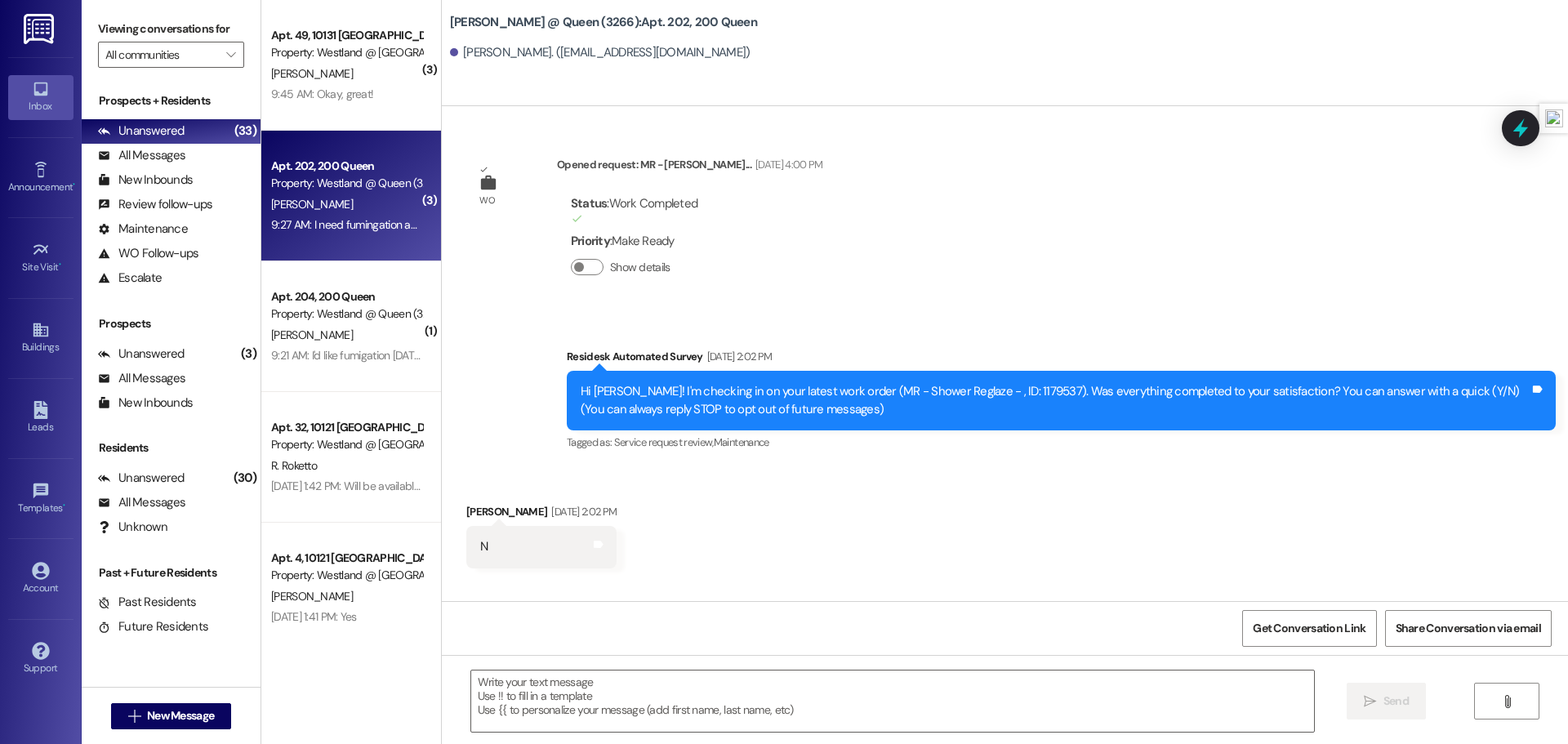
scroll to position [50661, 0]
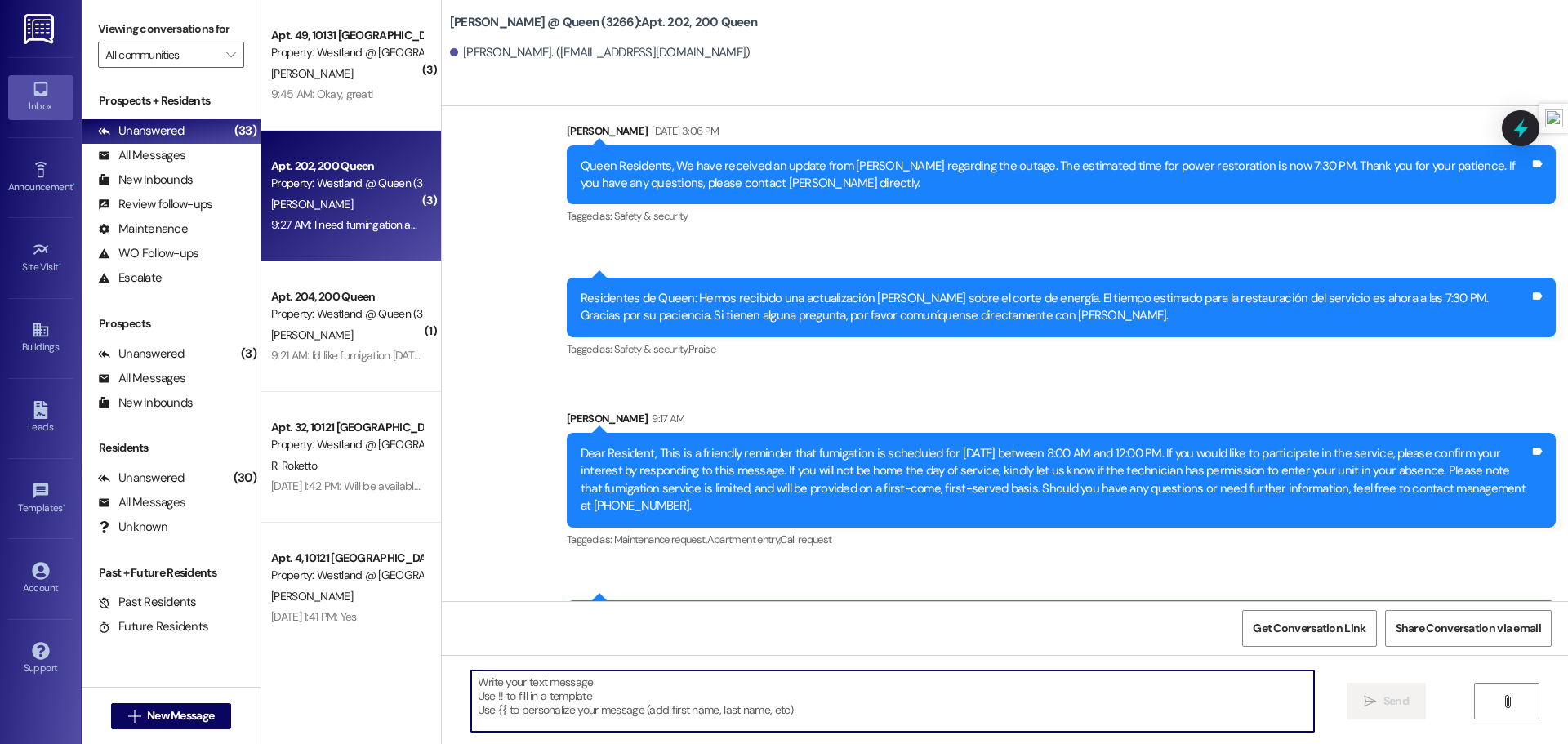
click at [575, 709] on textarea at bounding box center [892, 700] width 843 height 61
type textarea "OK, do we have permission to enter"
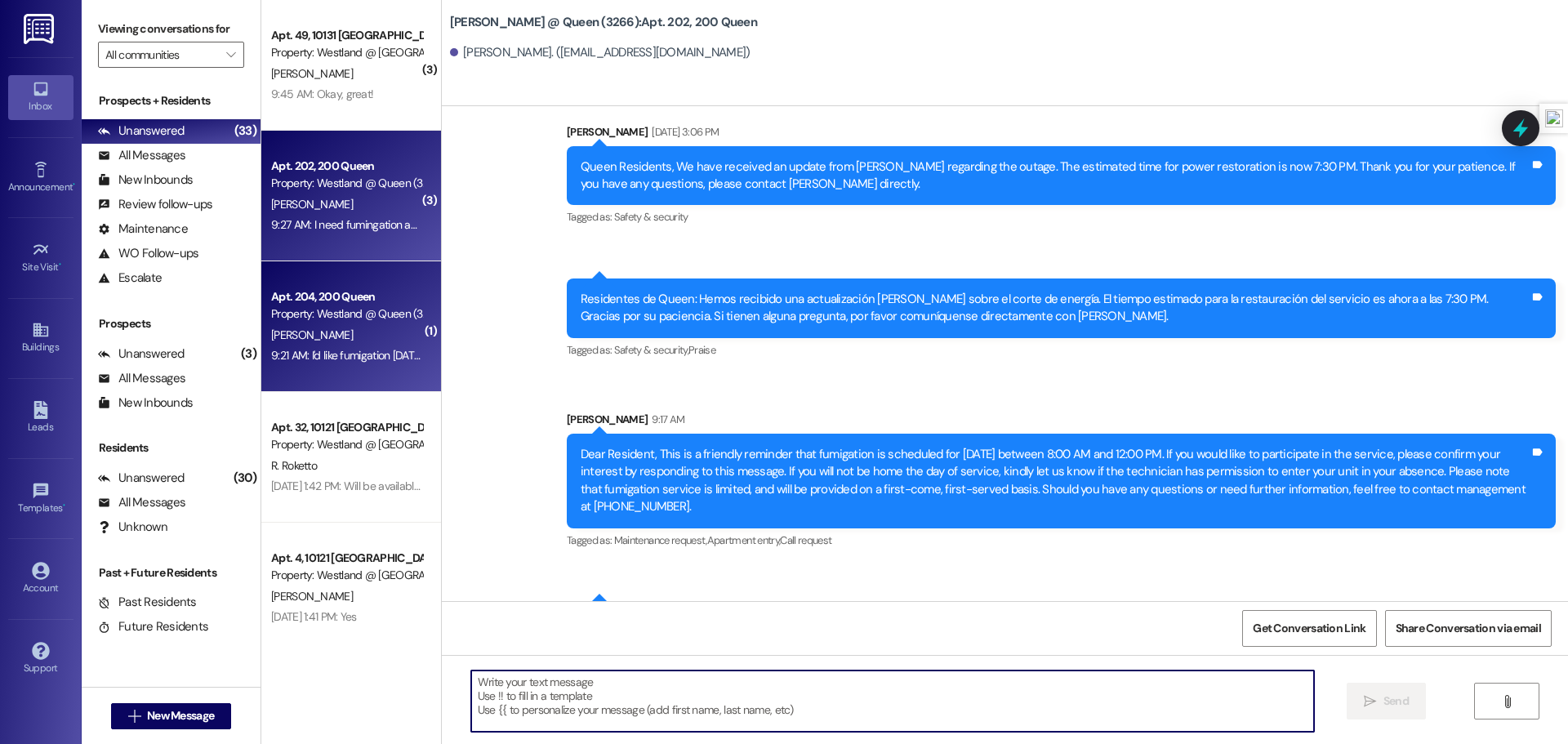
click at [306, 335] on div "[PERSON_NAME]" at bounding box center [346, 335] width 154 height 21
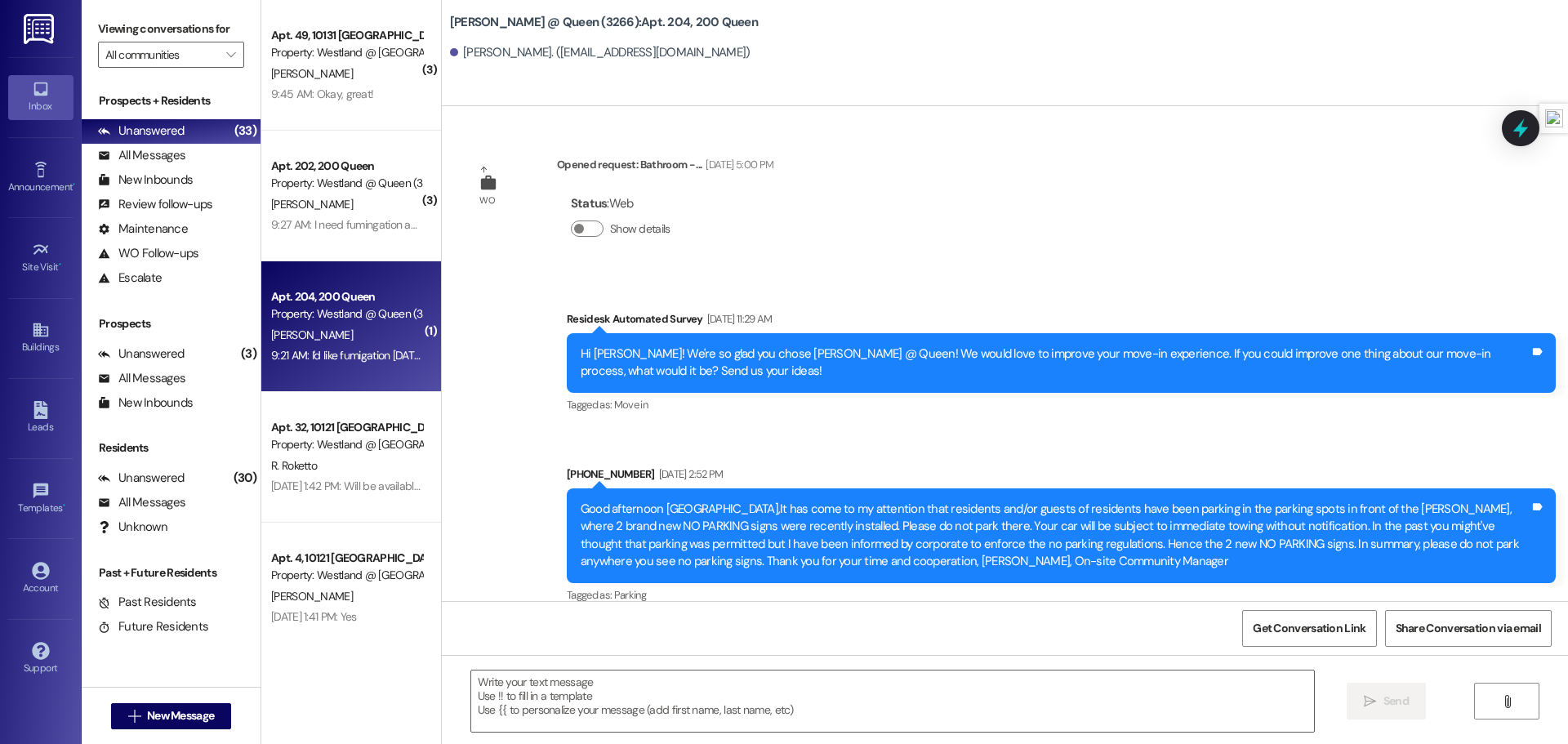
scroll to position [59147, 0]
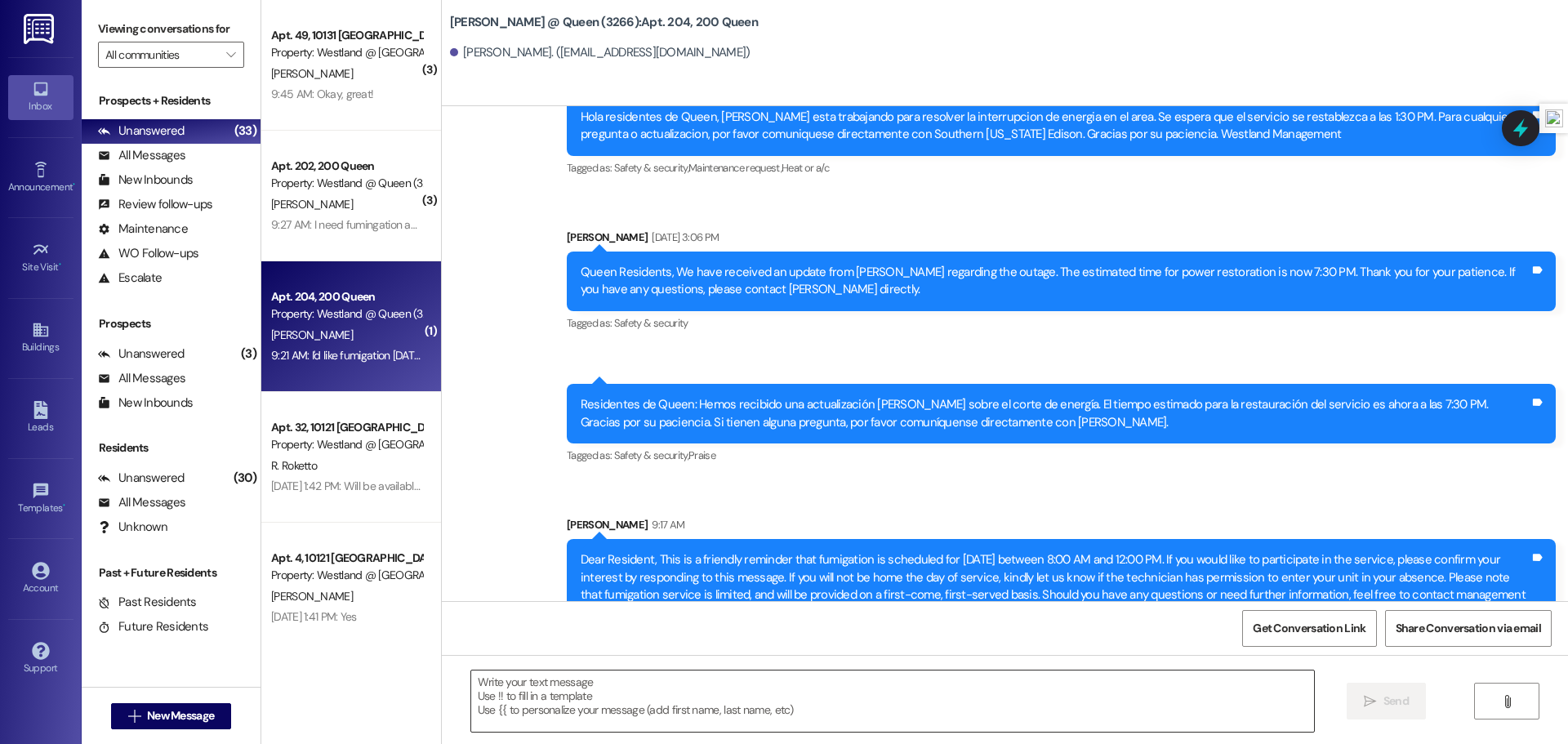
click at [674, 683] on textarea at bounding box center [892, 700] width 843 height 61
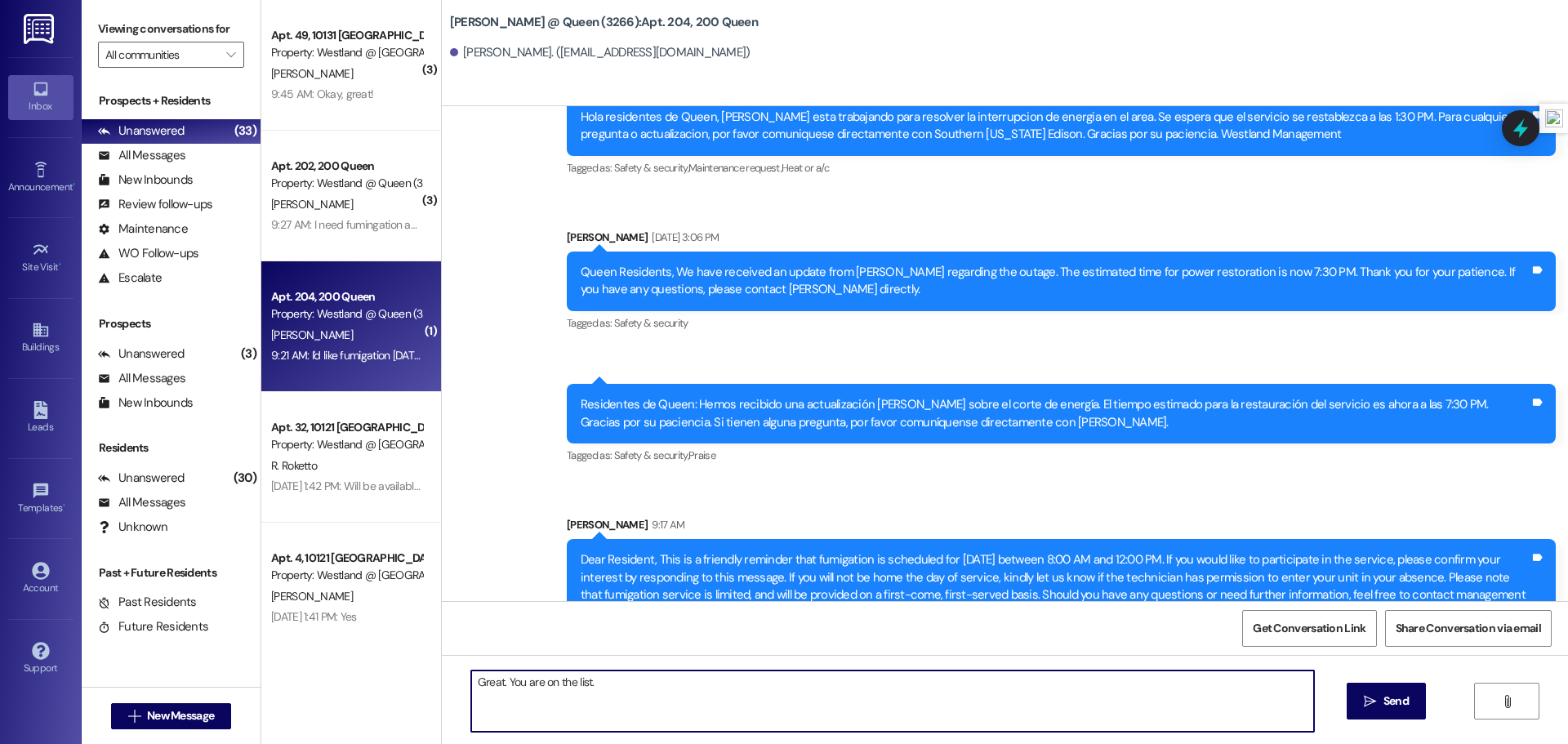
type textarea "Great. You are on the list."
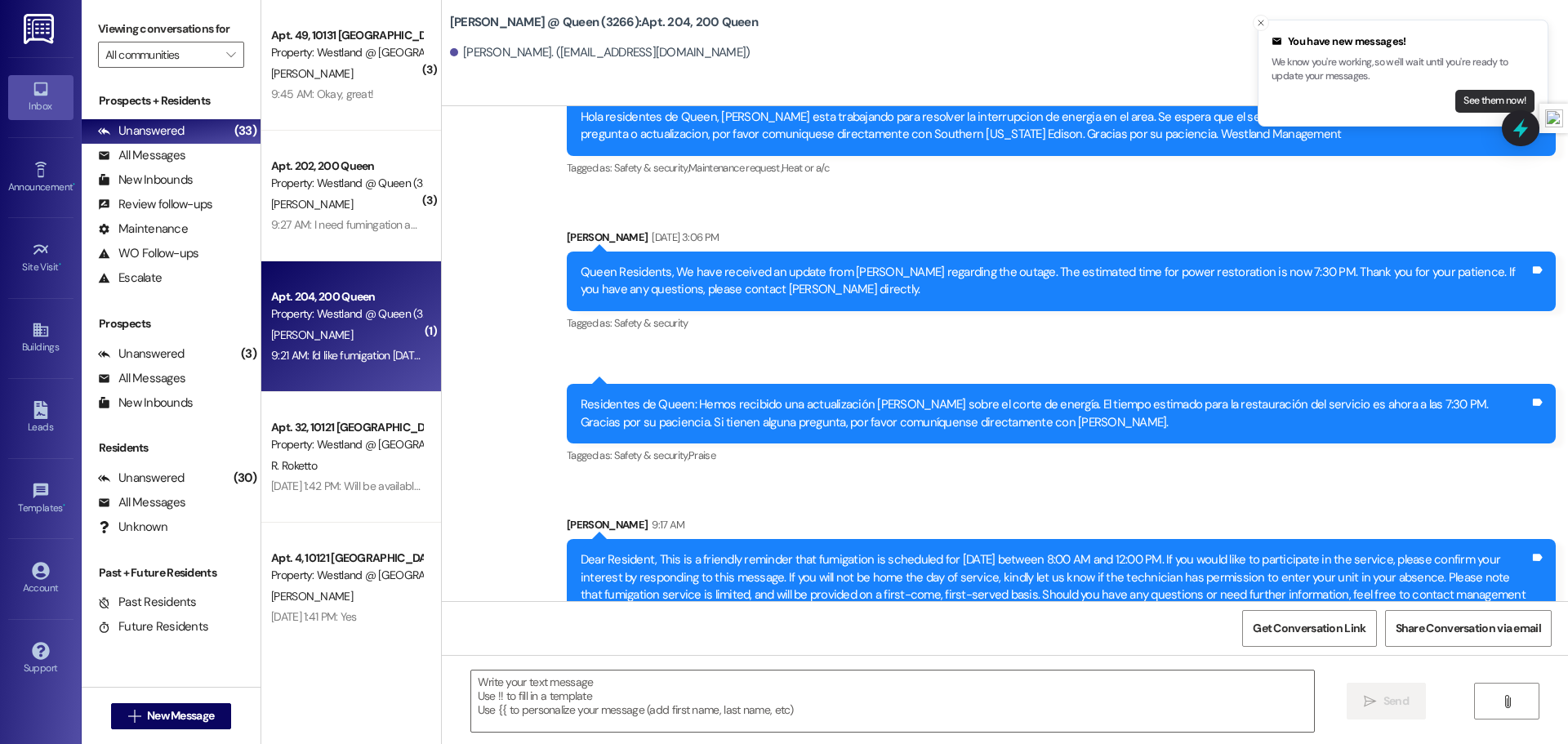
click at [1459, 102] on button "See them now!" at bounding box center [1494, 101] width 79 height 23
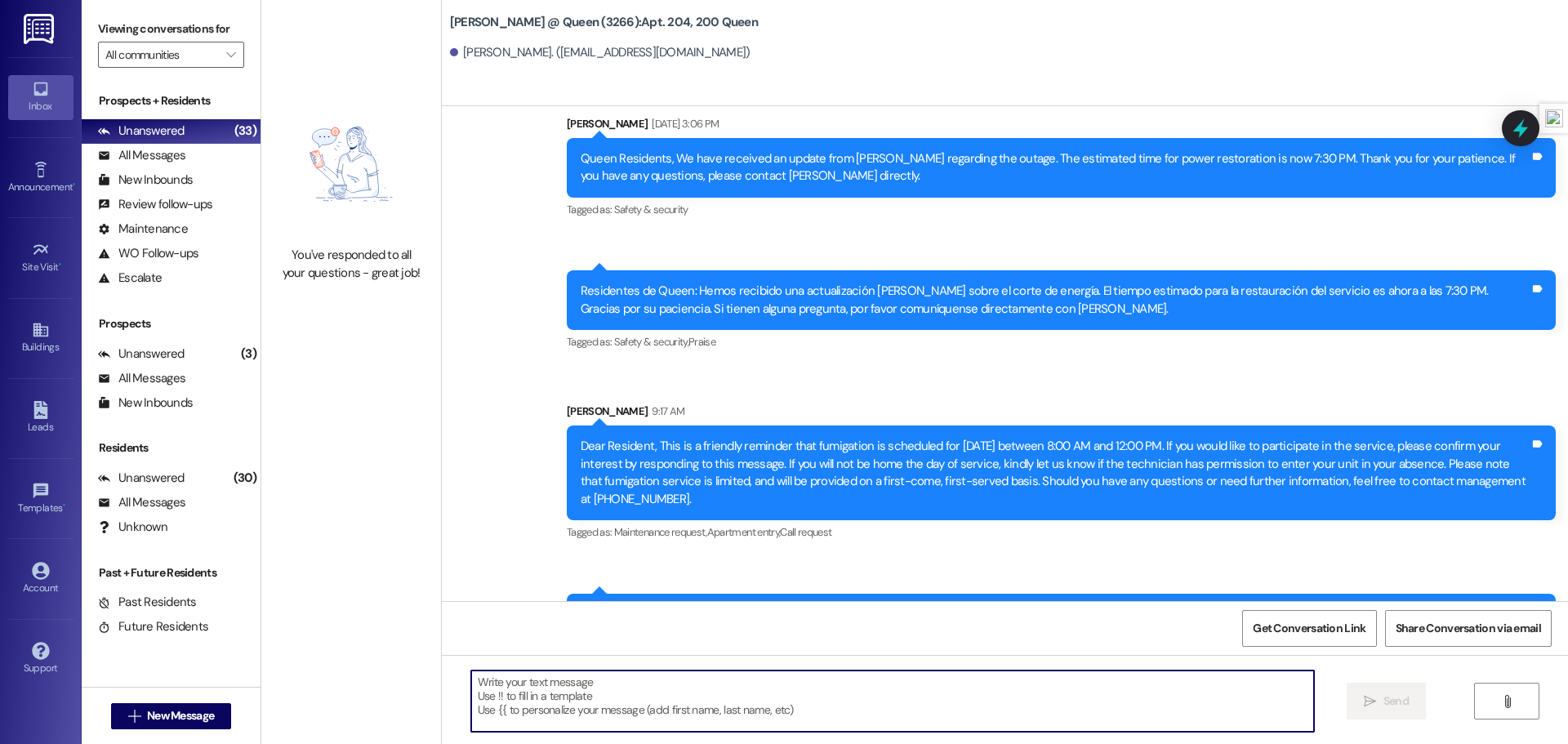
scroll to position [59261, 0]
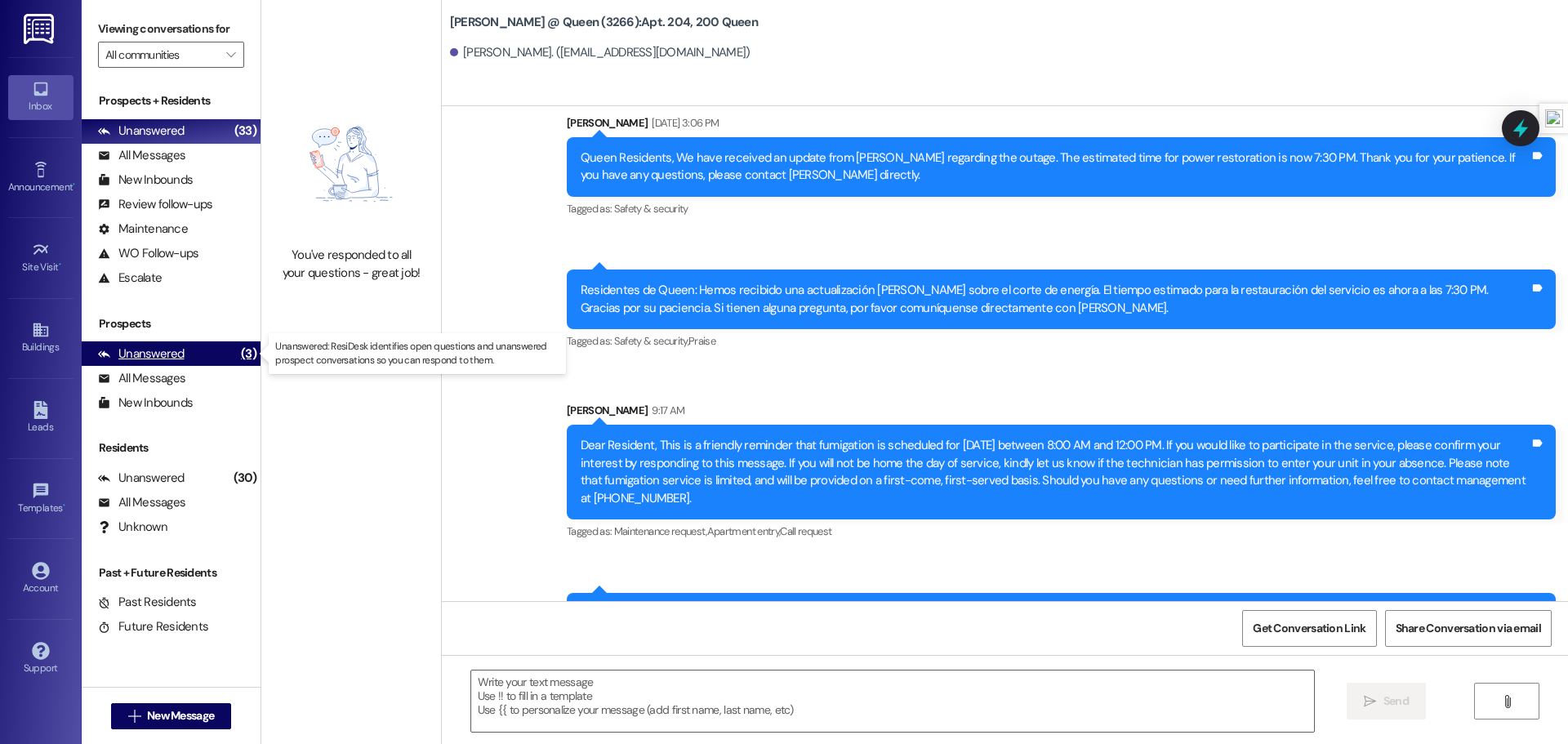
click at [171, 357] on div "Unanswered" at bounding box center [141, 354] width 87 height 17
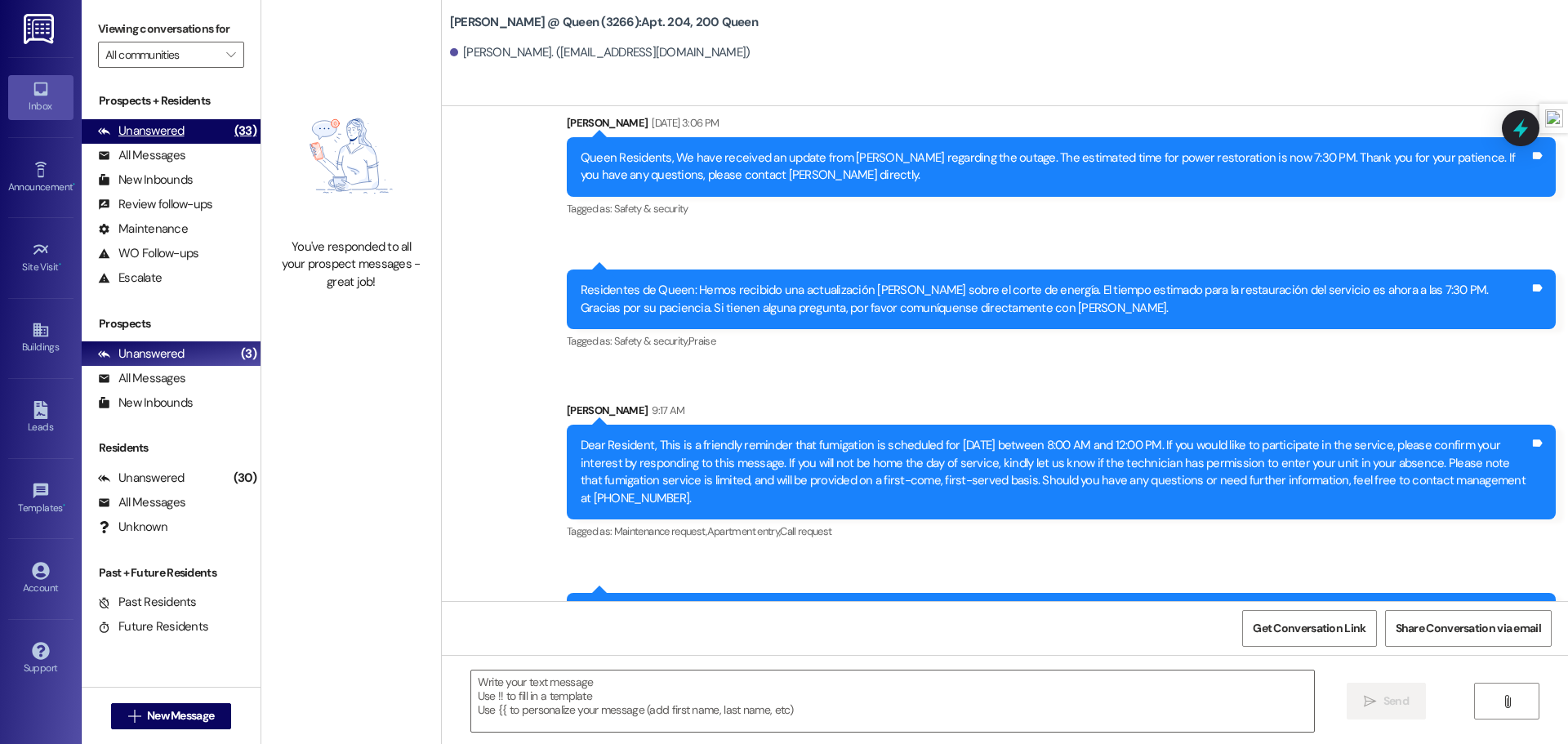
click at [159, 123] on div "Unanswered" at bounding box center [141, 131] width 87 height 17
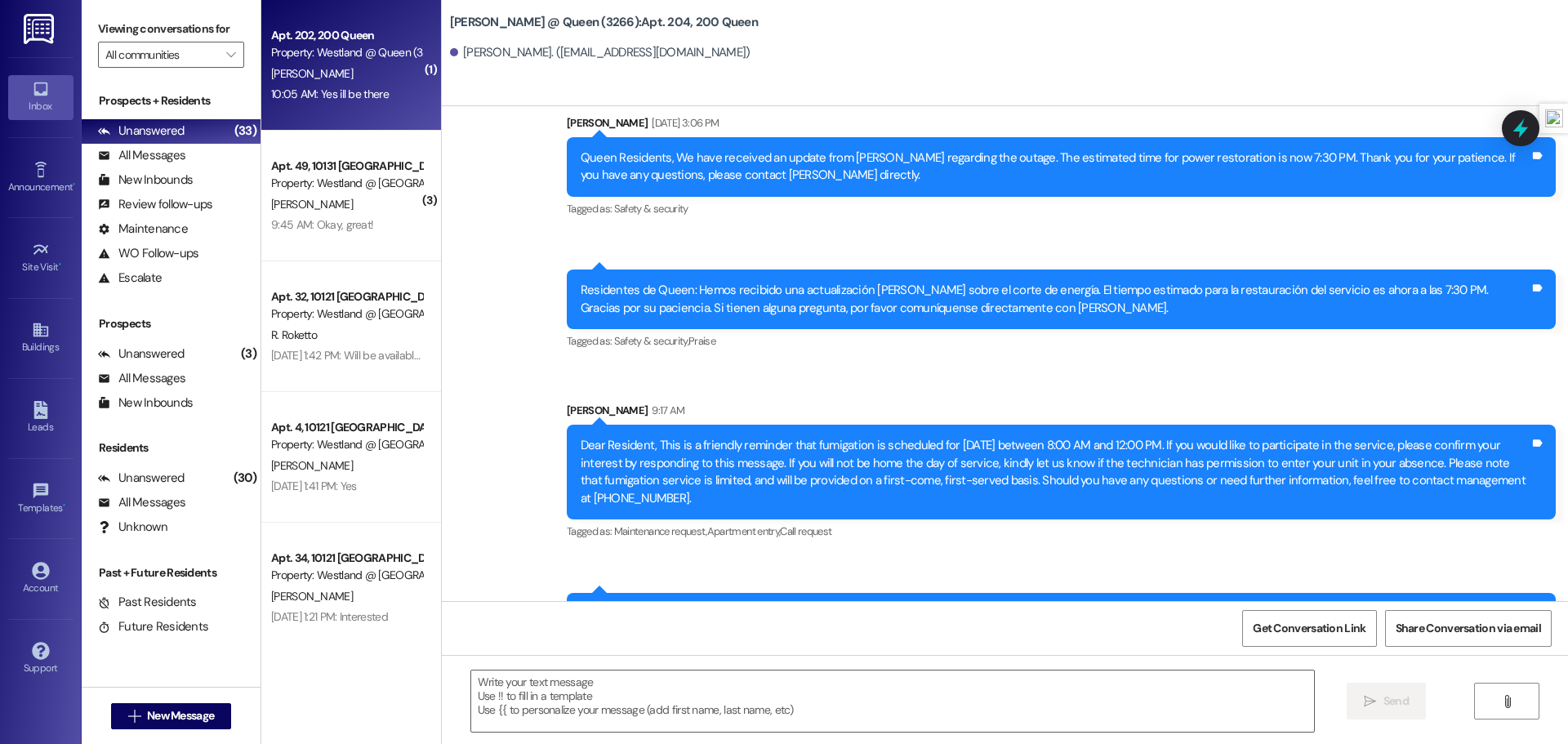
click at [341, 68] on div "[PERSON_NAME]" at bounding box center [346, 74] width 154 height 21
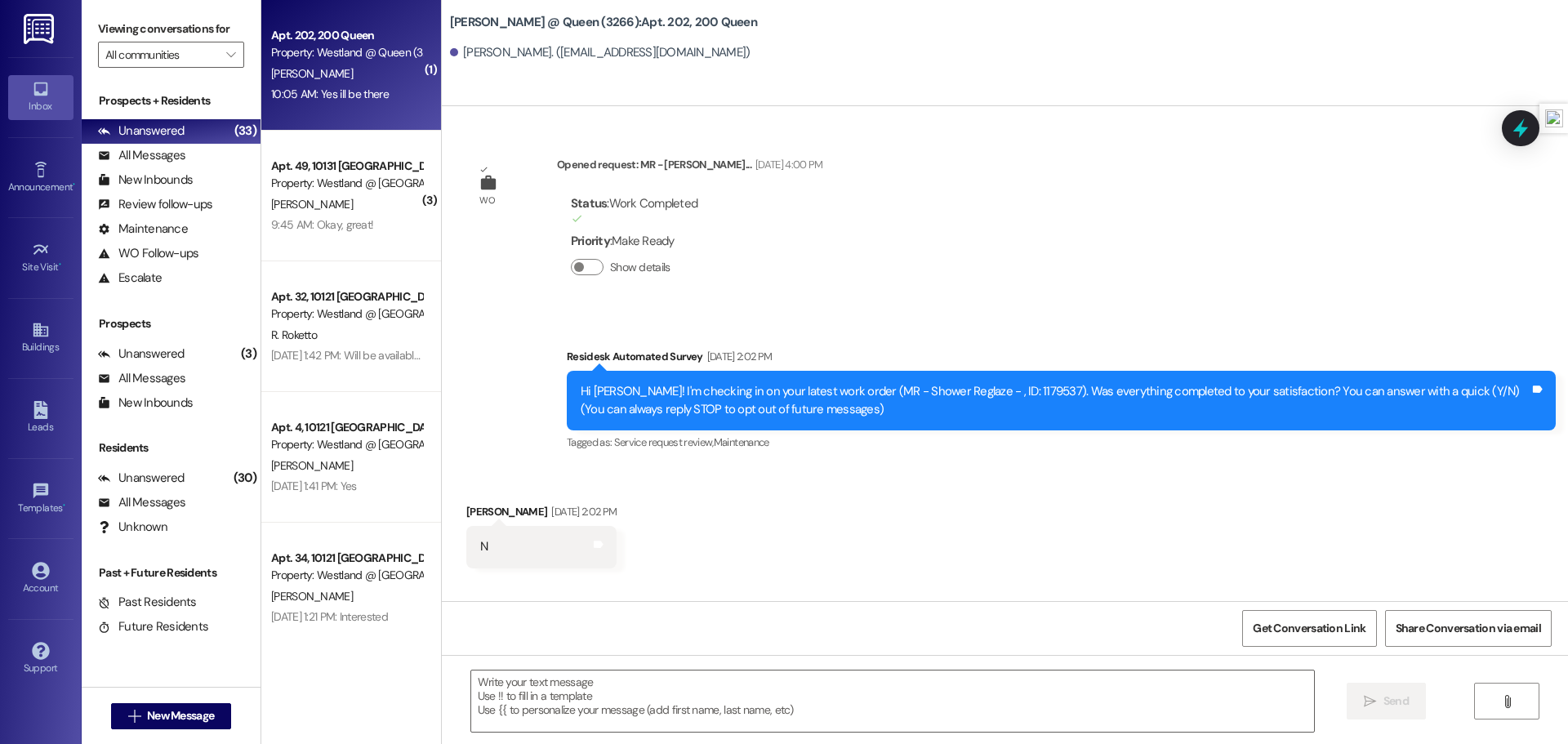
scroll to position [50929, 0]
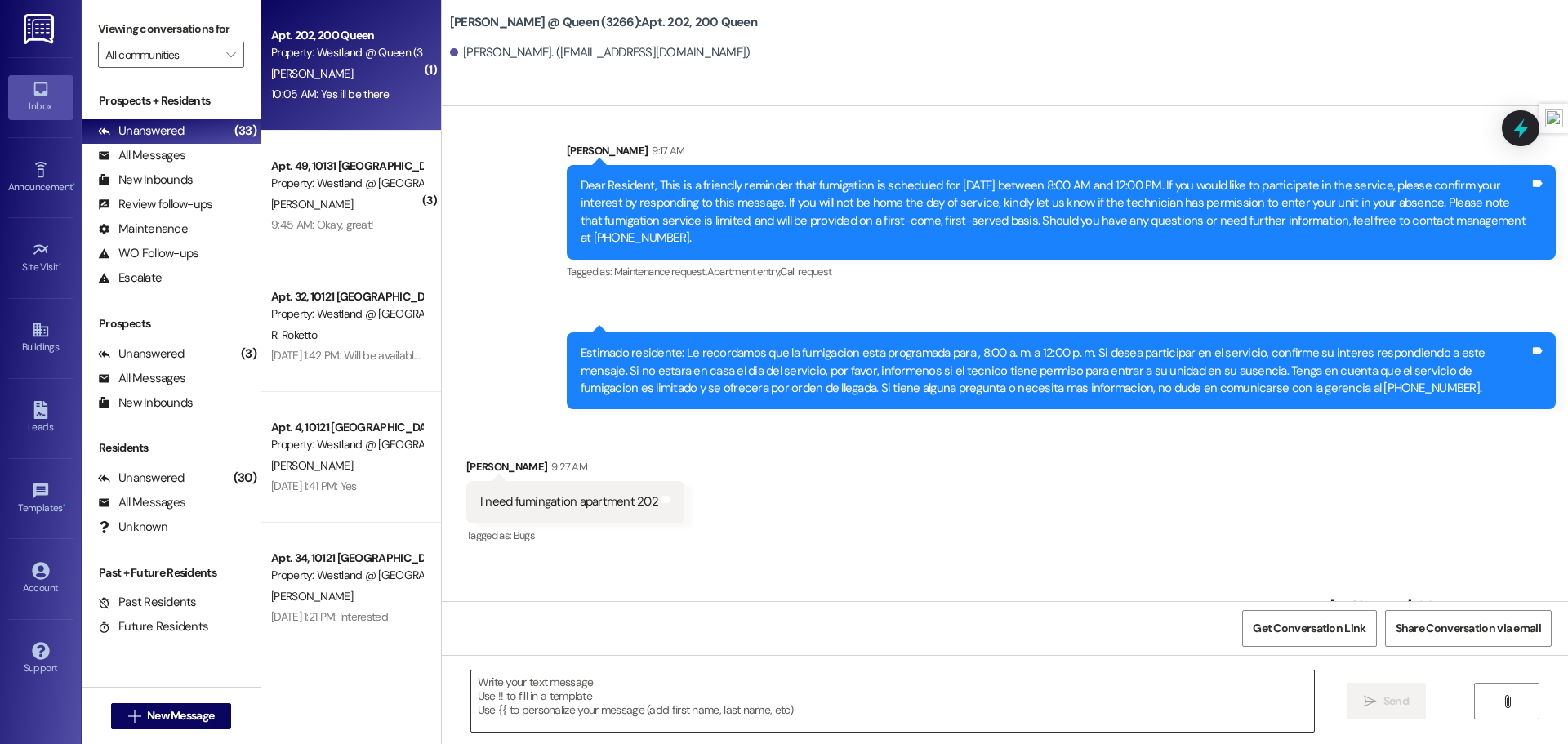
click at [604, 693] on textarea at bounding box center [892, 700] width 843 height 61
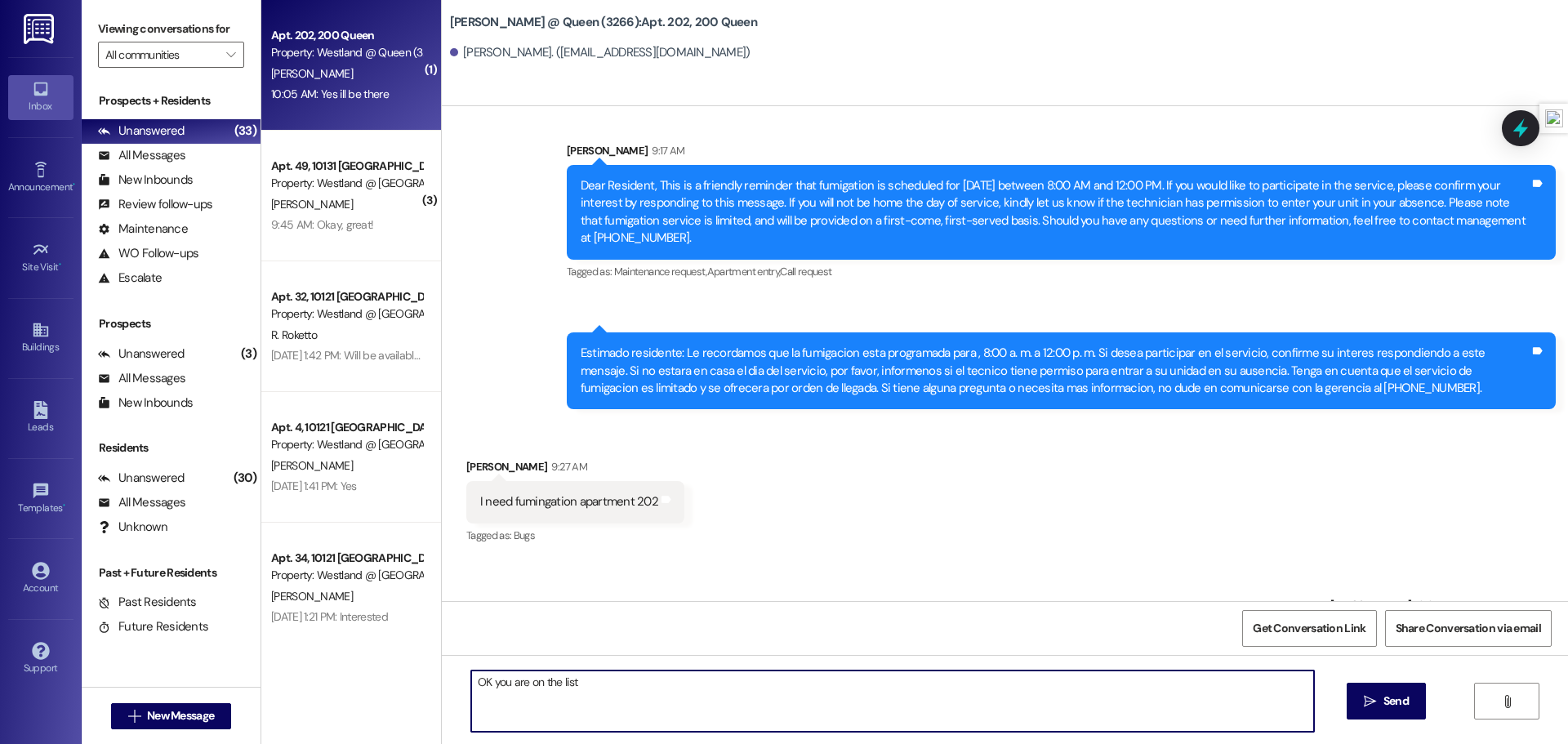
type textarea "OK you are on the list"
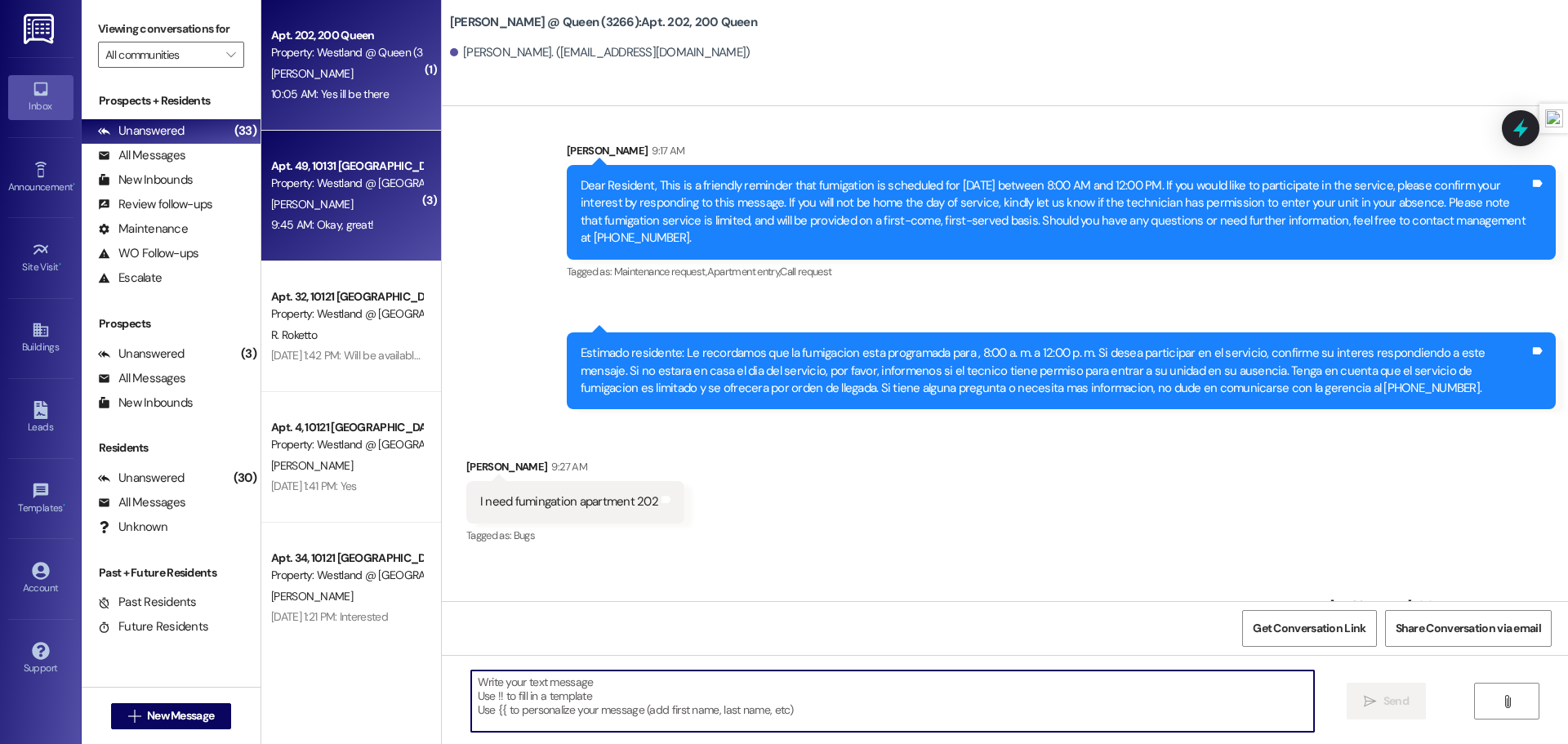
click at [348, 189] on div "Property: Westland @ [GEOGRAPHIC_DATA] (3300)" at bounding box center [346, 183] width 151 height 17
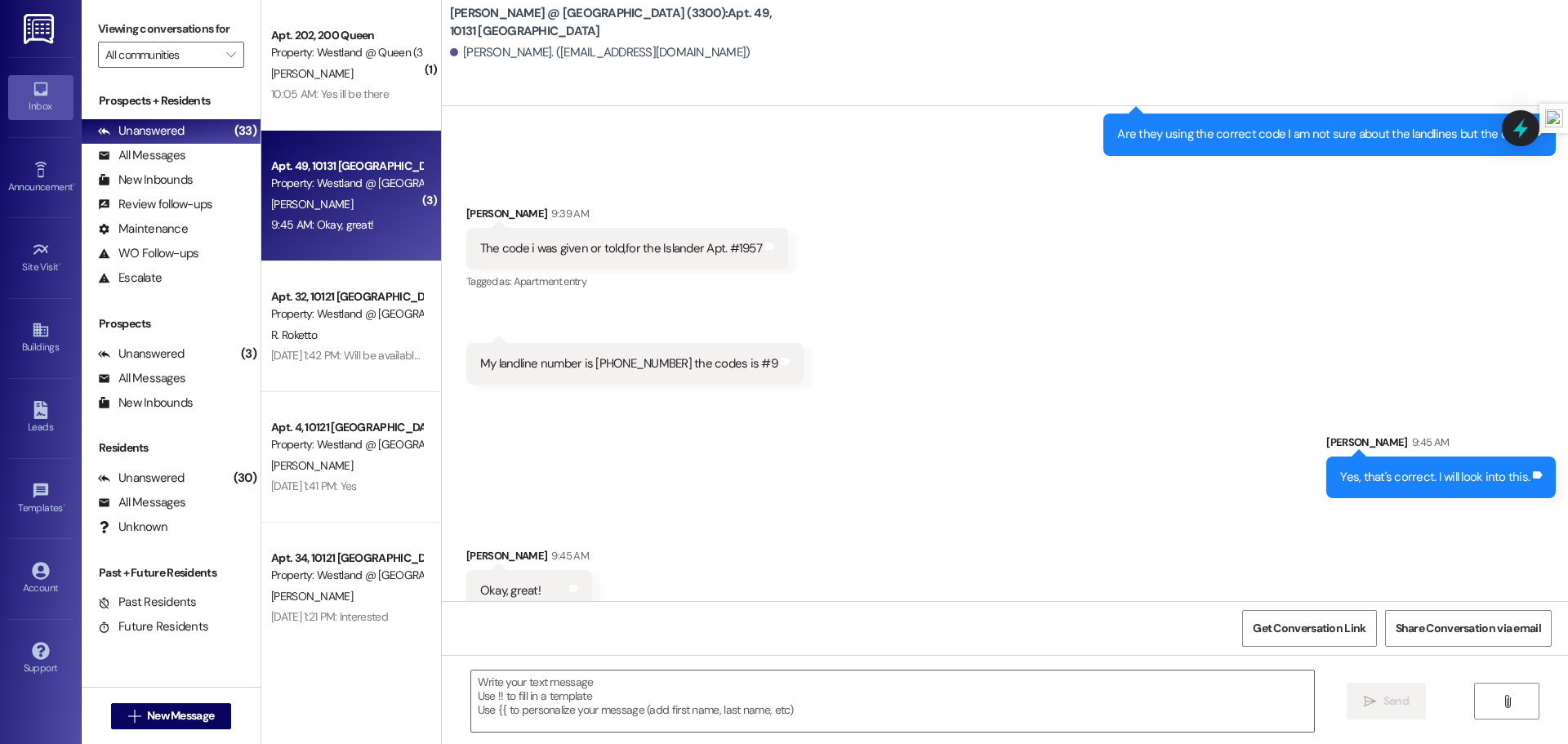
scroll to position [13979, 0]
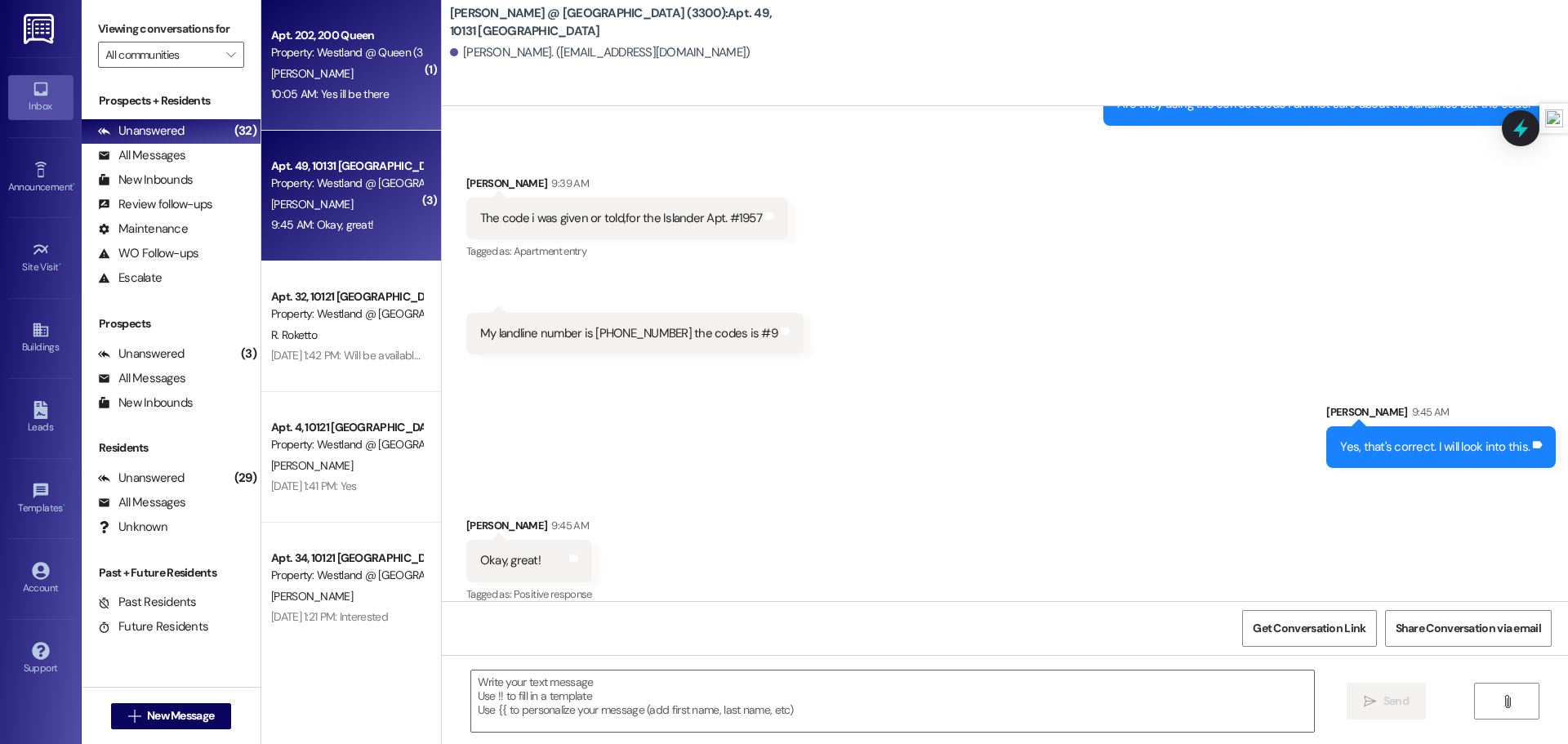
click at [377, 87] on div "10:05 AM: Yes ill be there 10:05 AM: Yes ill be there" at bounding box center [329, 93] width 117 height 15
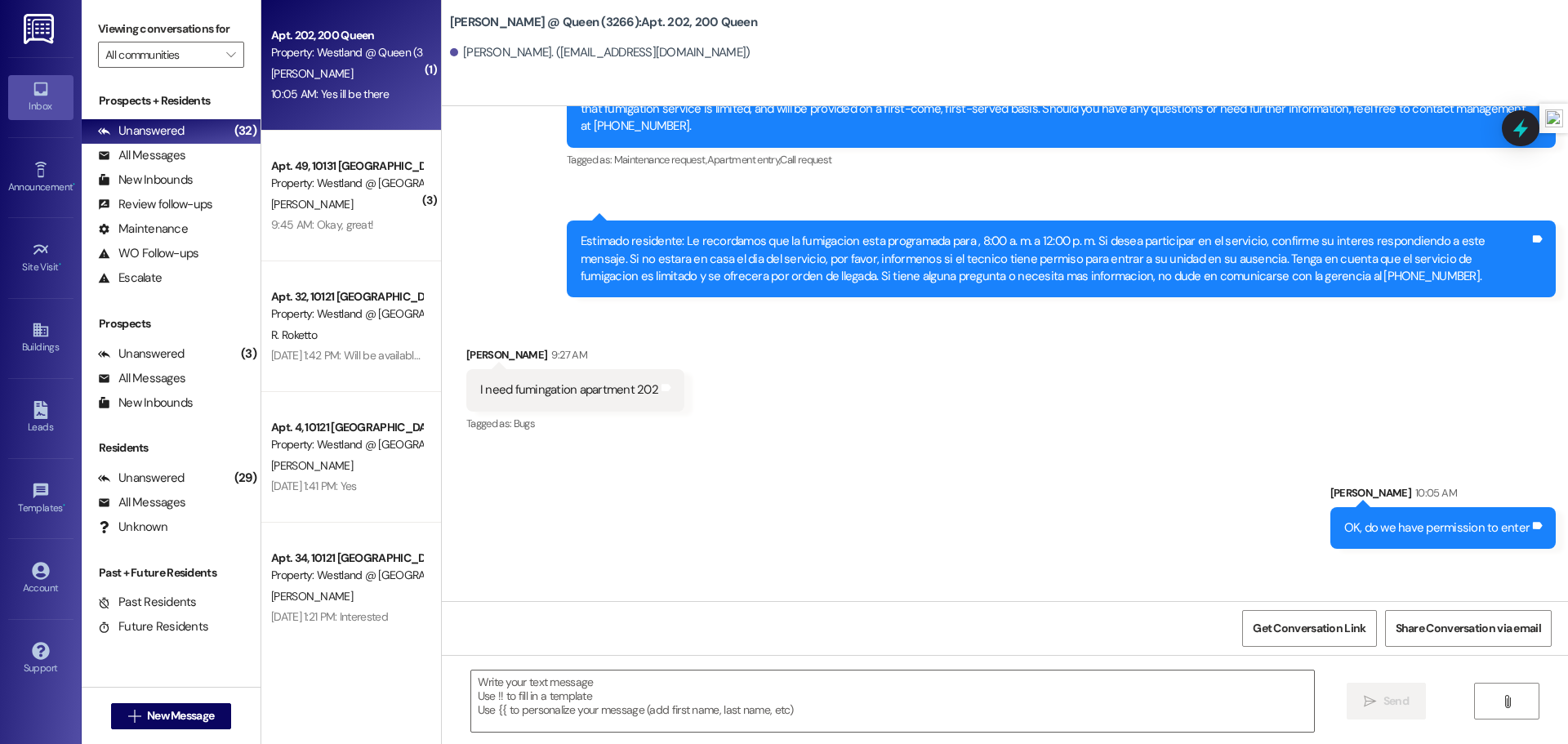
scroll to position [51043, 0]
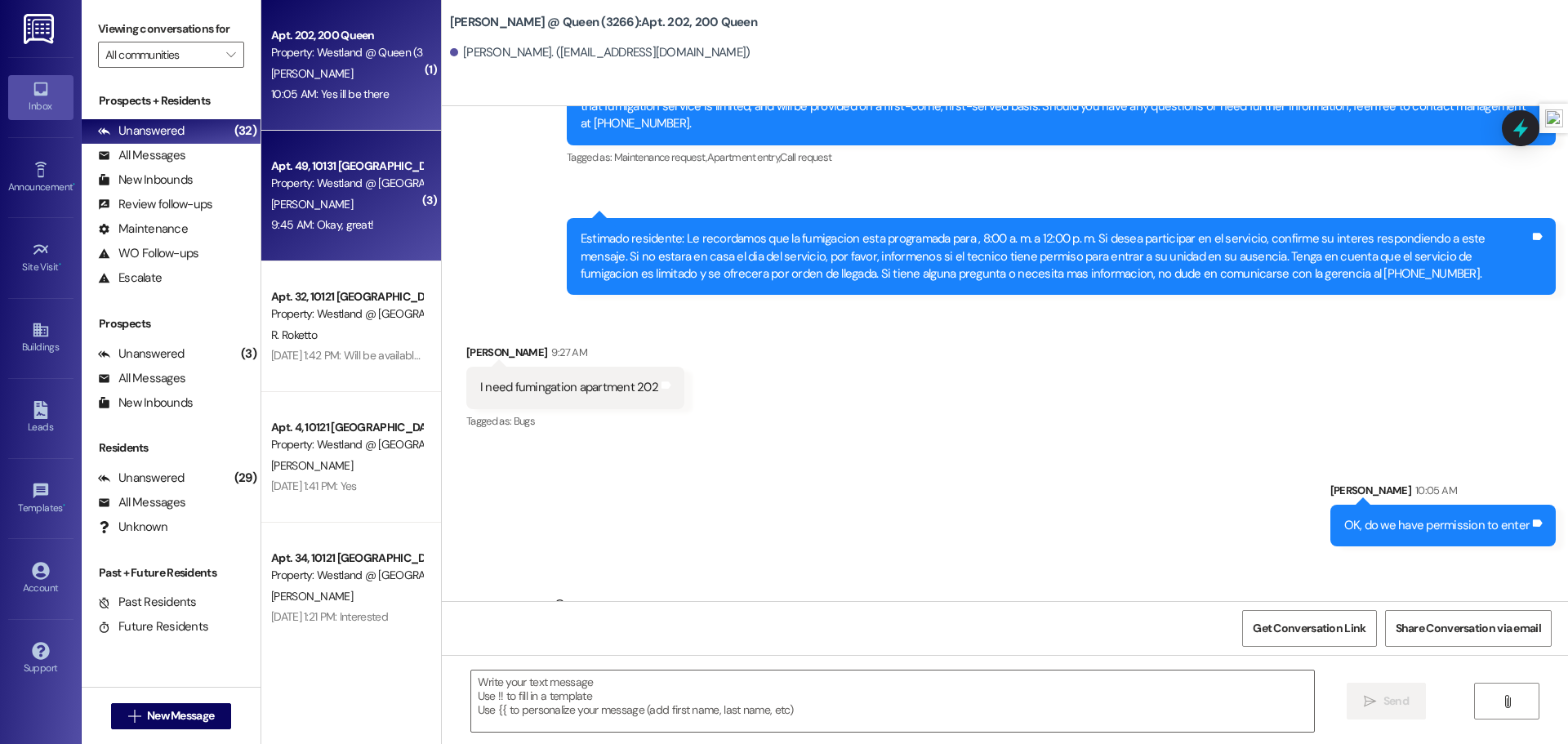
click at [353, 213] on div "[PERSON_NAME]" at bounding box center [346, 205] width 154 height 21
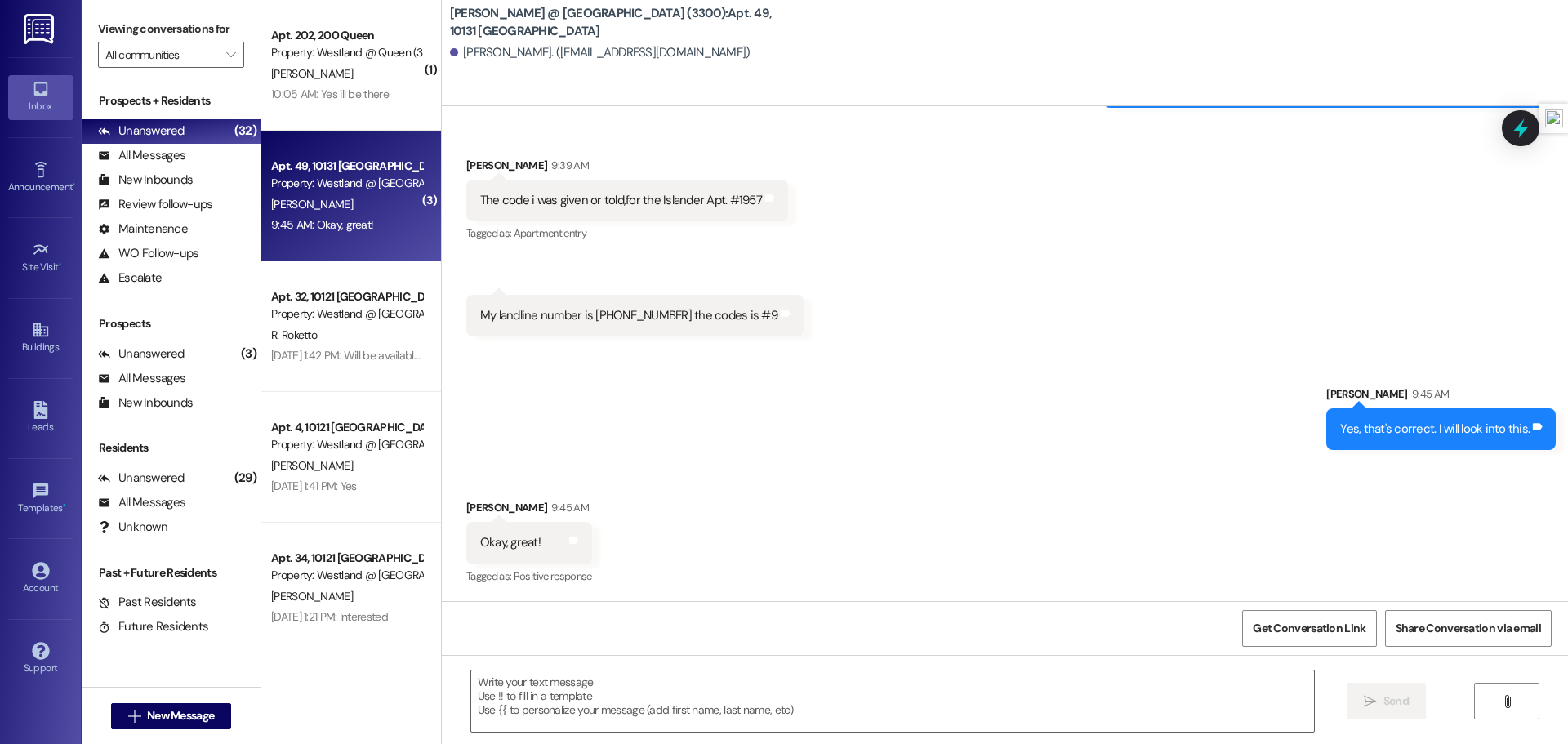
scroll to position [13980, 0]
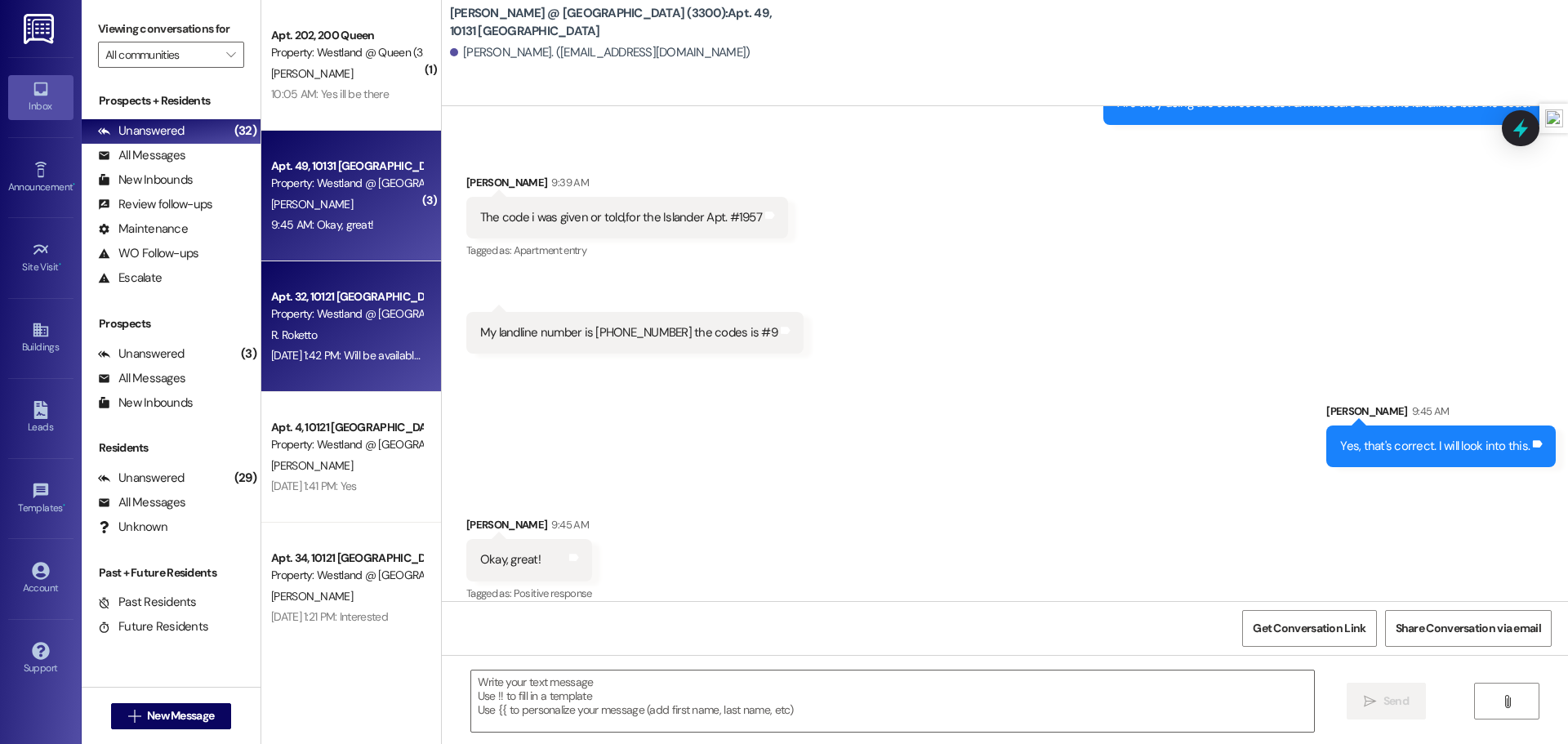
click at [361, 325] on div "R. Roketto" at bounding box center [346, 335] width 154 height 21
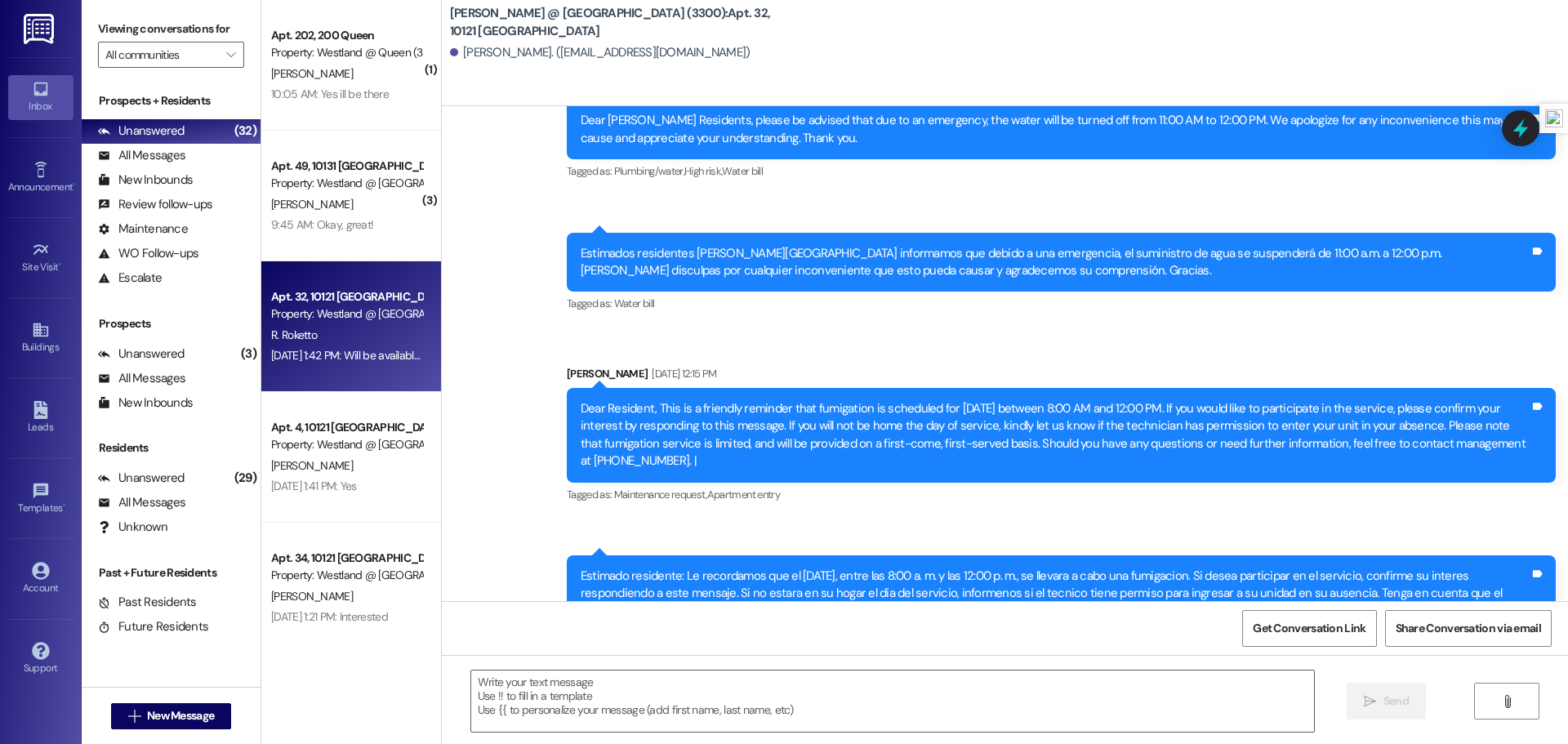
scroll to position [14155, 0]
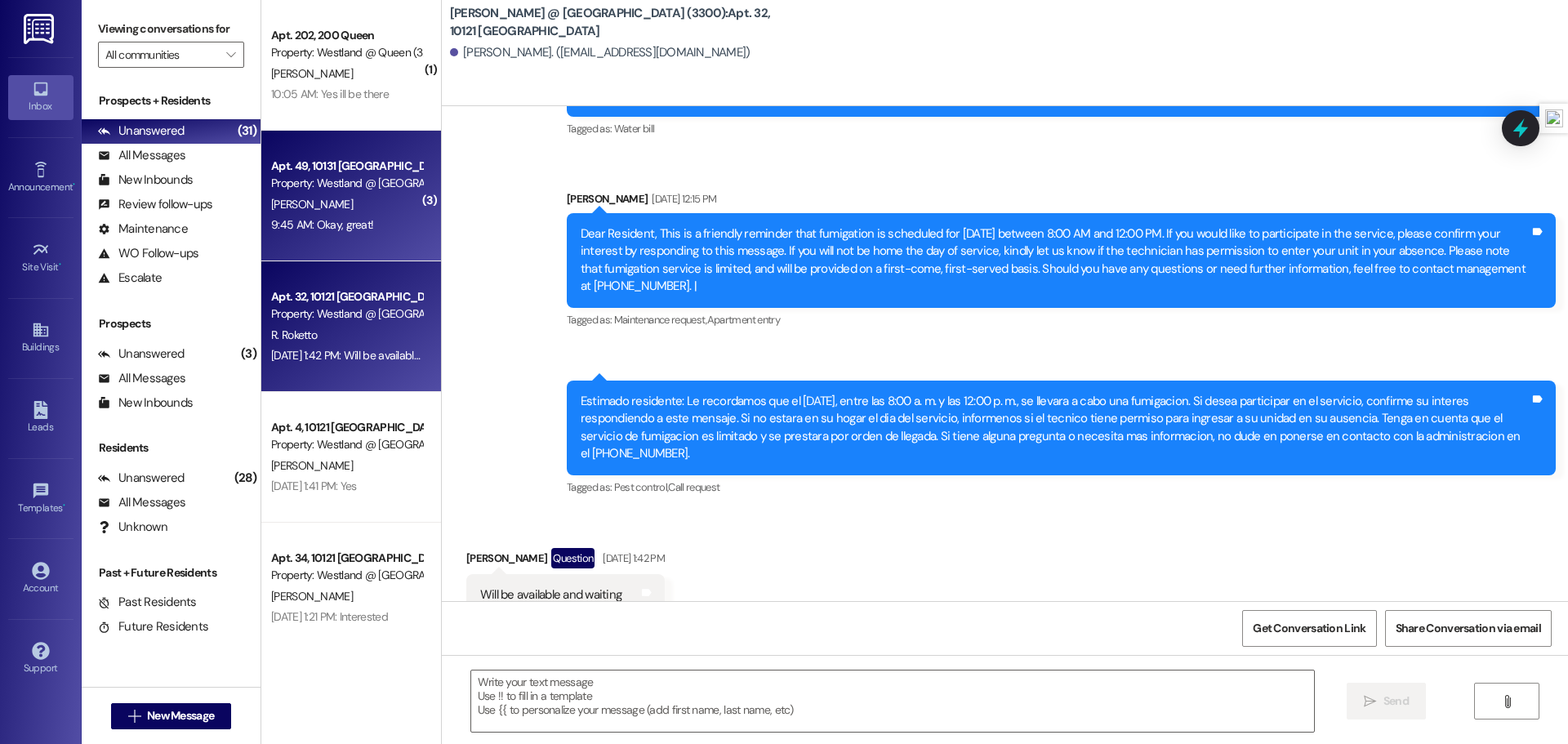
click at [370, 175] on div "Property: Westland @ [GEOGRAPHIC_DATA] (3300)" at bounding box center [346, 183] width 151 height 17
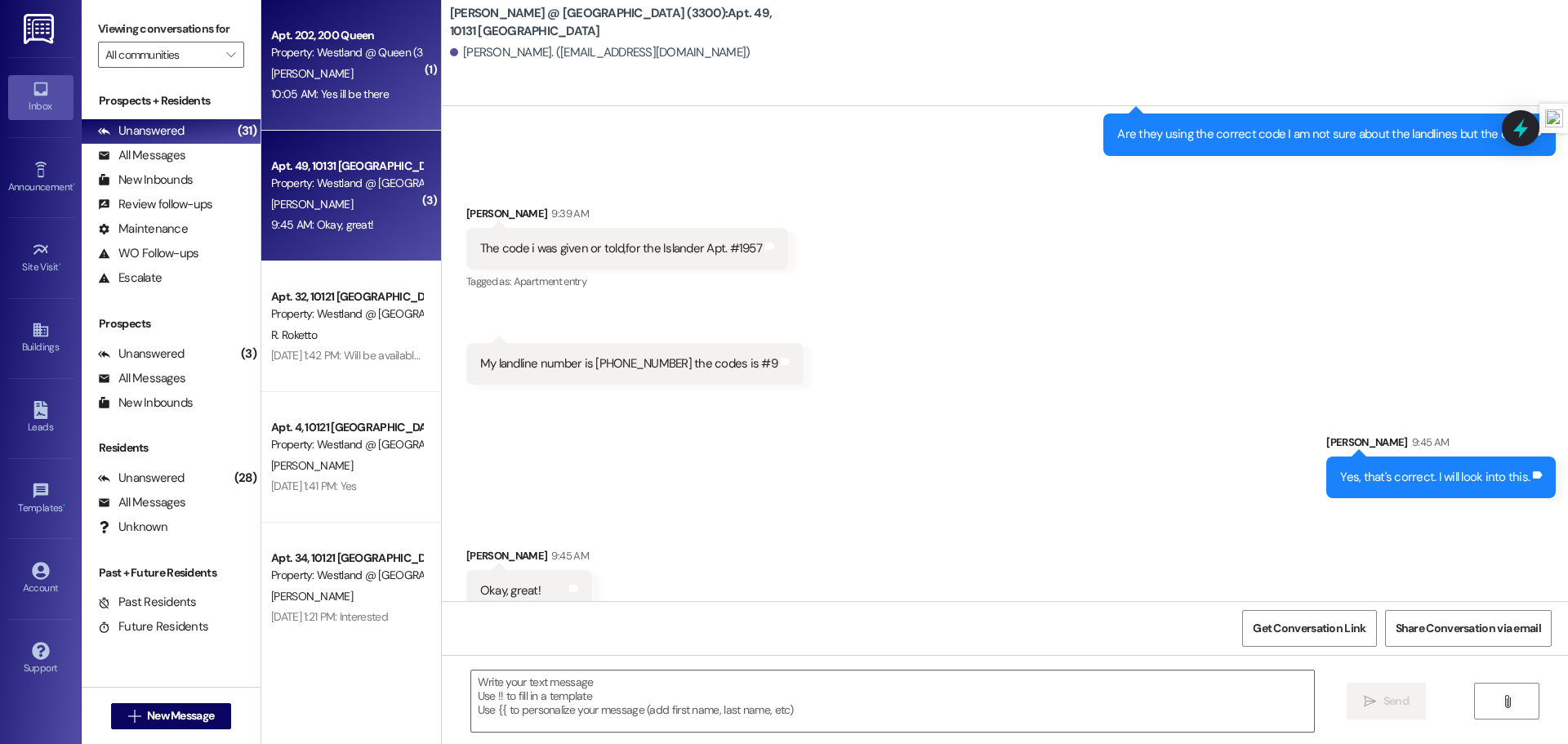
scroll to position [13979, 0]
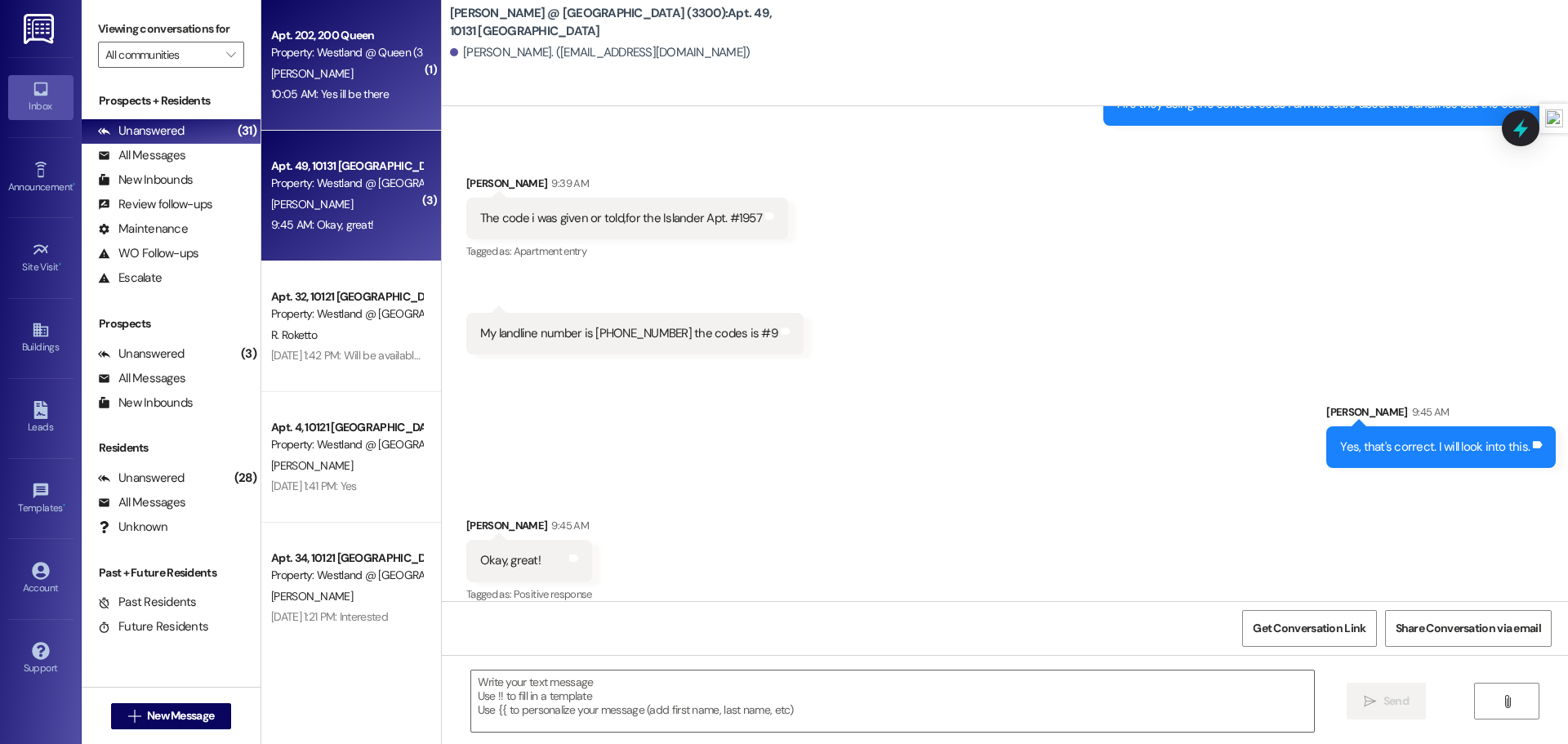
click at [350, 123] on div "Apt. 202, 200 Queen Property: [PERSON_NAME] @ Queen (3266) [PERSON_NAME] 10:05 …" at bounding box center [351, 65] width 180 height 130
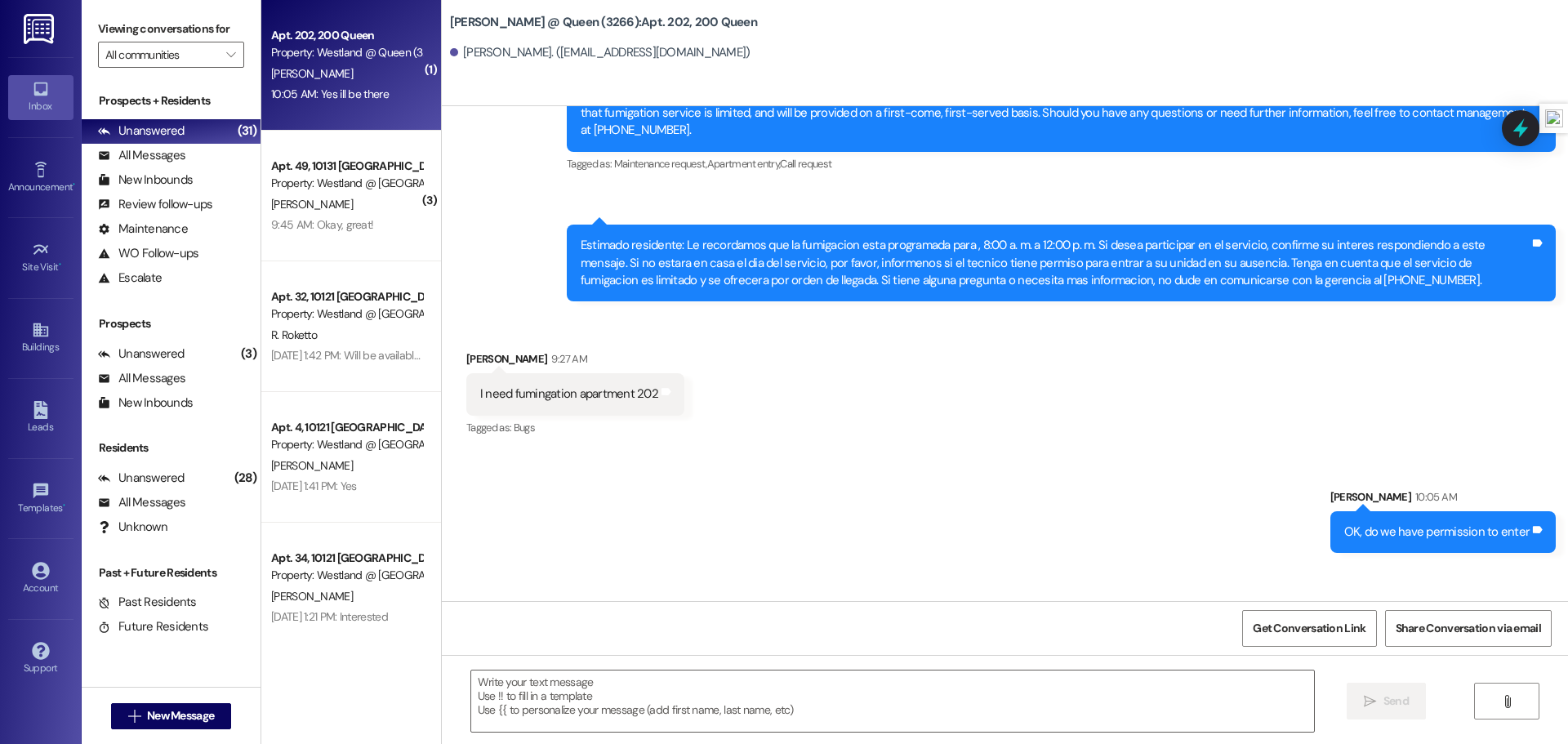
scroll to position [51043, 0]
